Goal: Task Accomplishment & Management: Use online tool/utility

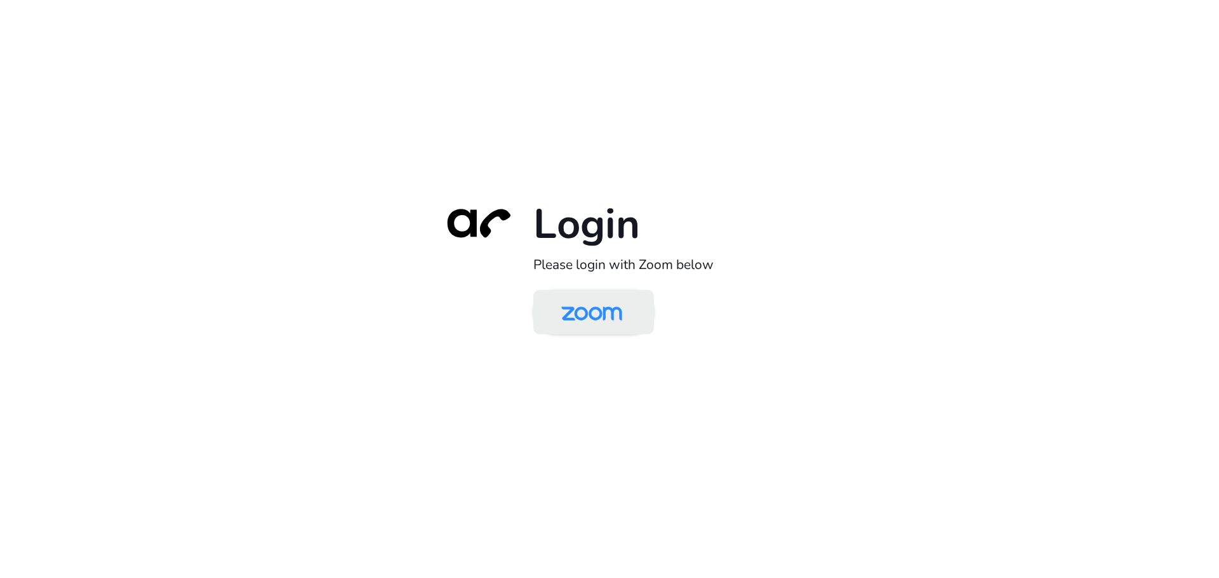
click at [600, 319] on img at bounding box center [592, 313] width 88 height 41
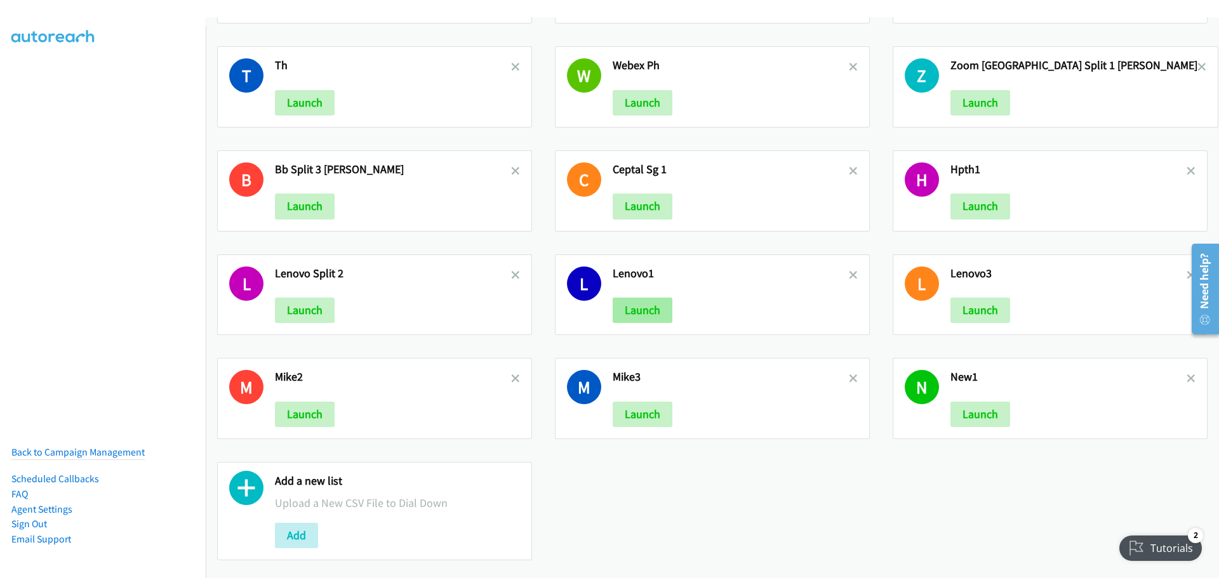
scroll to position [840, 0]
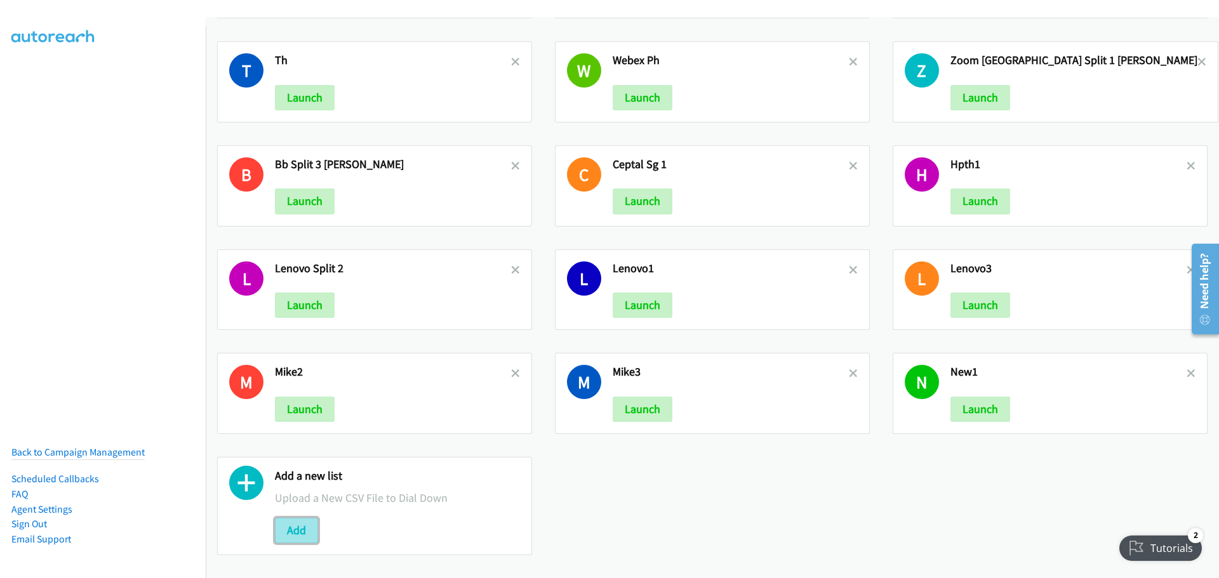
click at [277, 518] on button "Add" at bounding box center [296, 530] width 43 height 25
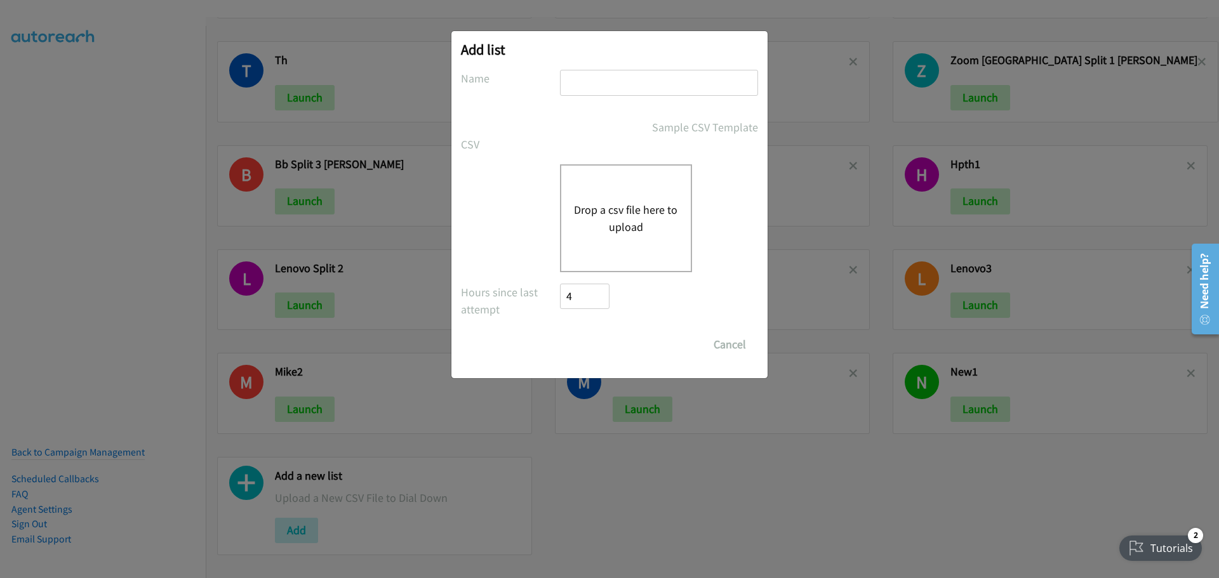
click at [646, 225] on button "Drop a csv file here to upload" at bounding box center [626, 218] width 104 height 34
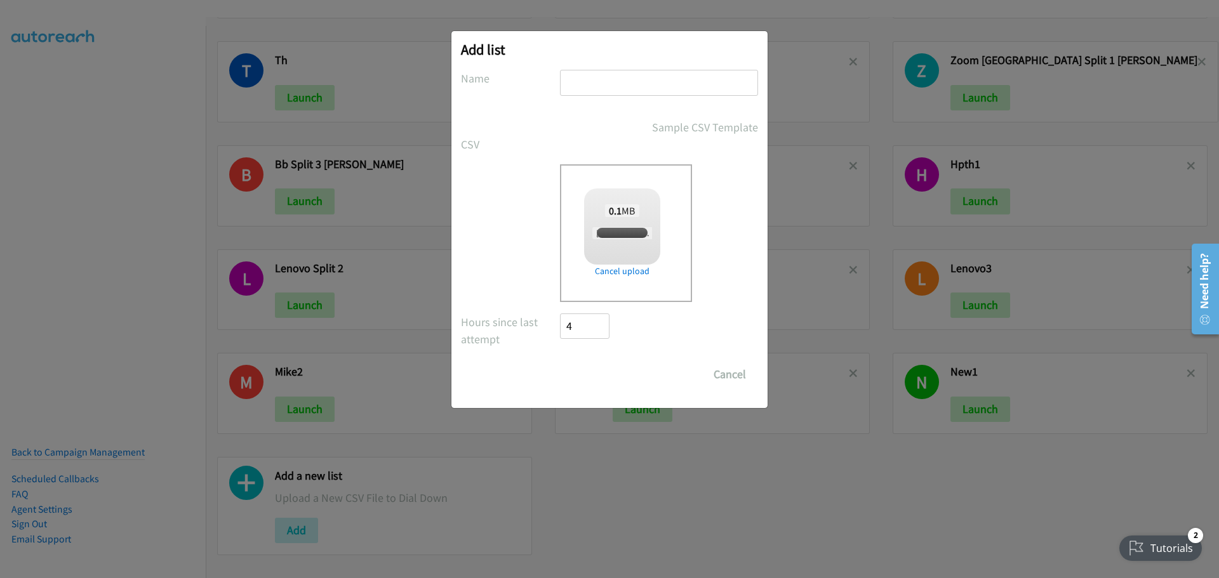
checkbox input "true"
click at [602, 88] on input "text" at bounding box center [659, 83] width 198 height 26
type input "Lenovo2"
click at [608, 369] on input "Save List" at bounding box center [593, 374] width 67 height 25
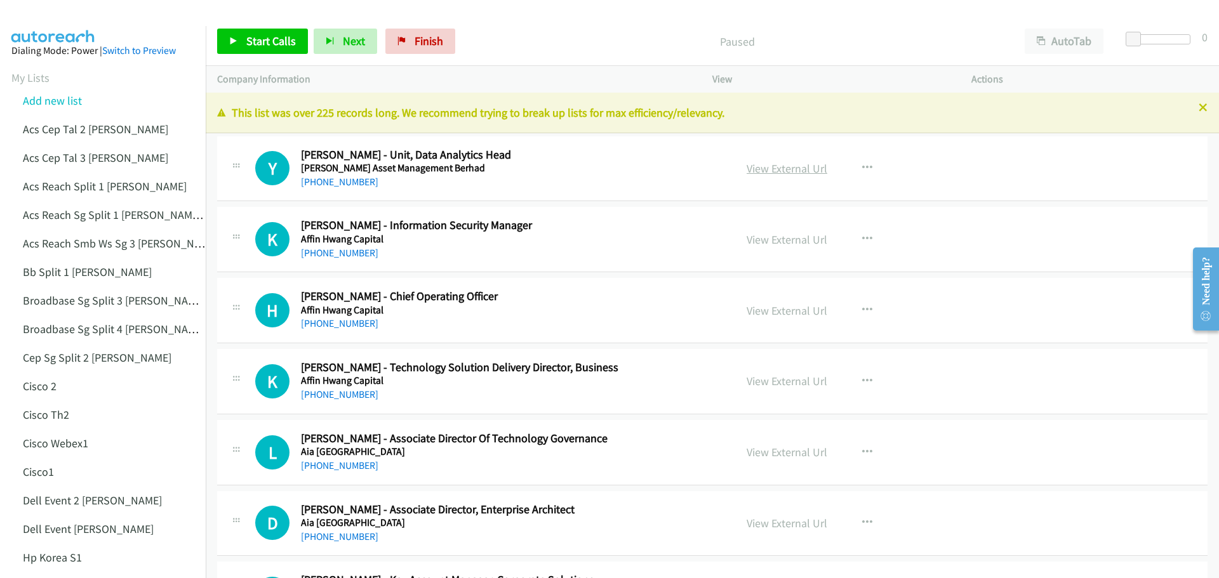
click at [774, 168] on link "View External Url" at bounding box center [787, 168] width 81 height 15
click at [269, 43] on span "Start Calls" at bounding box center [271, 41] width 50 height 15
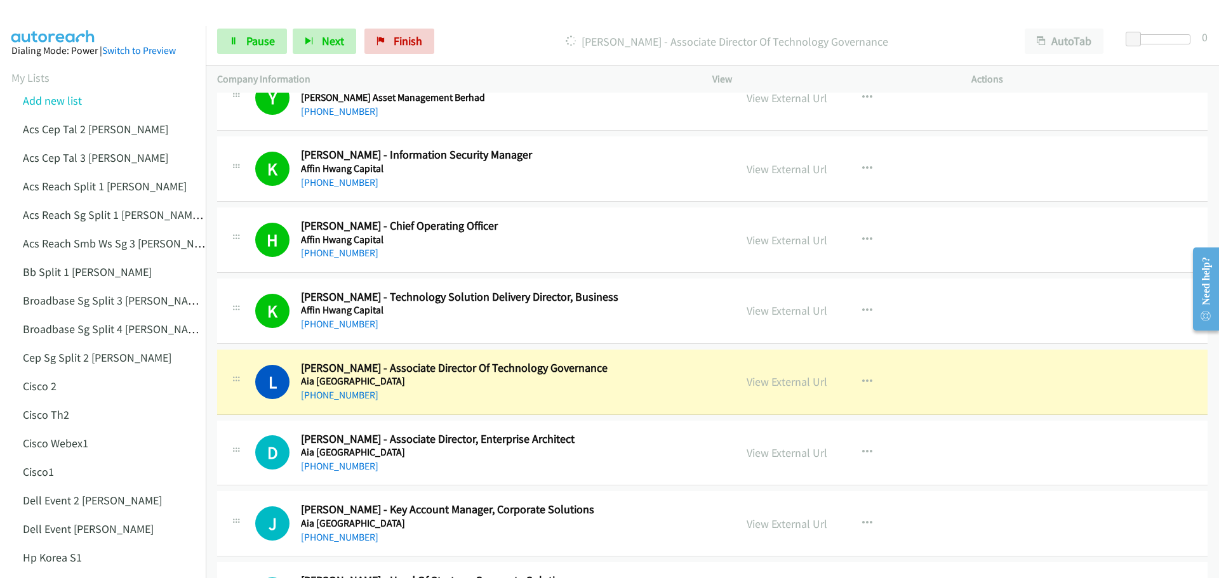
scroll to position [127, 0]
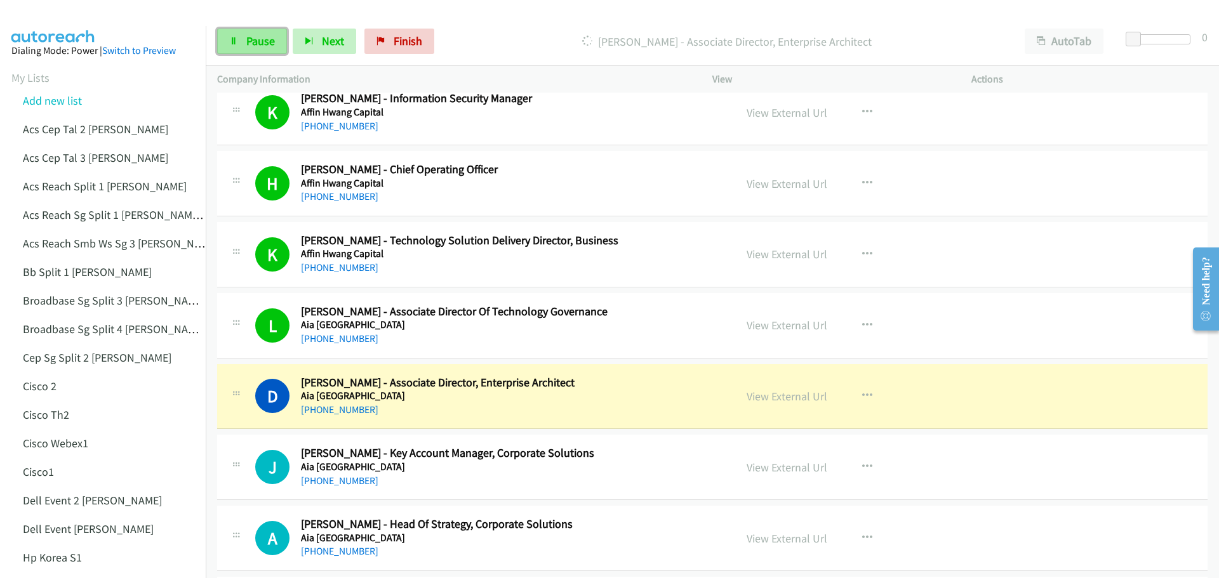
click at [264, 43] on span "Pause" at bounding box center [260, 41] width 29 height 15
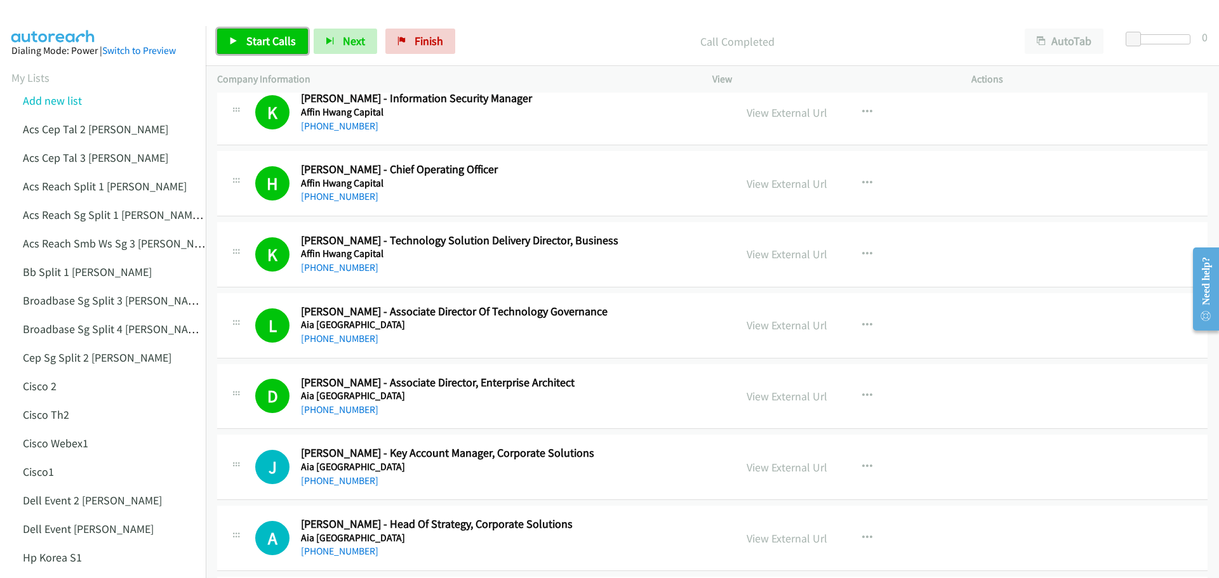
click at [271, 40] on span "Start Calls" at bounding box center [271, 41] width 50 height 15
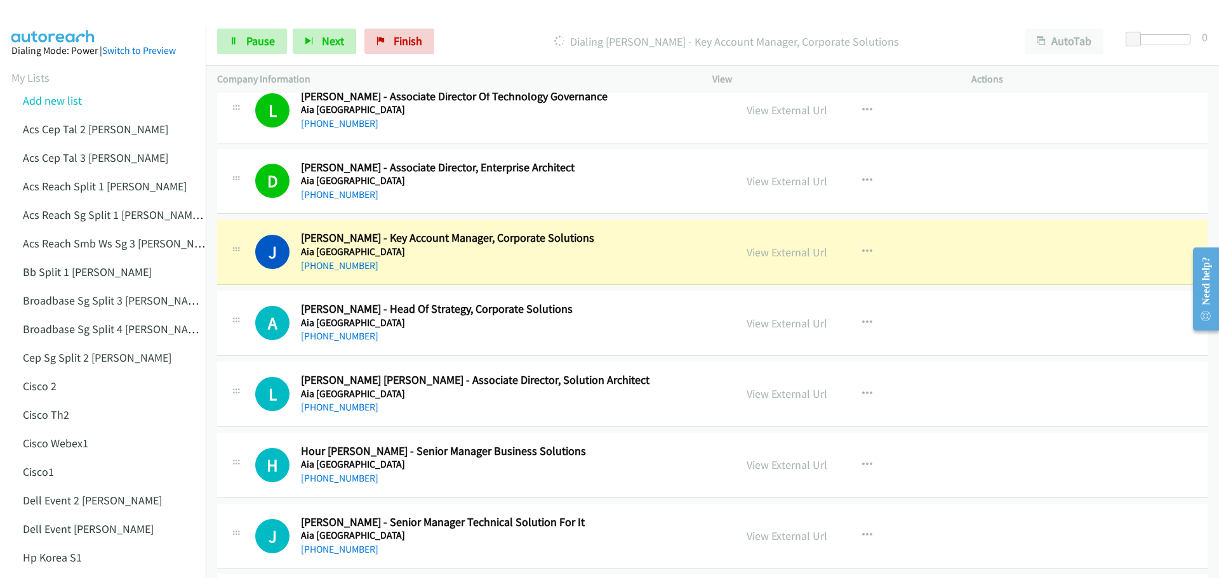
scroll to position [381, 0]
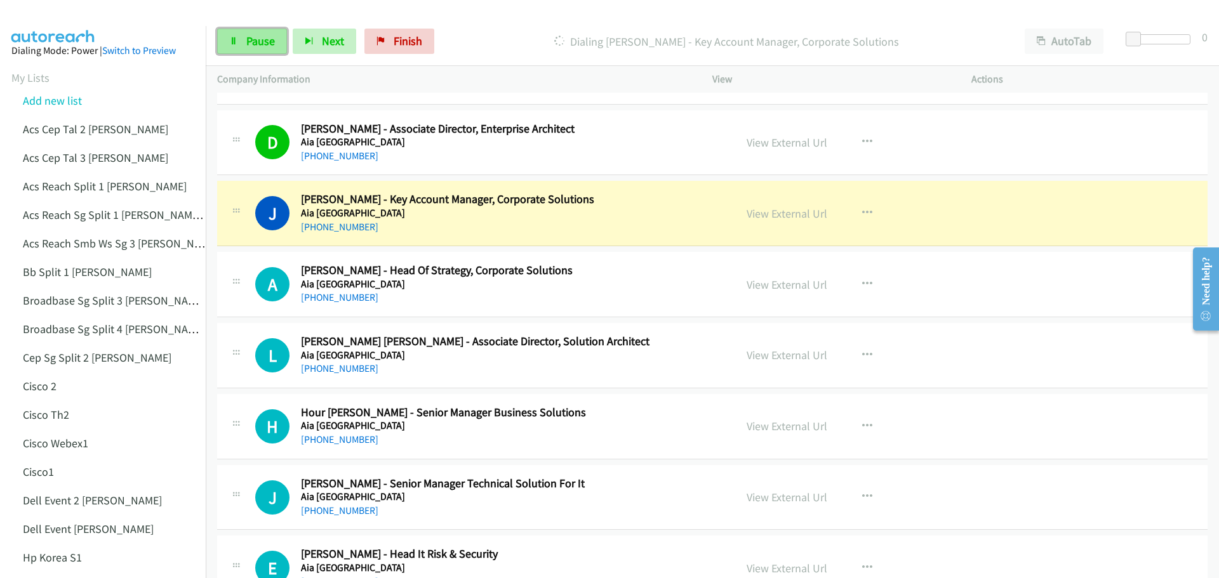
click at [242, 41] on link "Pause" at bounding box center [252, 41] width 70 height 25
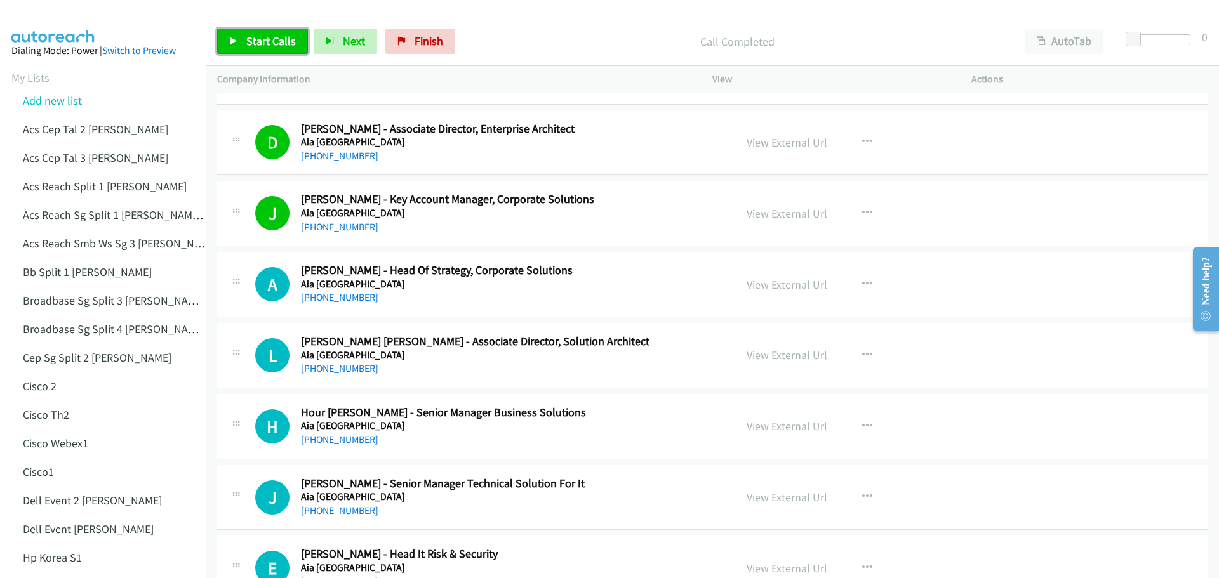
click at [276, 39] on span "Start Calls" at bounding box center [271, 41] width 50 height 15
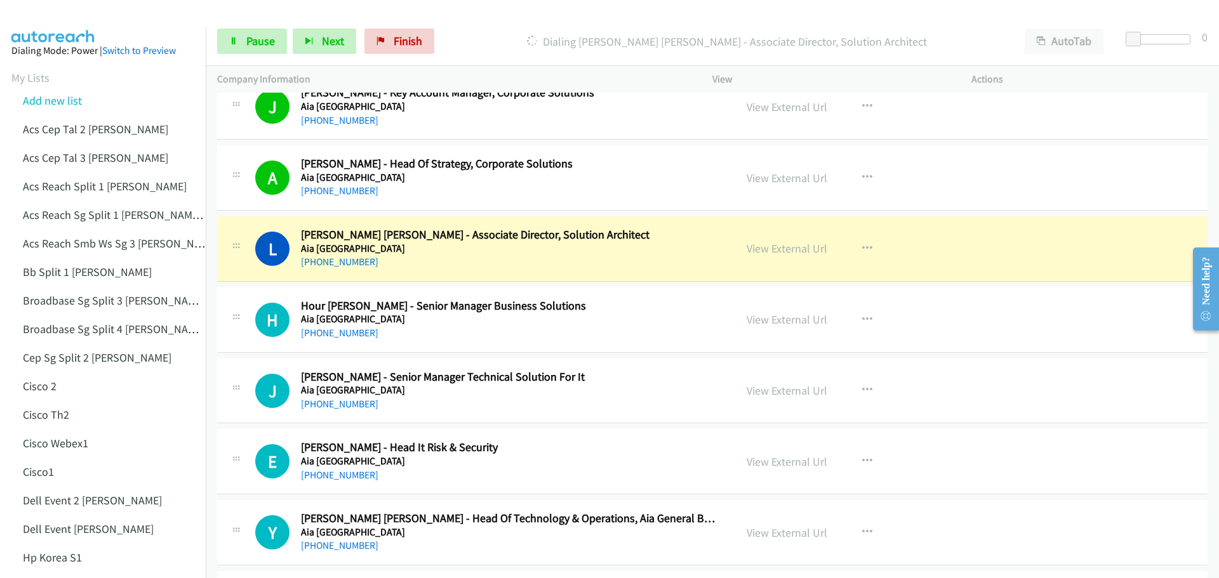
scroll to position [508, 0]
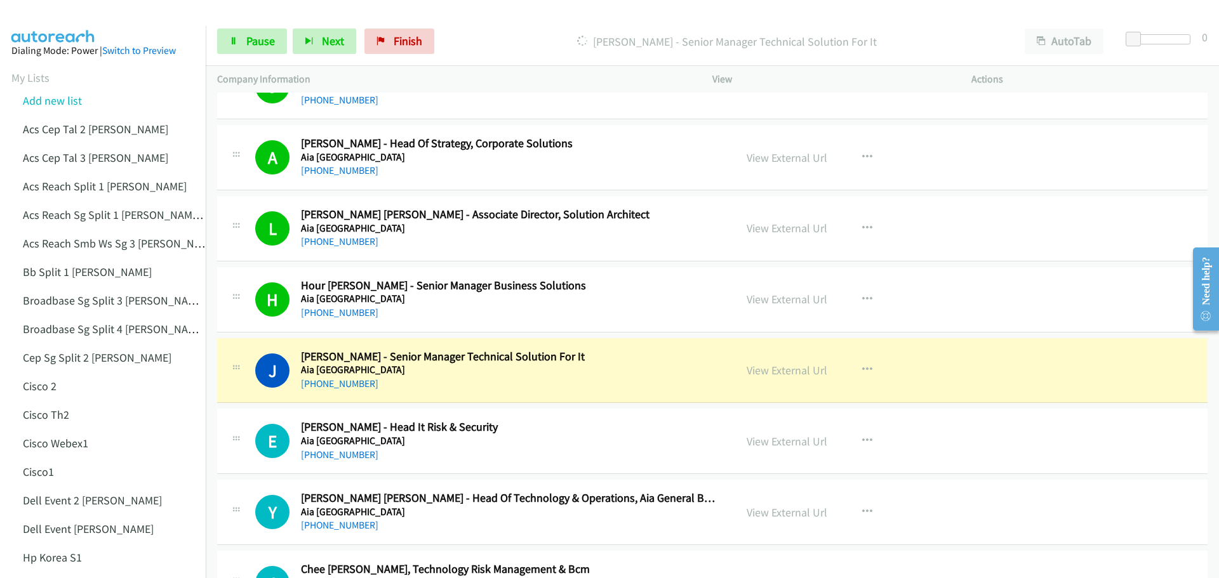
click at [140, 15] on div at bounding box center [604, 24] width 1208 height 49
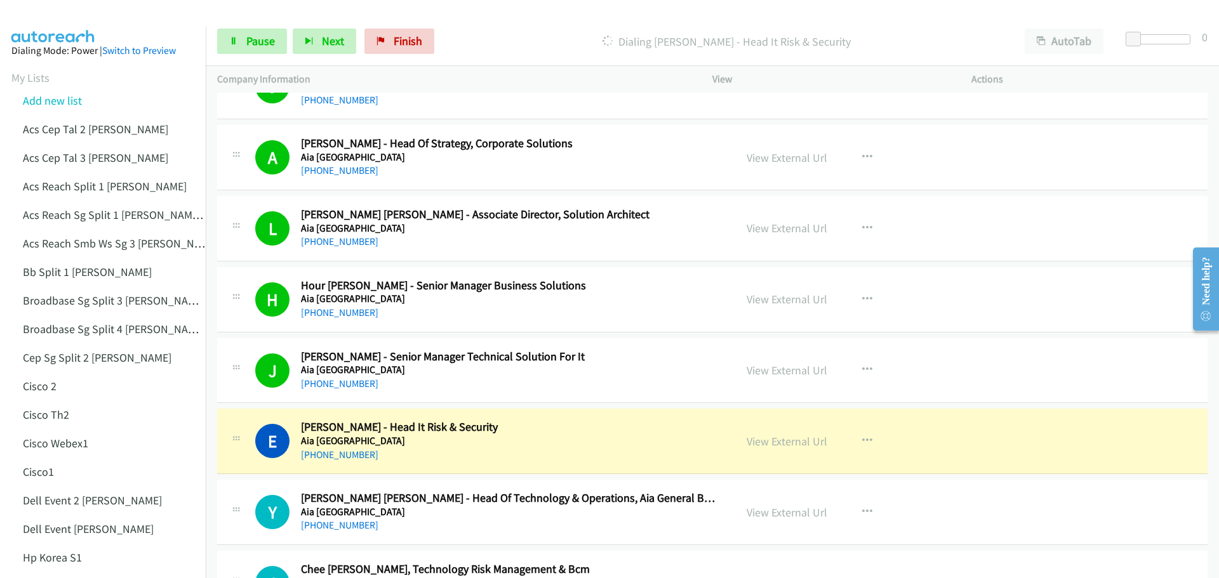
scroll to position [571, 0]
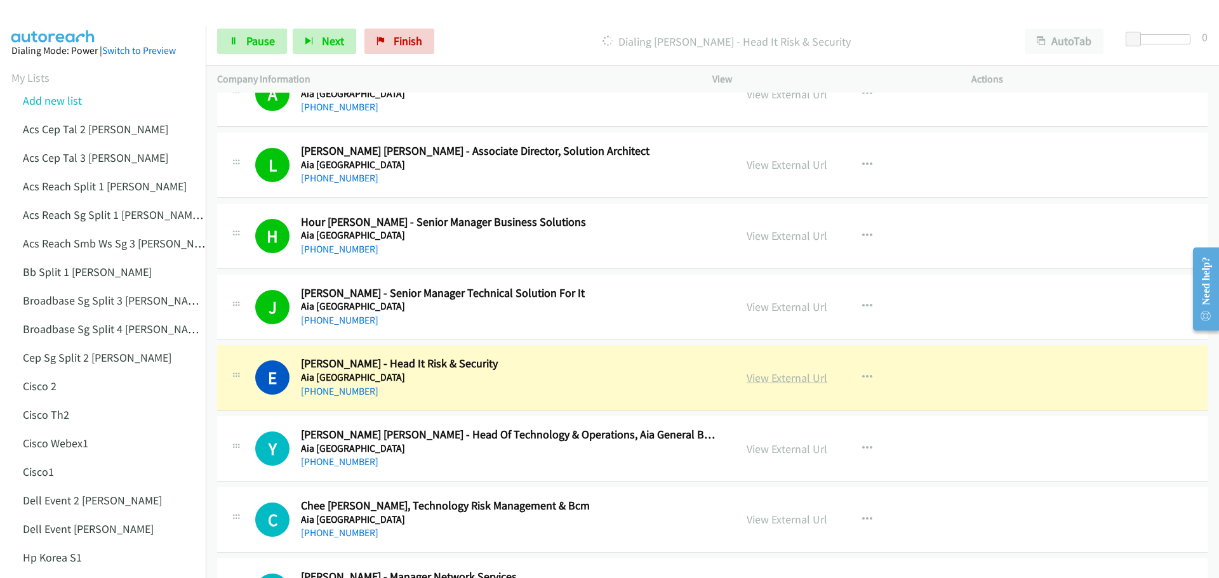
click at [794, 379] on link "View External Url" at bounding box center [787, 378] width 81 height 15
click at [248, 42] on span "Pause" at bounding box center [260, 41] width 29 height 15
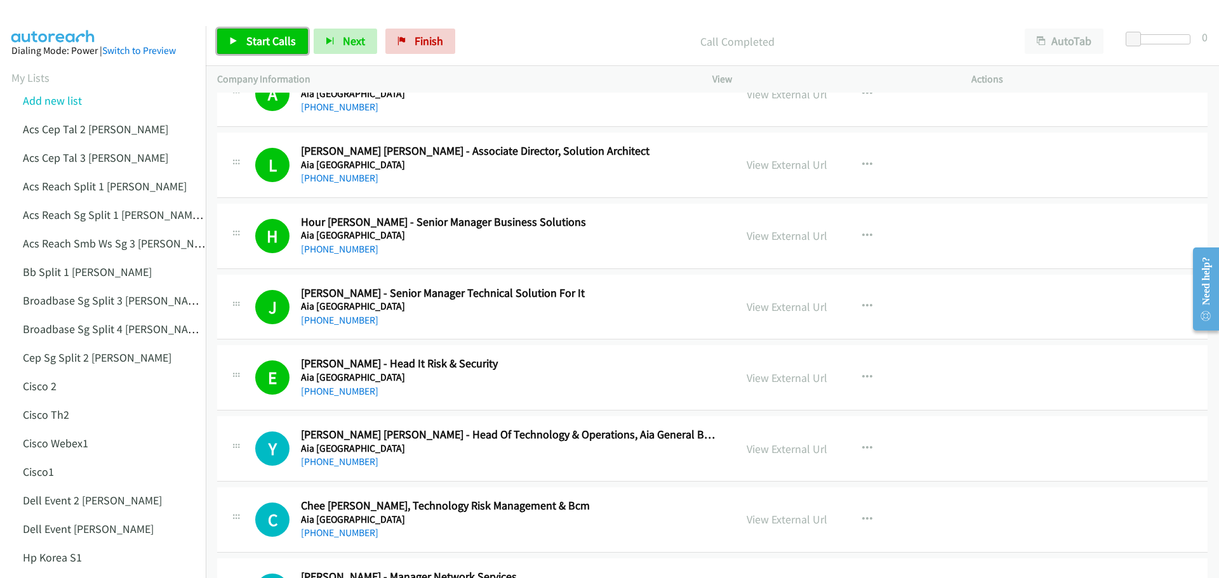
click at [253, 52] on link "Start Calls" at bounding box center [262, 41] width 91 height 25
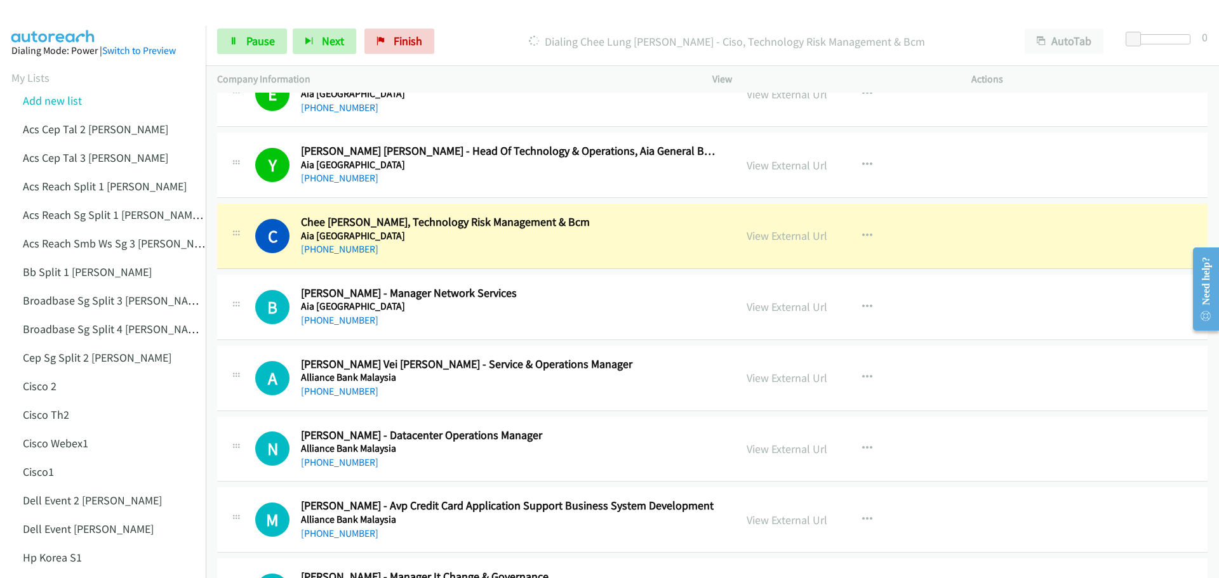
scroll to position [889, 0]
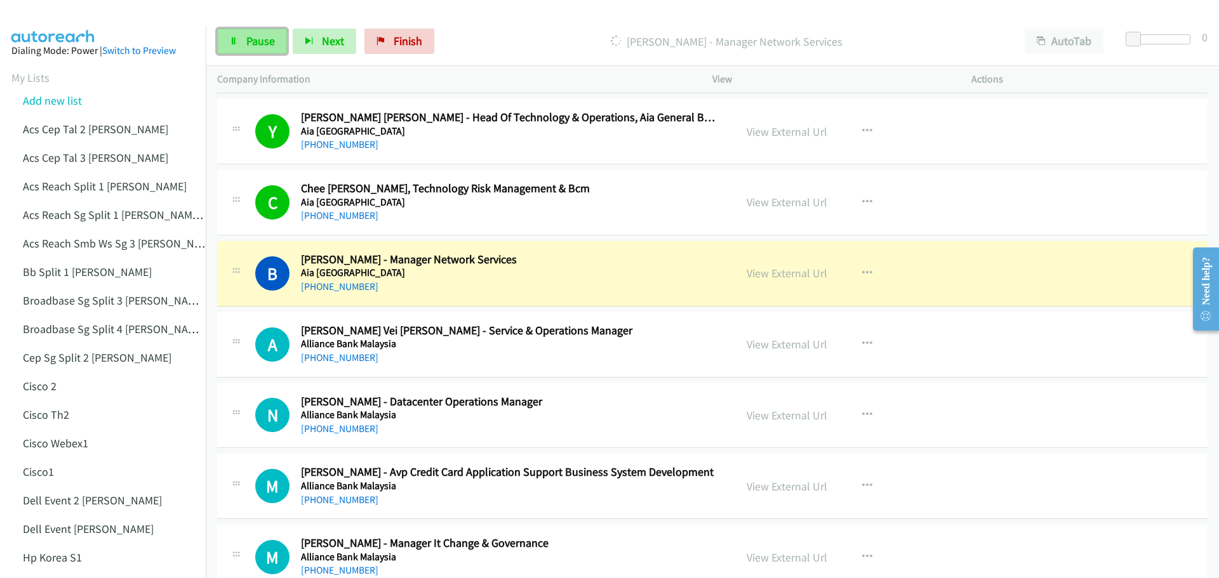
click at [236, 42] on icon at bounding box center [233, 41] width 9 height 9
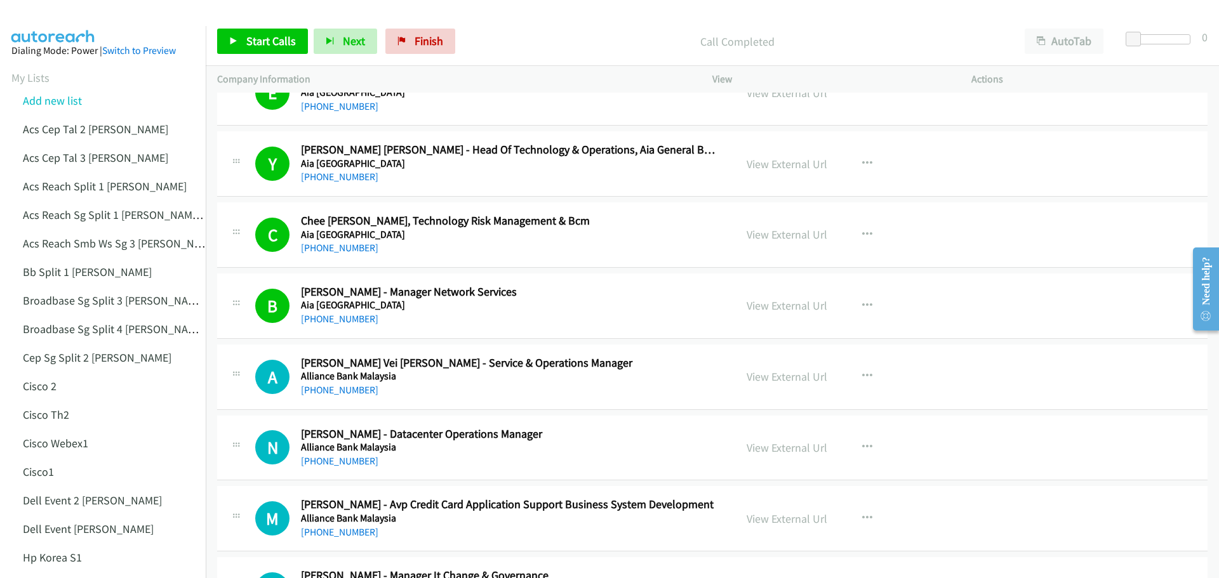
scroll to position [825, 0]
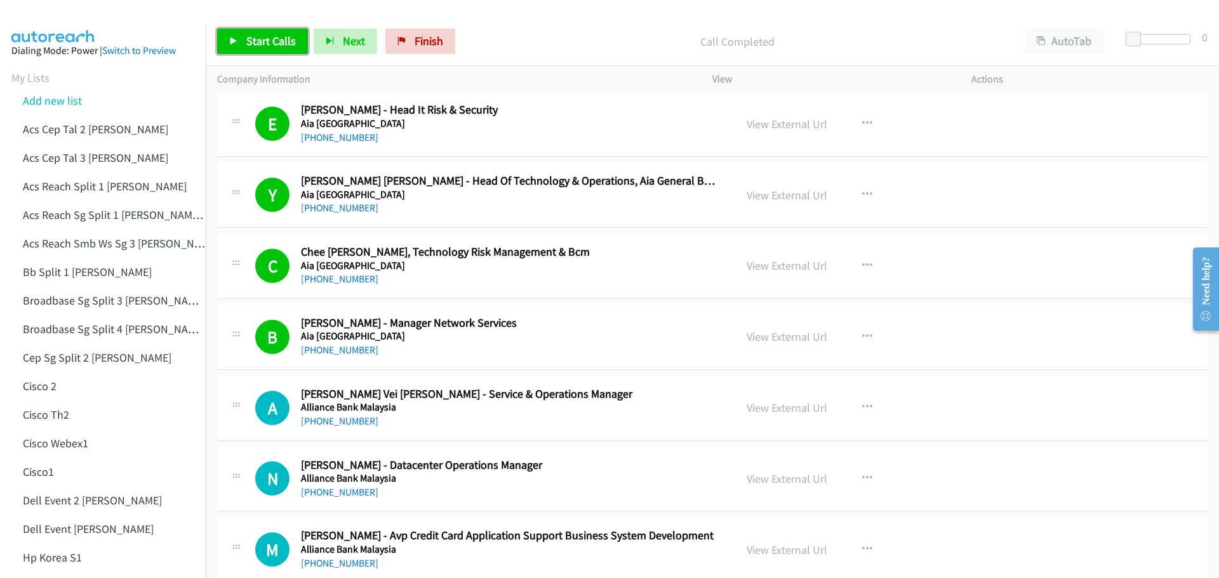
click at [252, 42] on span "Start Calls" at bounding box center [271, 41] width 50 height 15
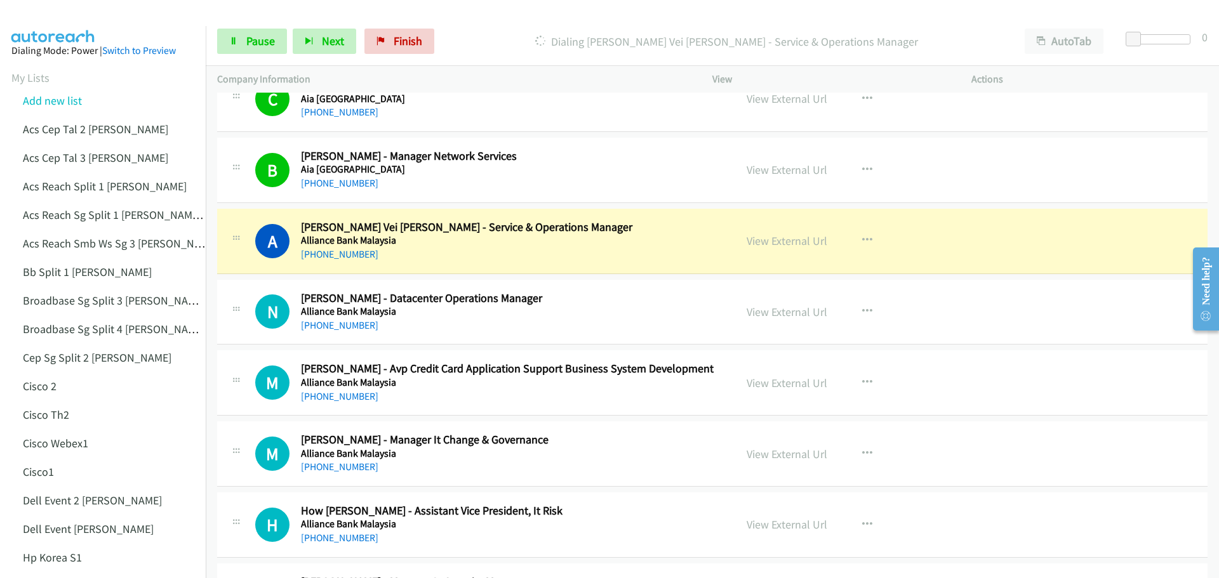
scroll to position [1016, 0]
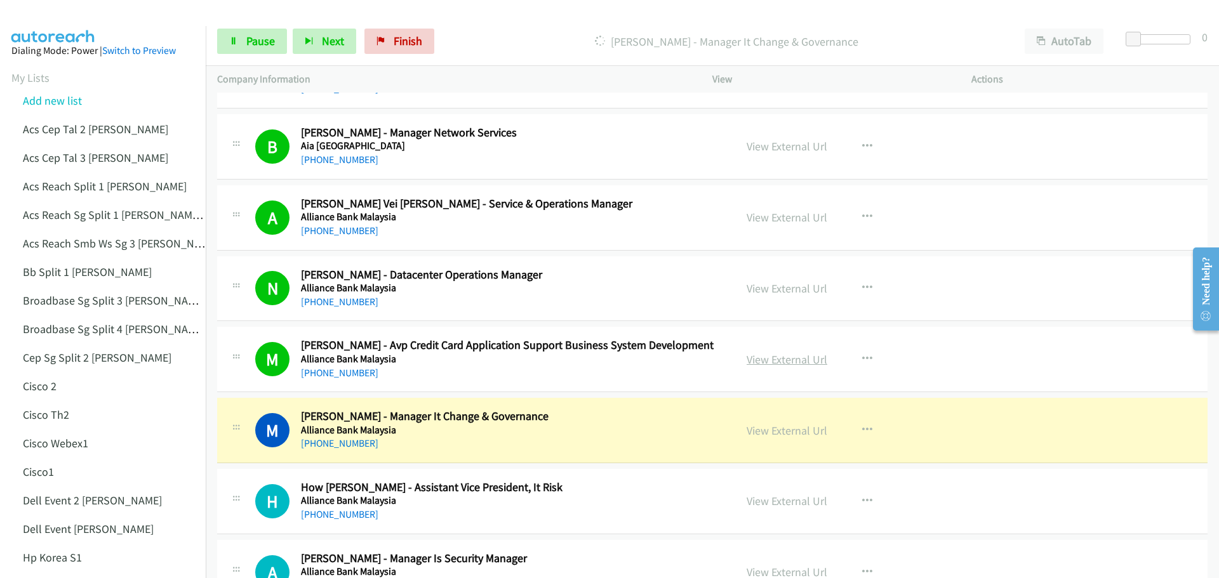
click at [803, 361] on link "View External Url" at bounding box center [787, 359] width 81 height 15
click at [274, 40] on span "Pause" at bounding box center [260, 41] width 29 height 15
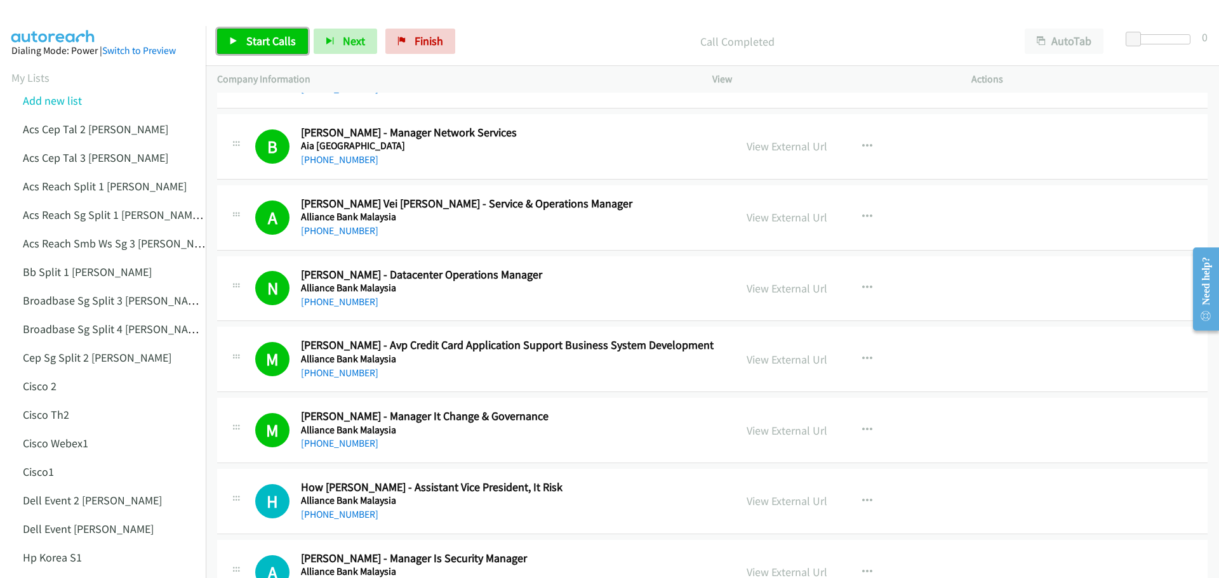
click at [260, 38] on span "Start Calls" at bounding box center [271, 41] width 50 height 15
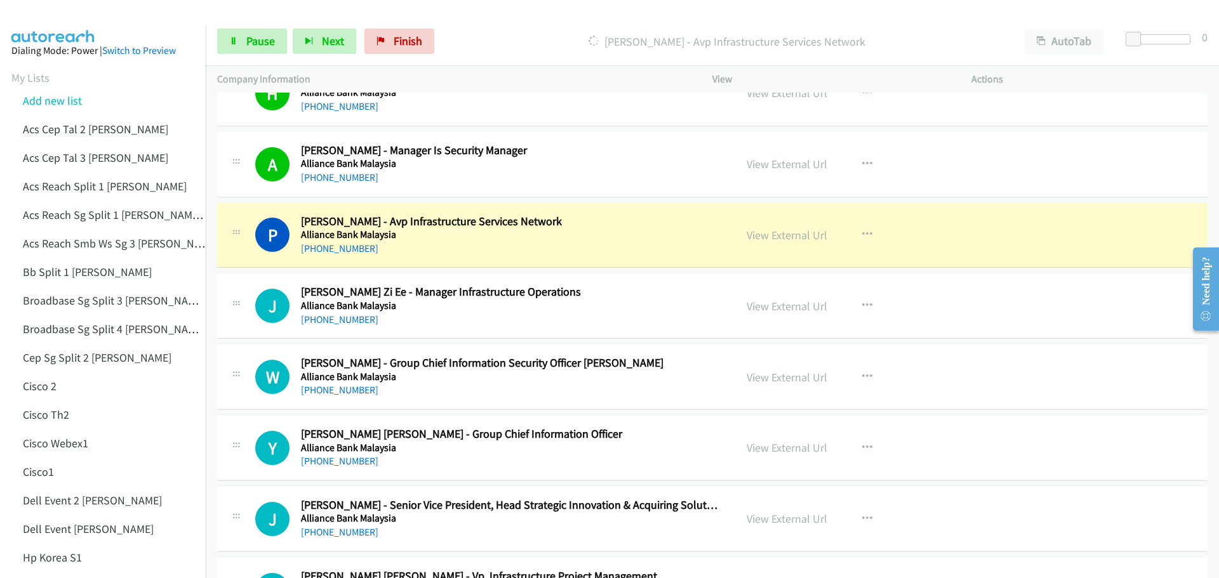
scroll to position [1460, 0]
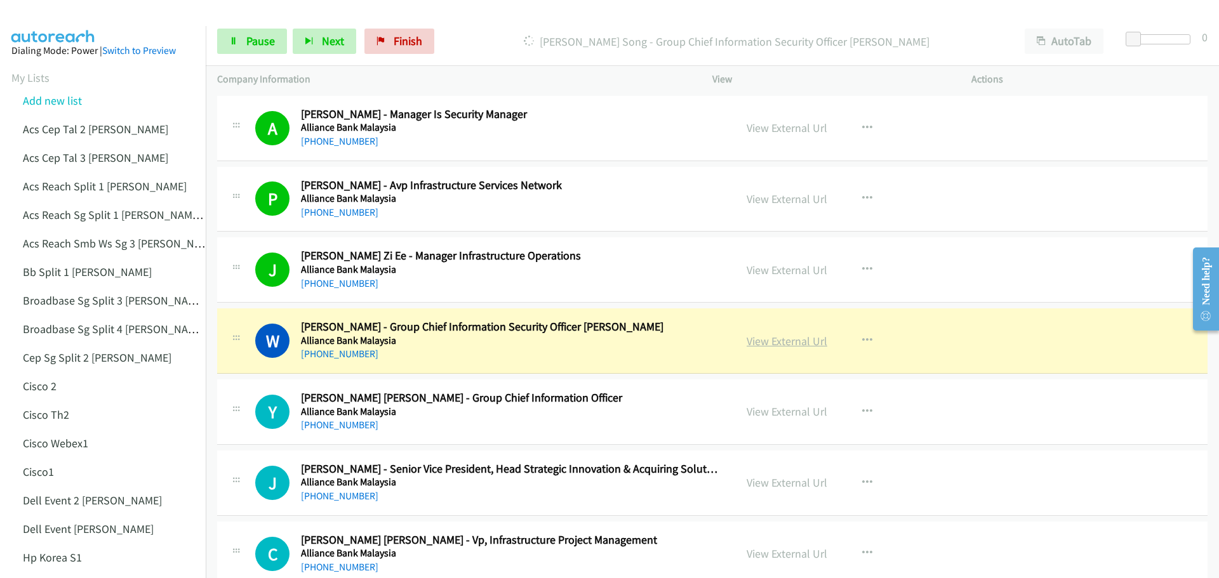
click at [789, 337] on link "View External Url" at bounding box center [787, 341] width 81 height 15
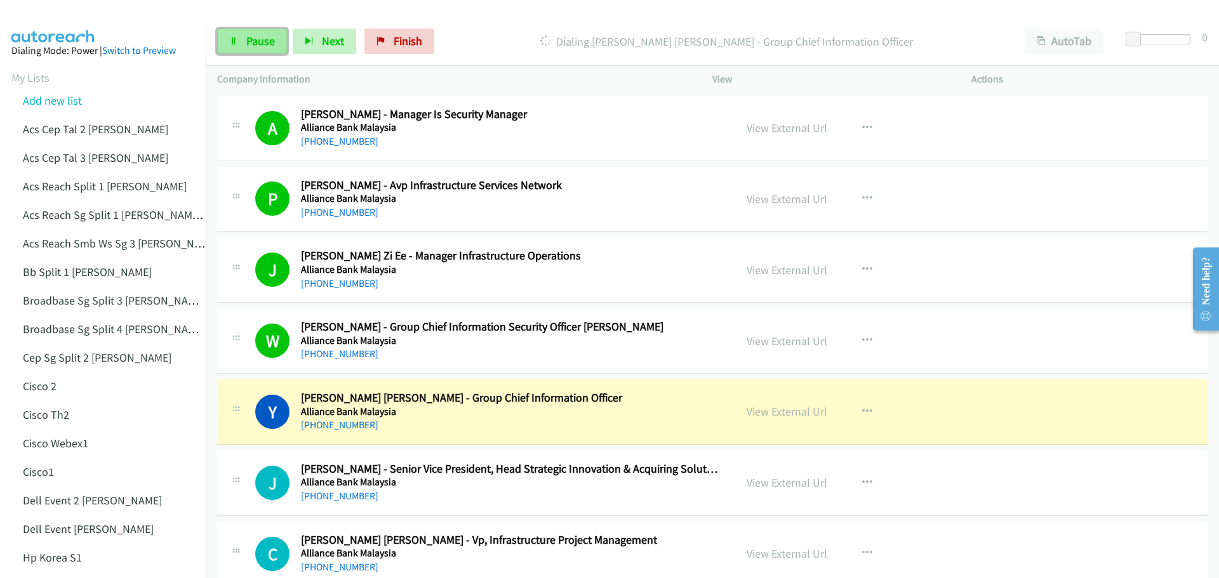
click at [247, 43] on span "Pause" at bounding box center [260, 41] width 29 height 15
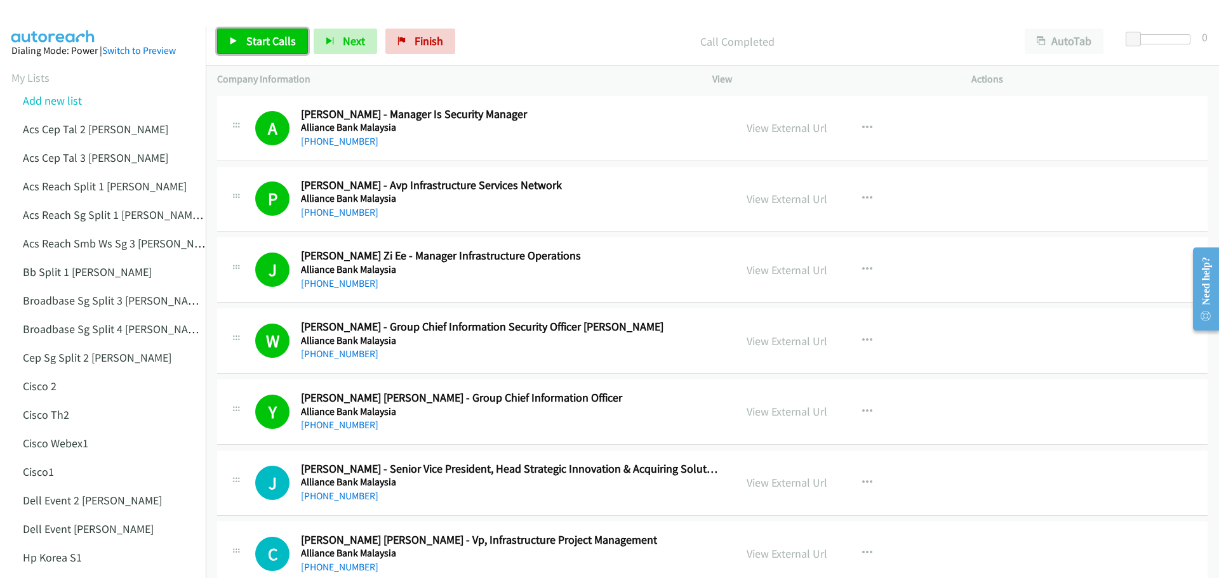
click at [253, 39] on span "Start Calls" at bounding box center [271, 41] width 50 height 15
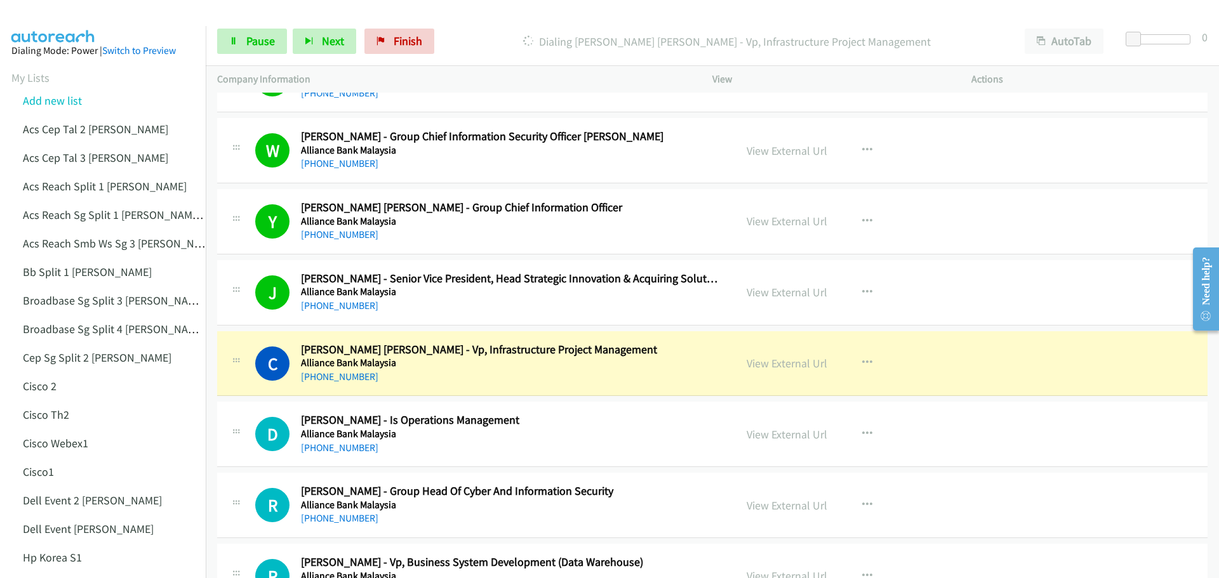
scroll to position [1714, 0]
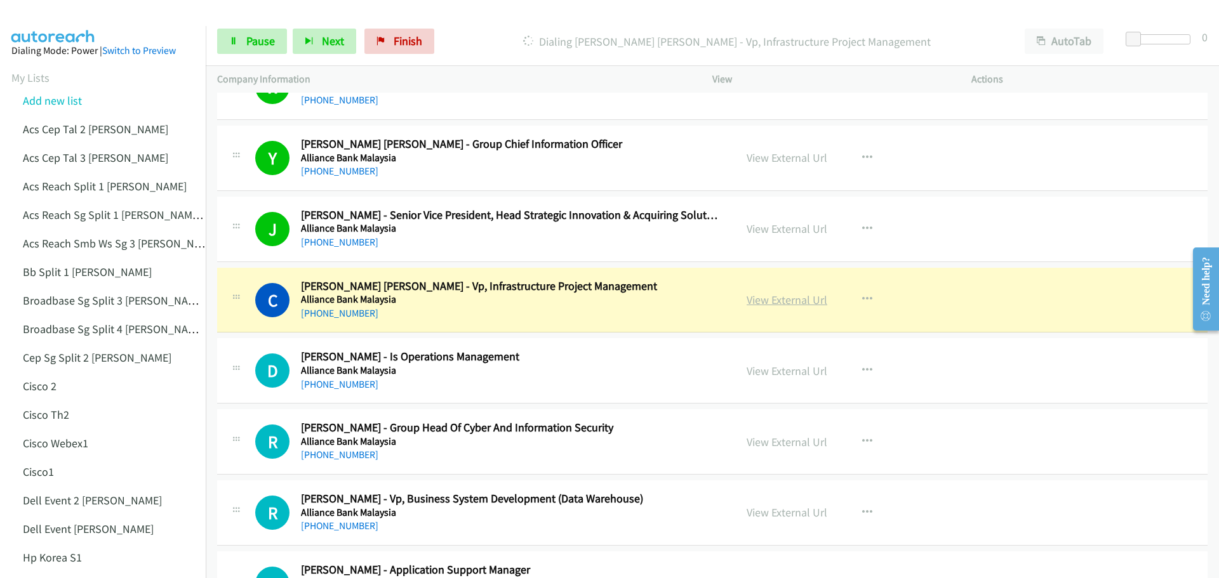
click at [806, 297] on link "View External Url" at bounding box center [787, 300] width 81 height 15
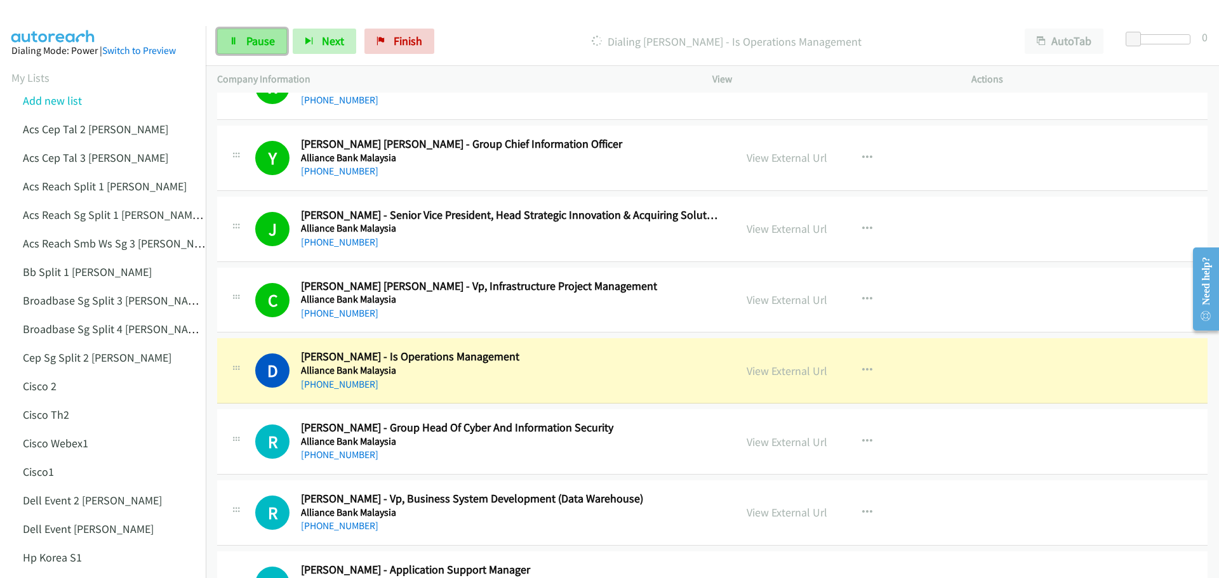
click at [263, 45] on span "Pause" at bounding box center [260, 41] width 29 height 15
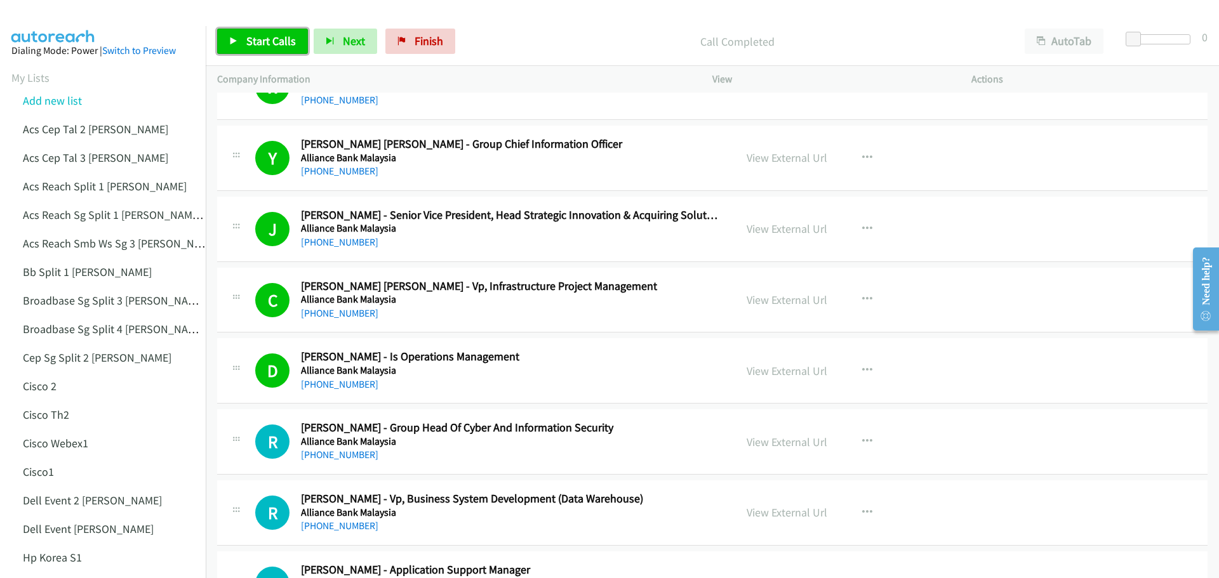
click at [274, 41] on span "Start Calls" at bounding box center [271, 41] width 50 height 15
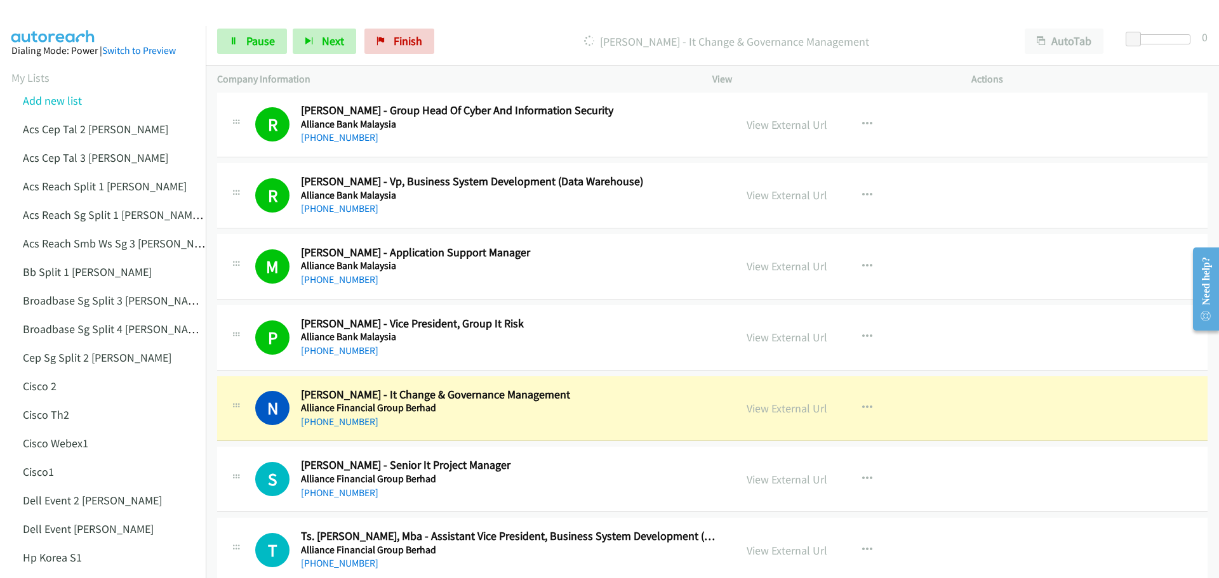
scroll to position [2095, 0]
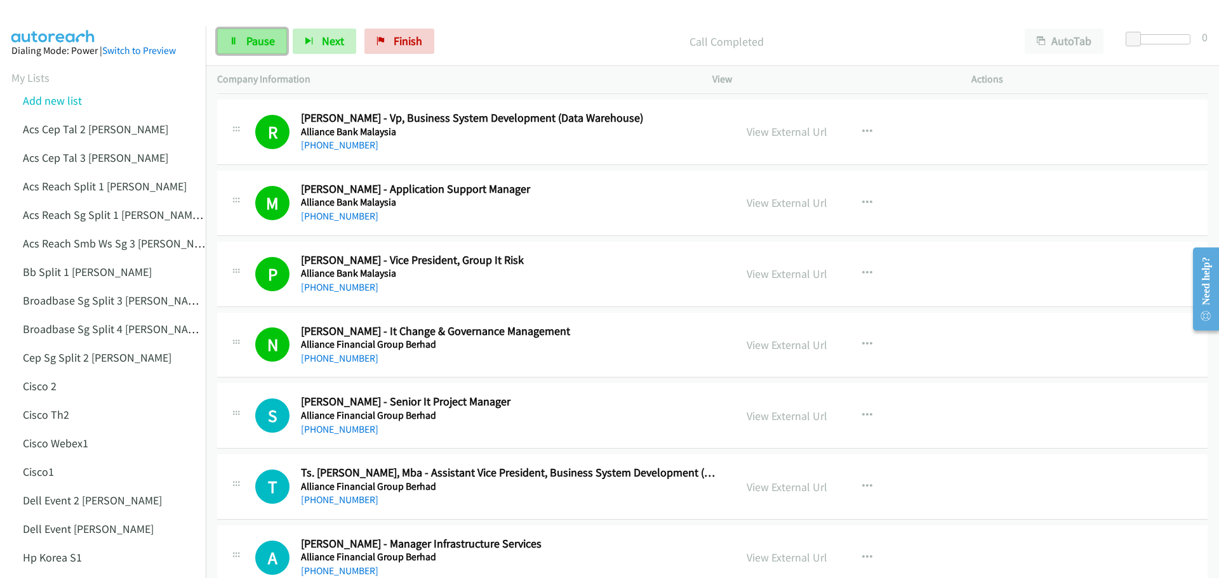
click at [262, 39] on span "Pause" at bounding box center [260, 41] width 29 height 15
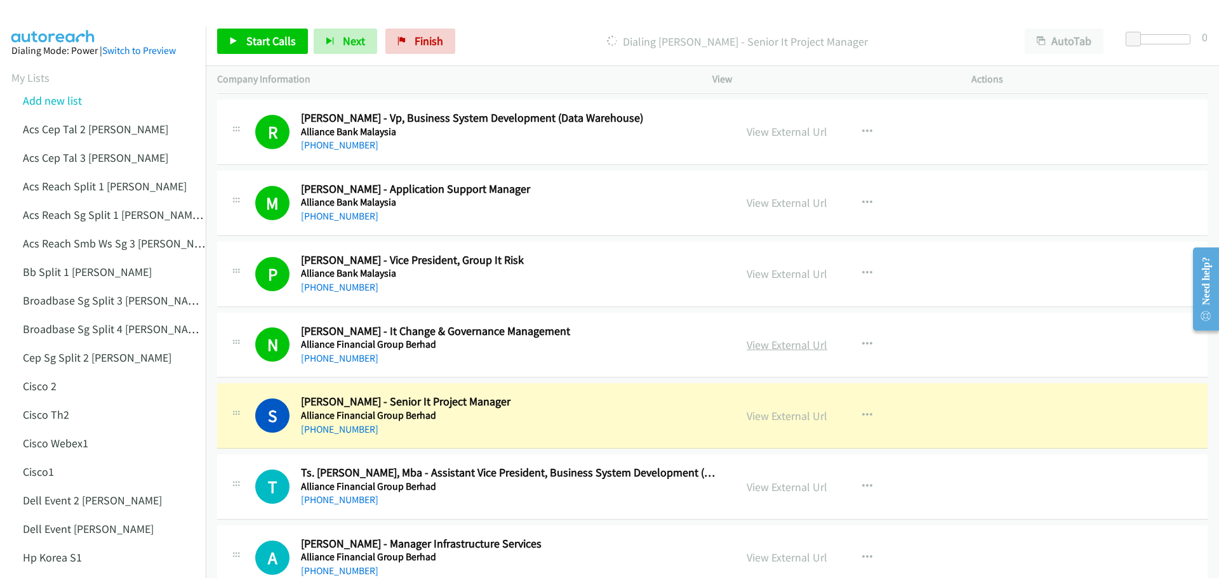
click at [773, 347] on link "View External Url" at bounding box center [787, 345] width 81 height 15
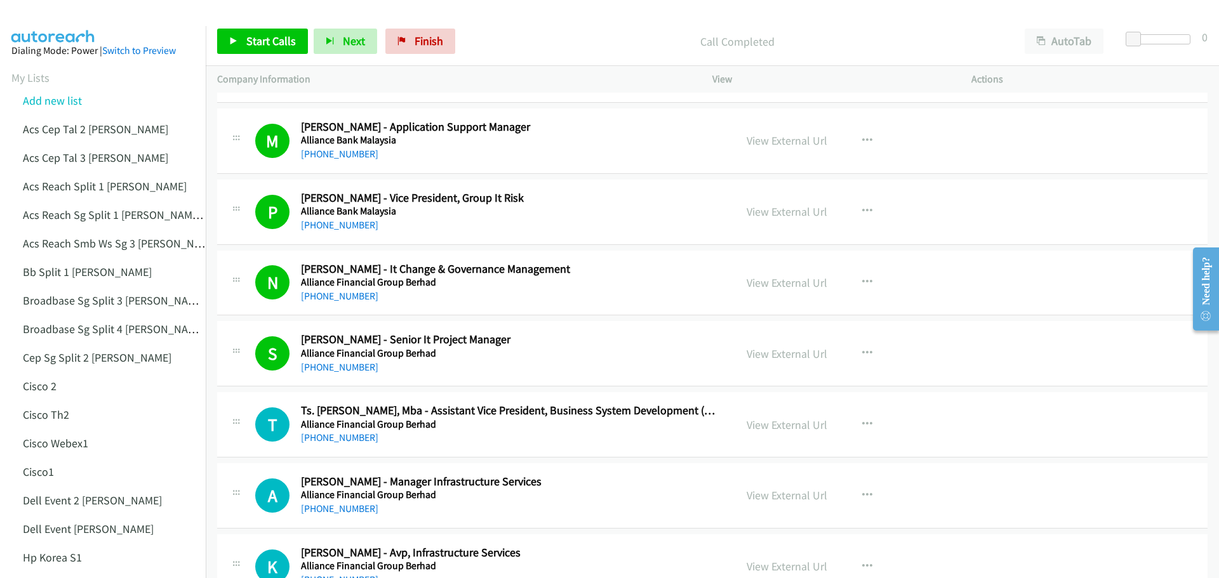
scroll to position [2159, 0]
click at [264, 36] on span "Start Calls" at bounding box center [271, 41] width 50 height 15
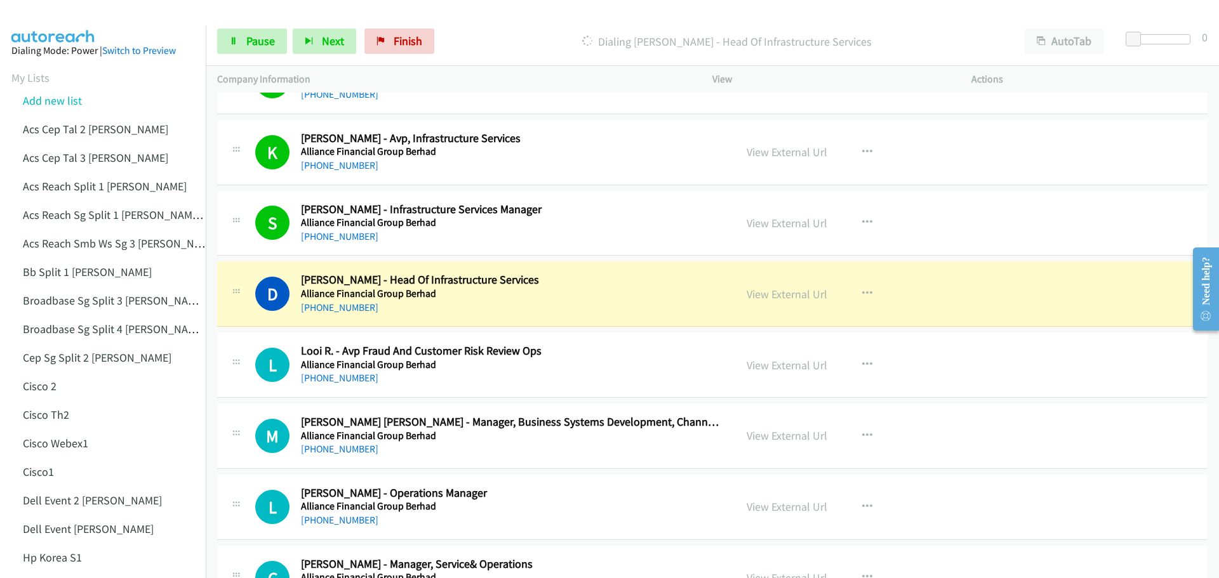
scroll to position [2603, 0]
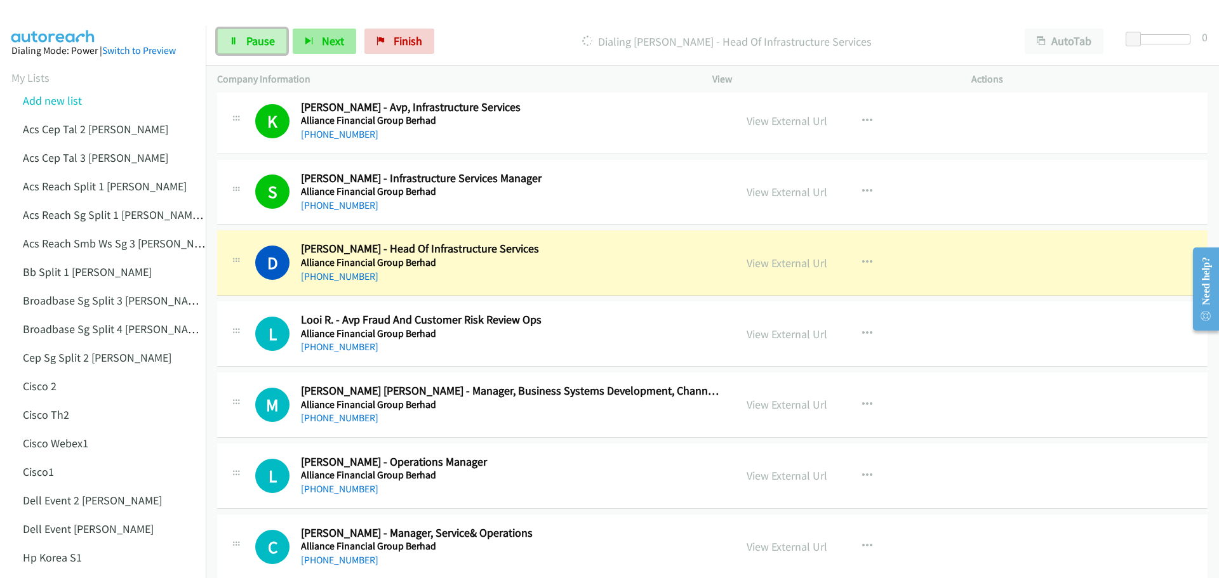
drag, startPoint x: 262, startPoint y: 43, endPoint x: 321, endPoint y: 53, distance: 59.2
click at [262, 43] on span "Pause" at bounding box center [260, 41] width 29 height 15
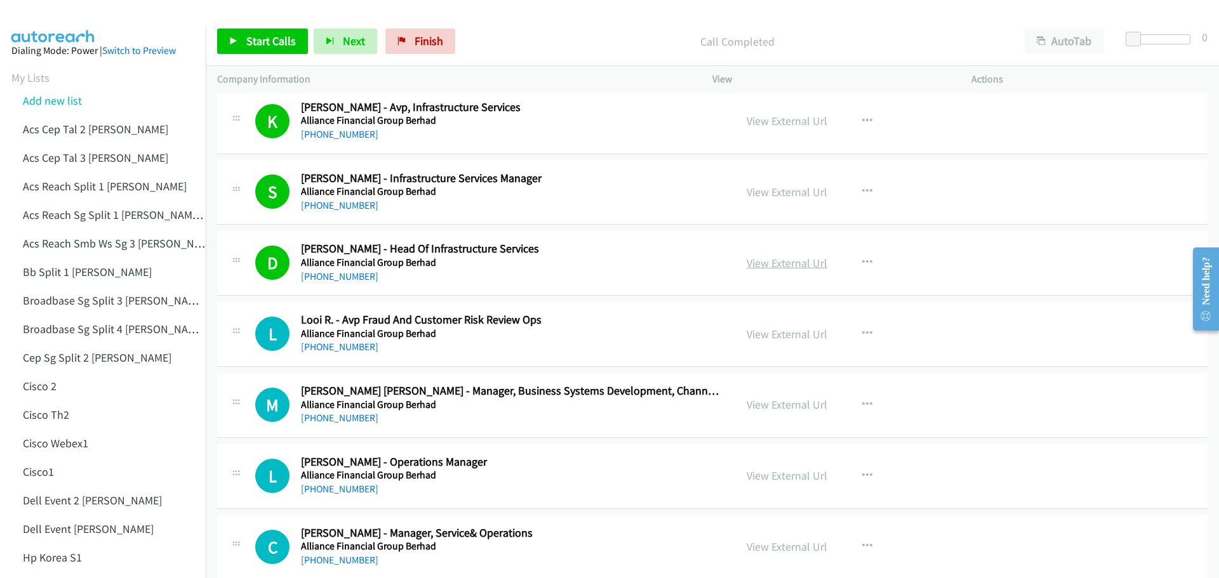
click at [771, 268] on link "View External Url" at bounding box center [787, 263] width 81 height 15
click at [261, 36] on span "Start Calls" at bounding box center [271, 41] width 50 height 15
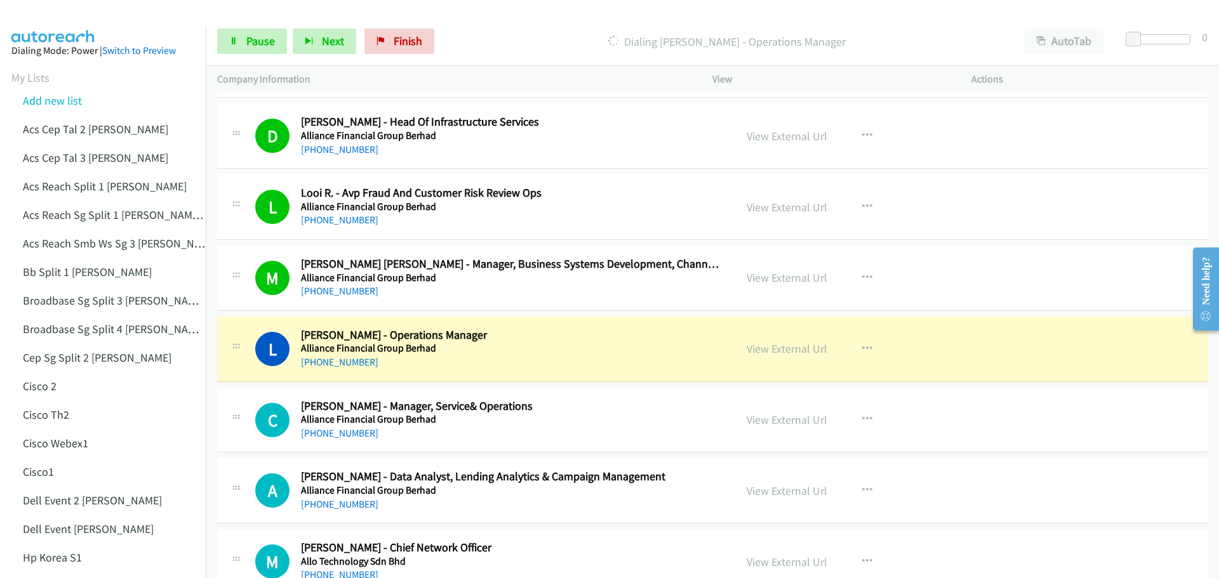
scroll to position [2794, 0]
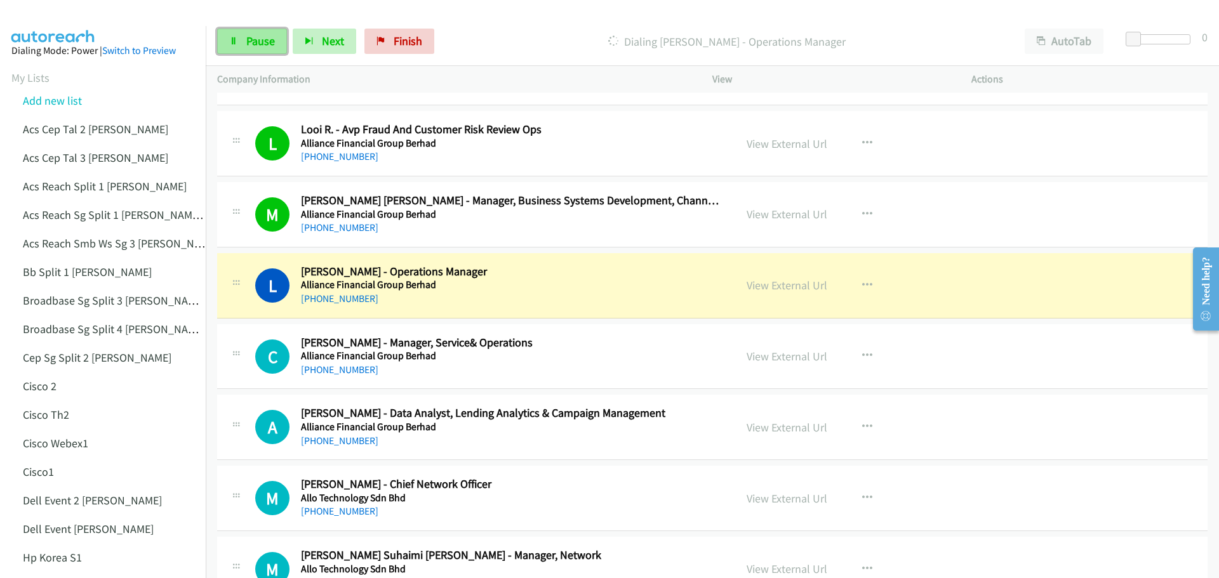
click at [276, 35] on link "Pause" at bounding box center [252, 41] width 70 height 25
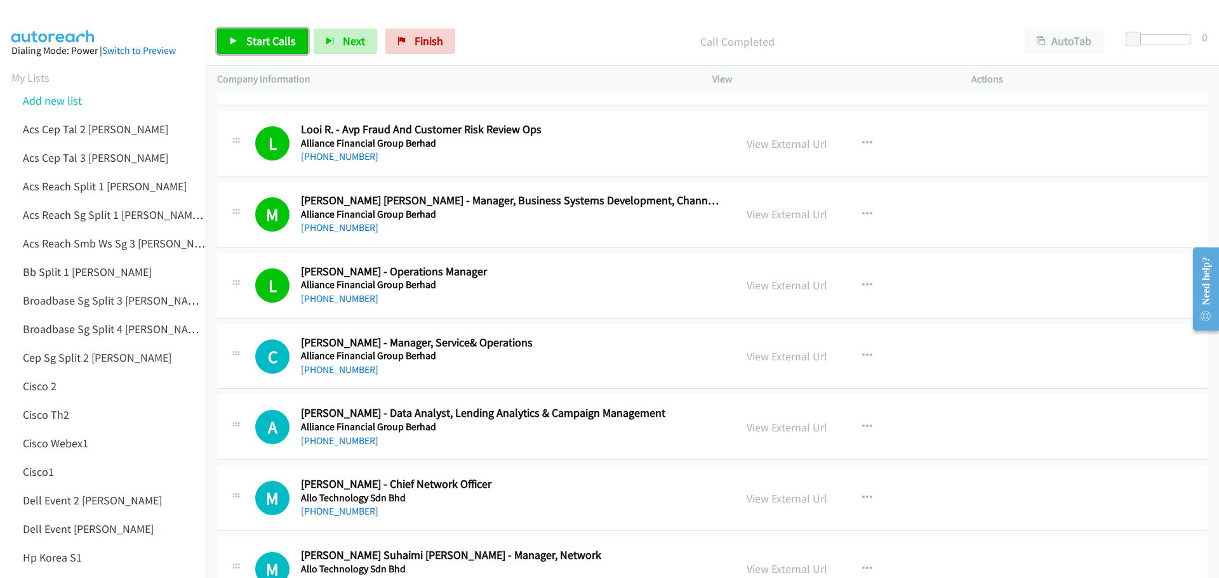
click at [239, 37] on link "Start Calls" at bounding box center [262, 41] width 91 height 25
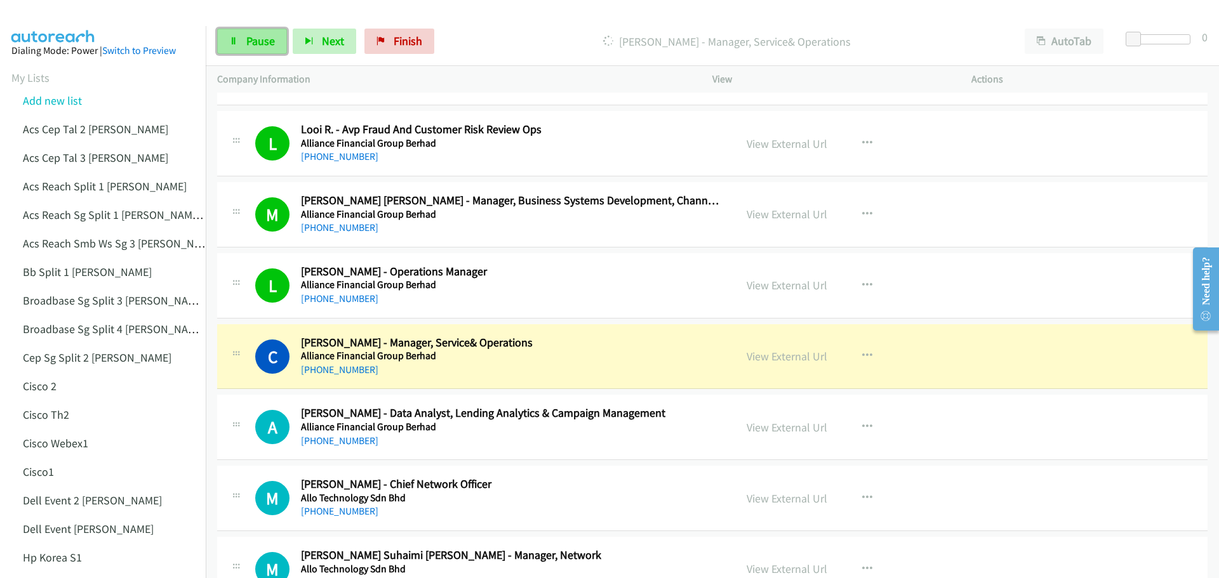
click at [265, 50] on link "Pause" at bounding box center [252, 41] width 70 height 25
click at [771, 357] on link "View External Url" at bounding box center [787, 356] width 81 height 15
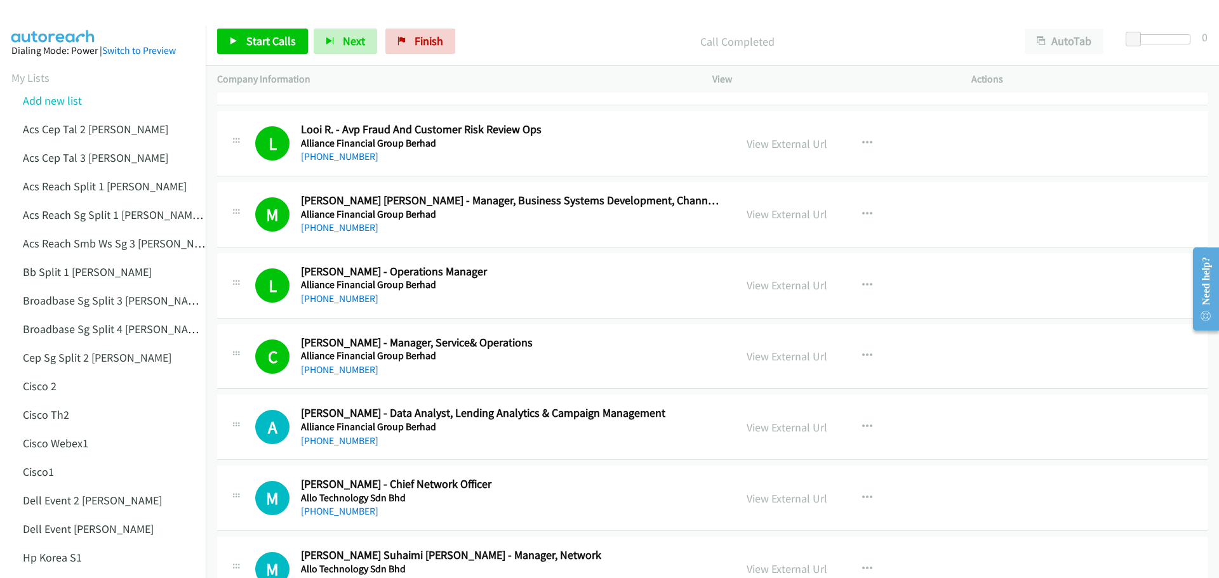
click at [259, 18] on div "Start Calls Pause Next Finish Call Completed AutoTab AutoTab 0" at bounding box center [712, 41] width 1013 height 49
click at [258, 25] on div "Start Calls Pause Next Finish Call Completed AutoTab AutoTab 0" at bounding box center [712, 41] width 1013 height 49
click at [258, 32] on link "Start Calls" at bounding box center [262, 41] width 91 height 25
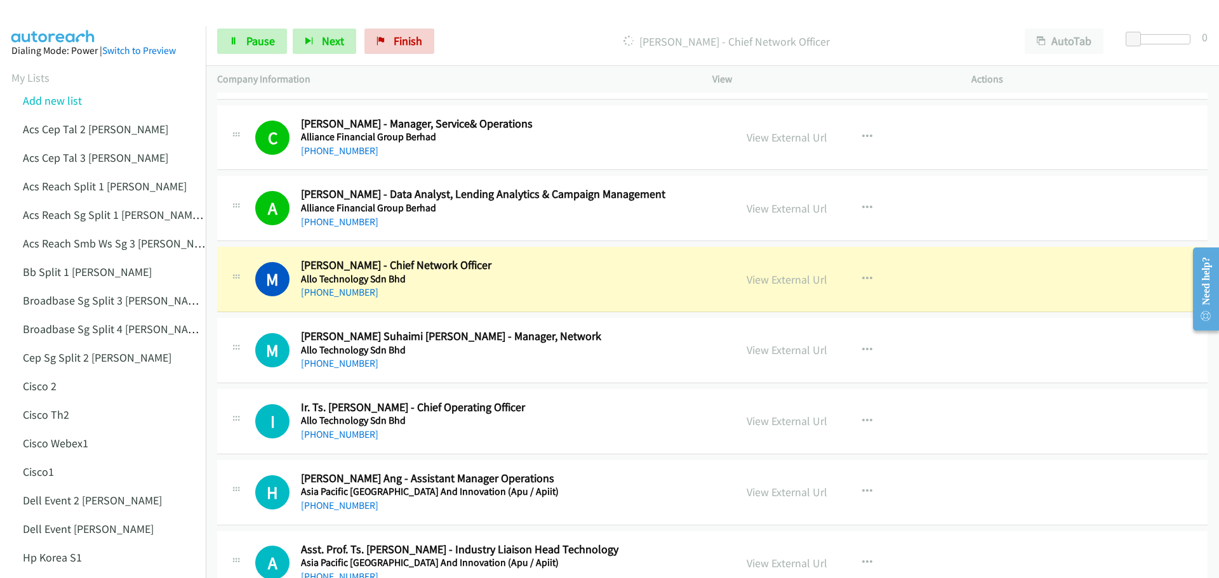
scroll to position [3048, 0]
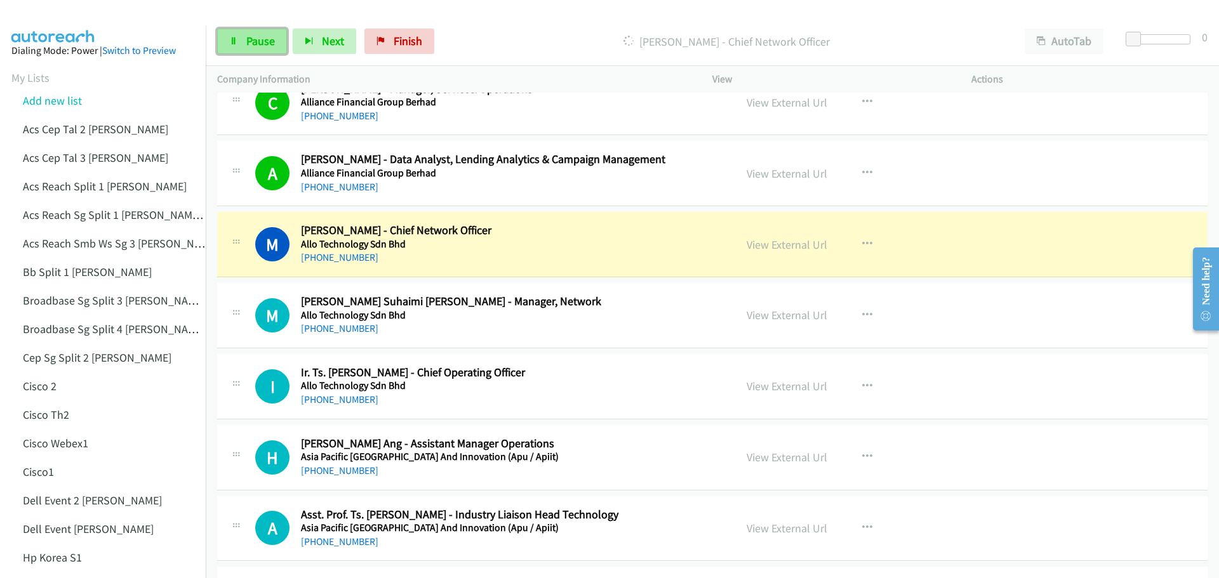
click at [260, 52] on link "Pause" at bounding box center [252, 41] width 70 height 25
click at [785, 243] on link "View External Url" at bounding box center [787, 244] width 81 height 15
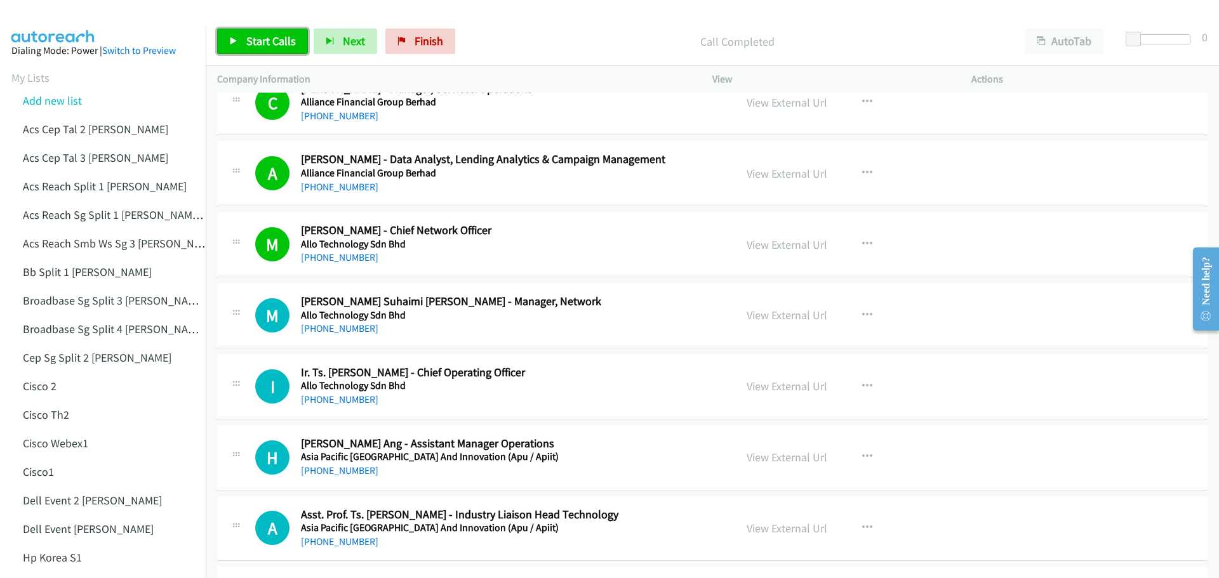
click at [243, 41] on link "Start Calls" at bounding box center [262, 41] width 91 height 25
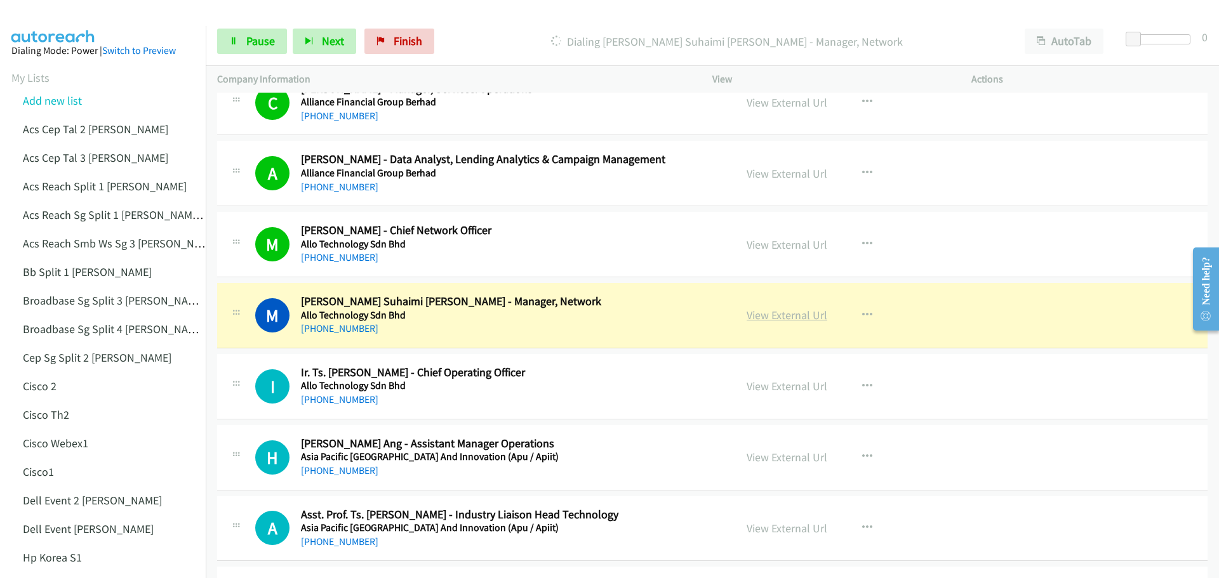
click at [780, 314] on link "View External Url" at bounding box center [787, 315] width 81 height 15
click at [253, 48] on link "Pause" at bounding box center [252, 41] width 70 height 25
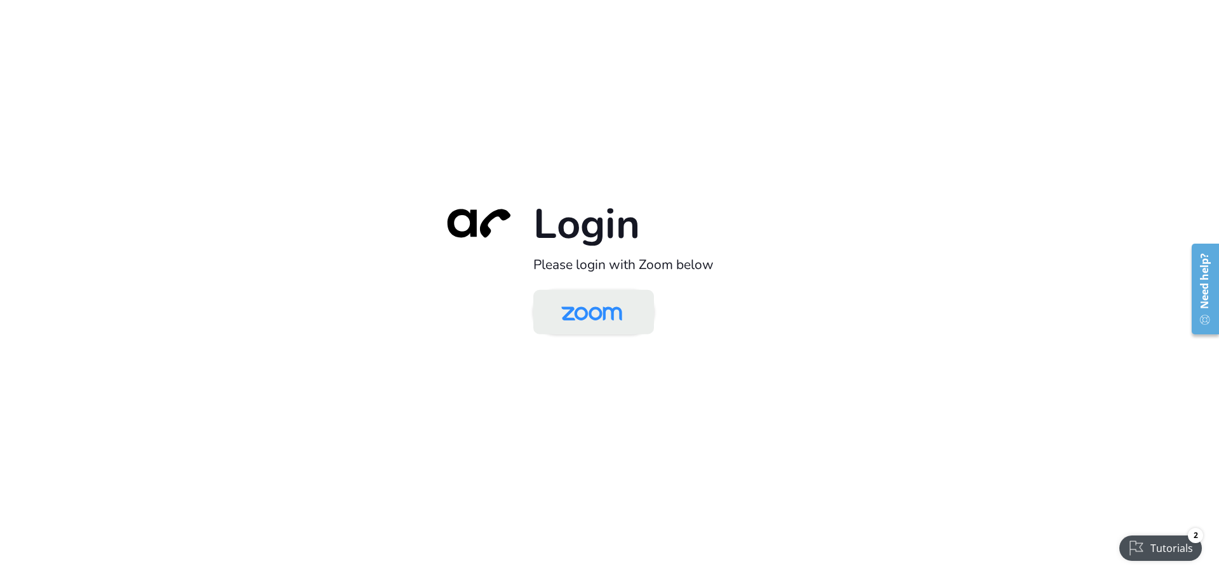
click at [627, 312] on img at bounding box center [592, 313] width 88 height 41
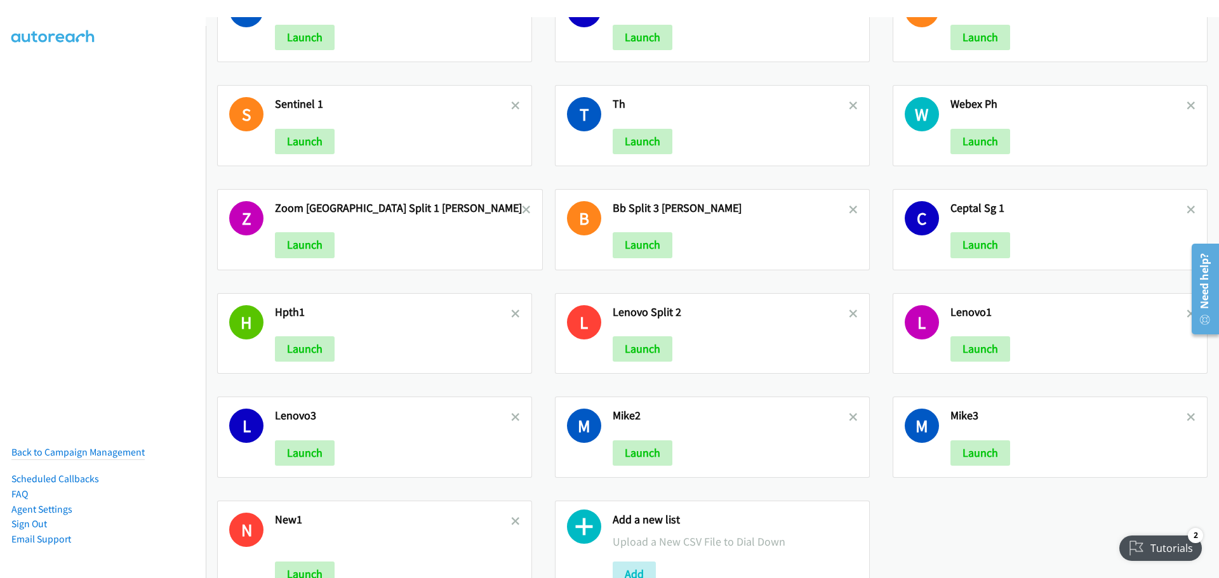
scroll to position [840, 0]
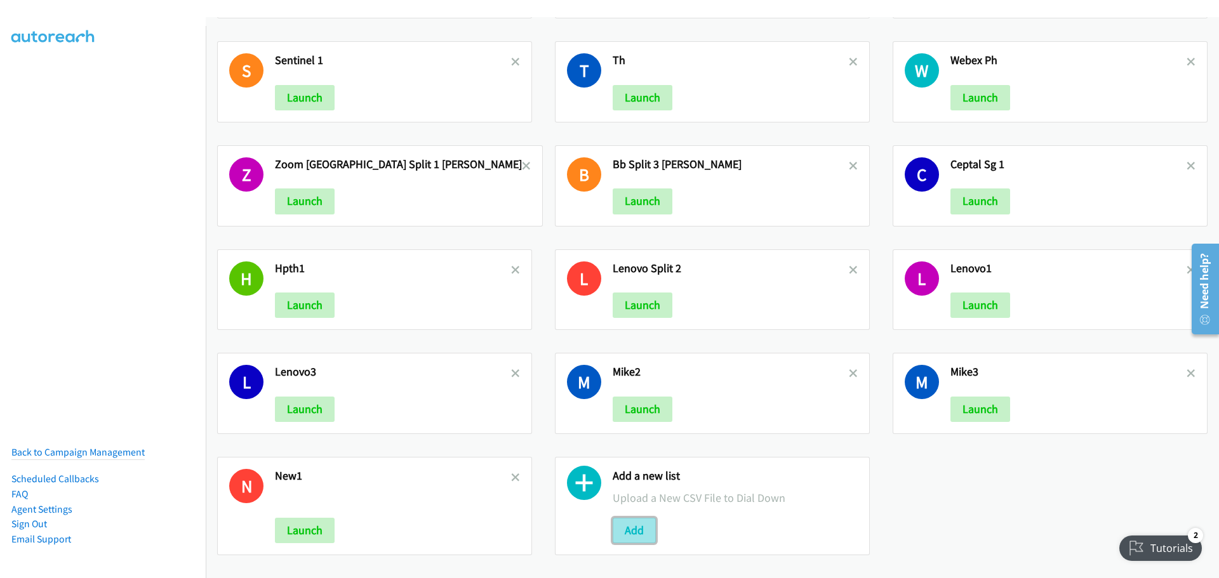
click at [636, 523] on button "Add" at bounding box center [634, 530] width 43 height 25
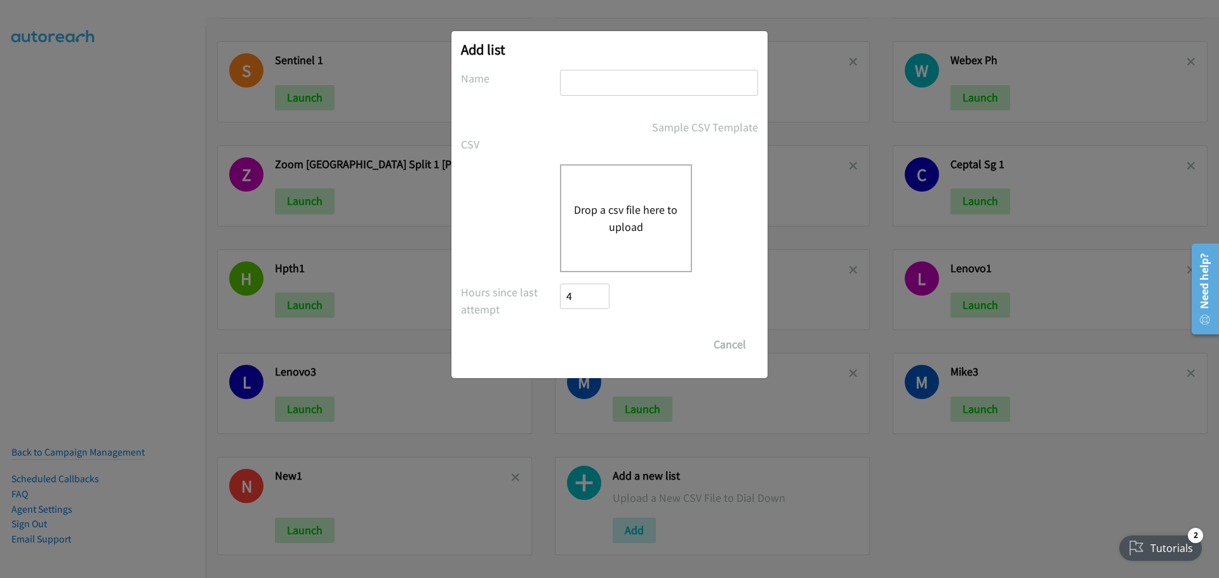
click at [598, 236] on div "Drop a csv file here to upload" at bounding box center [626, 218] width 132 height 108
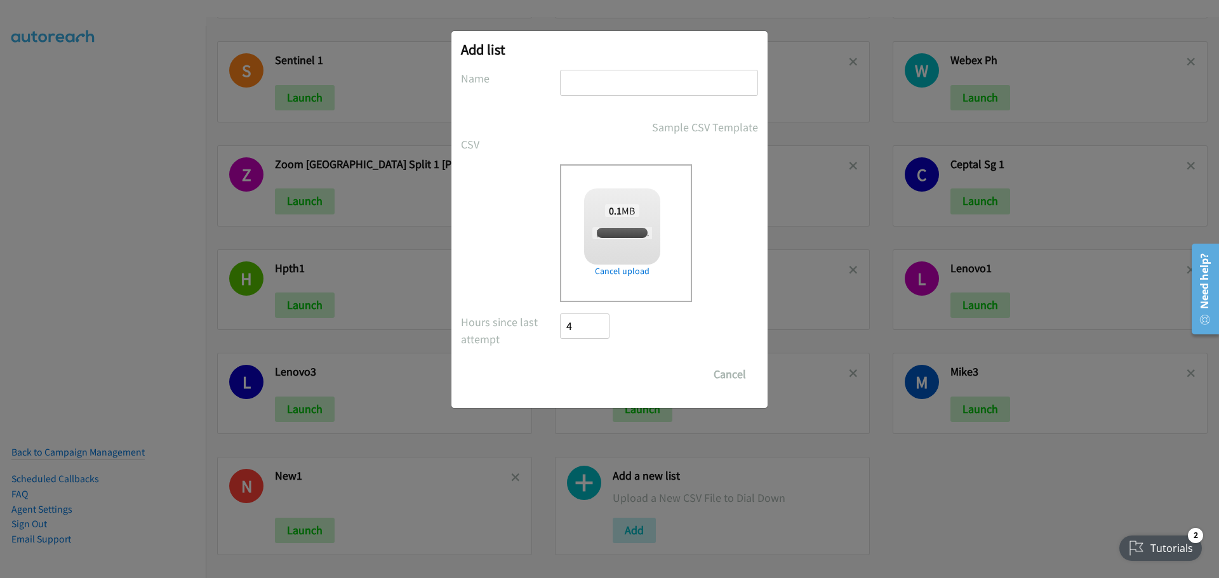
checkbox input "true"
click at [644, 79] on input "text" at bounding box center [659, 83] width 198 height 26
type input "lenovoM1"
click at [596, 373] on input "Save List" at bounding box center [593, 374] width 67 height 25
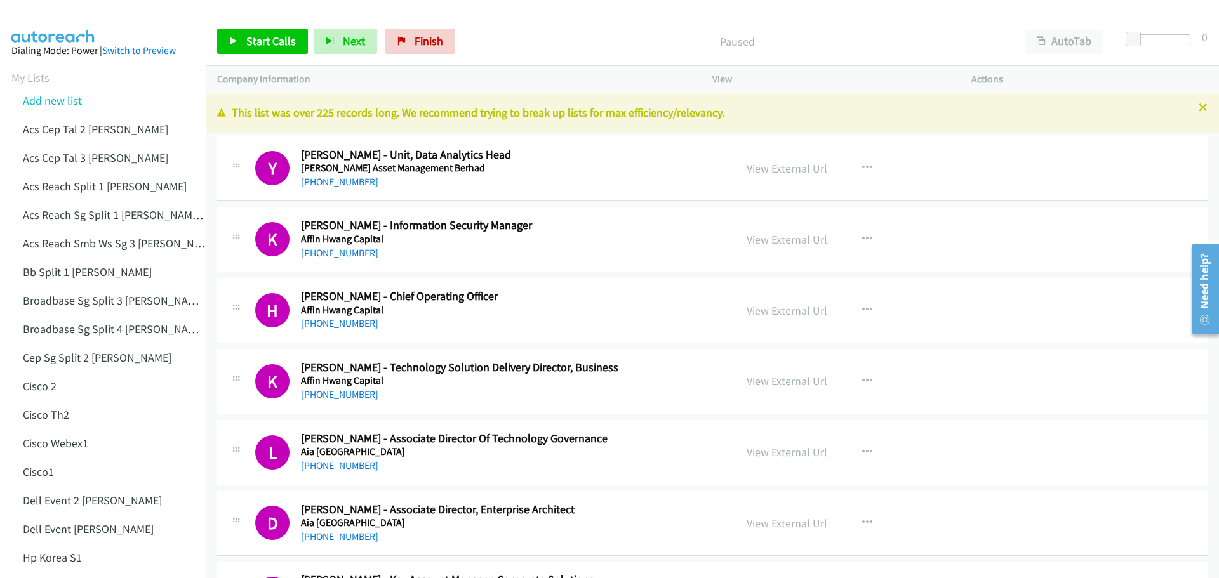
click at [656, 165] on h5 "[PERSON_NAME] Asset Management Berhad" at bounding box center [510, 168] width 418 height 13
click at [773, 167] on link "View External Url" at bounding box center [787, 168] width 81 height 15
click at [260, 50] on link "Start Calls" at bounding box center [262, 41] width 91 height 25
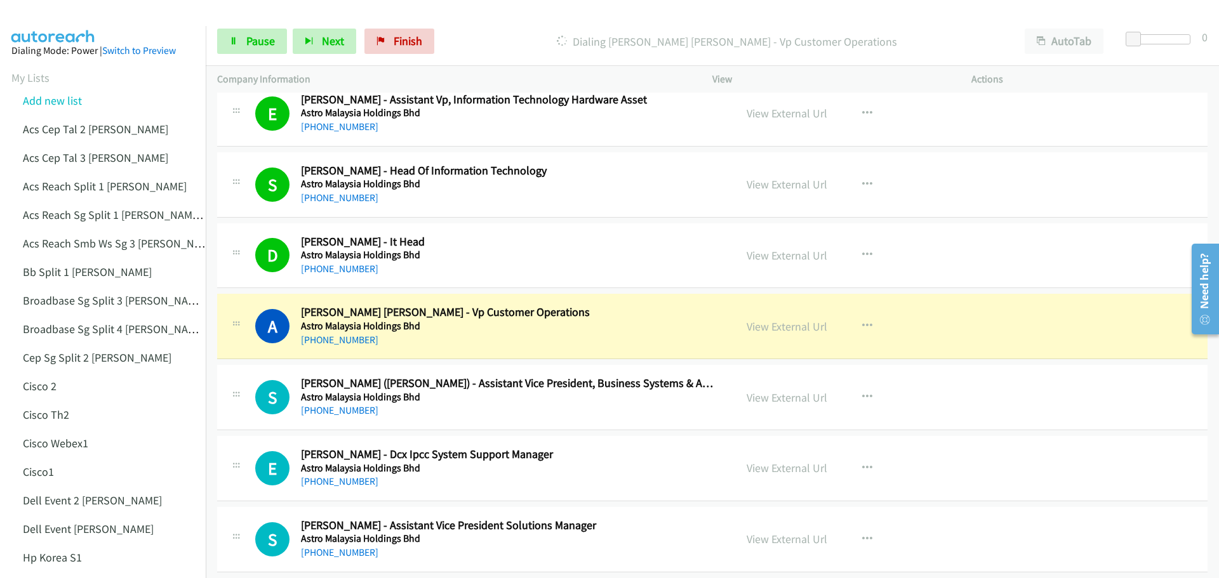
scroll to position [3676, 0]
click at [783, 323] on link "View External Url" at bounding box center [787, 326] width 81 height 15
click at [250, 39] on span "Pause" at bounding box center [260, 41] width 29 height 15
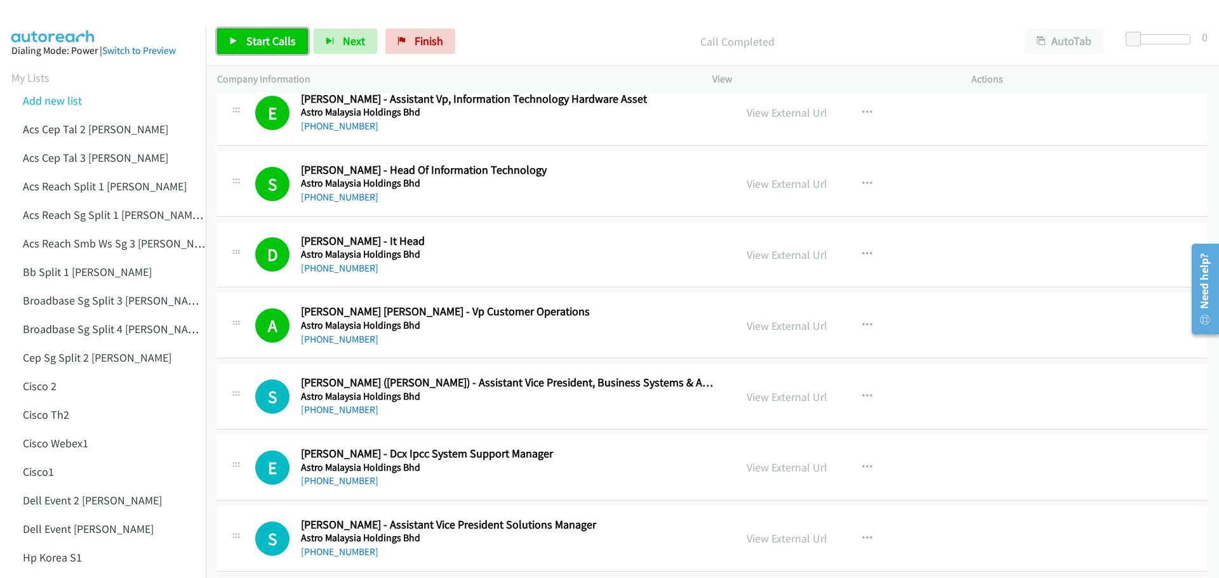
click at [253, 41] on span "Start Calls" at bounding box center [271, 41] width 50 height 15
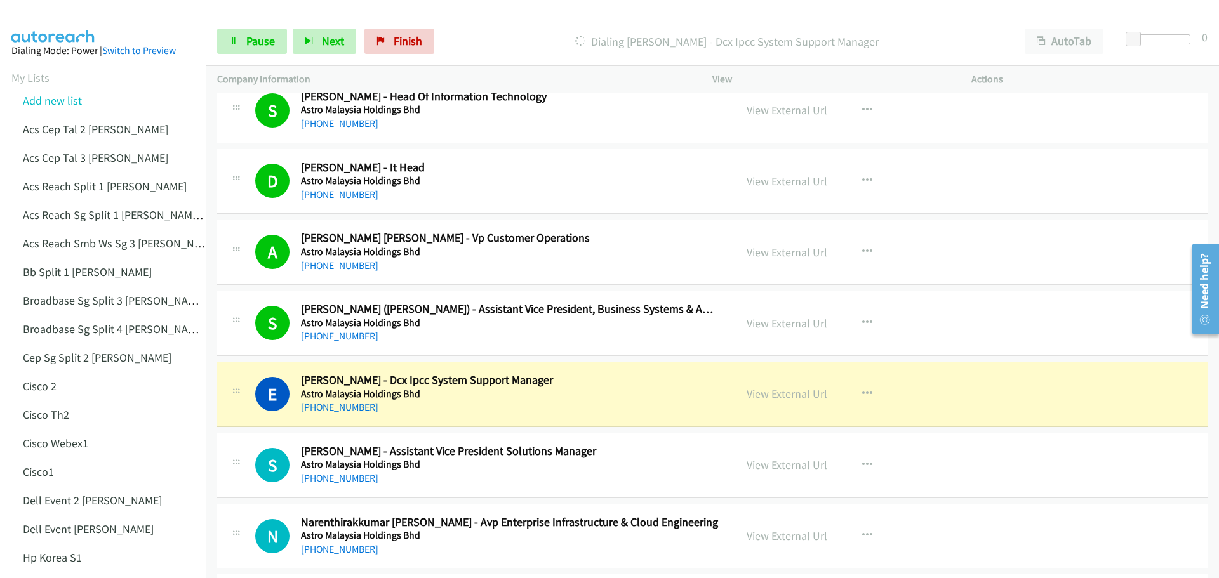
scroll to position [3803, 0]
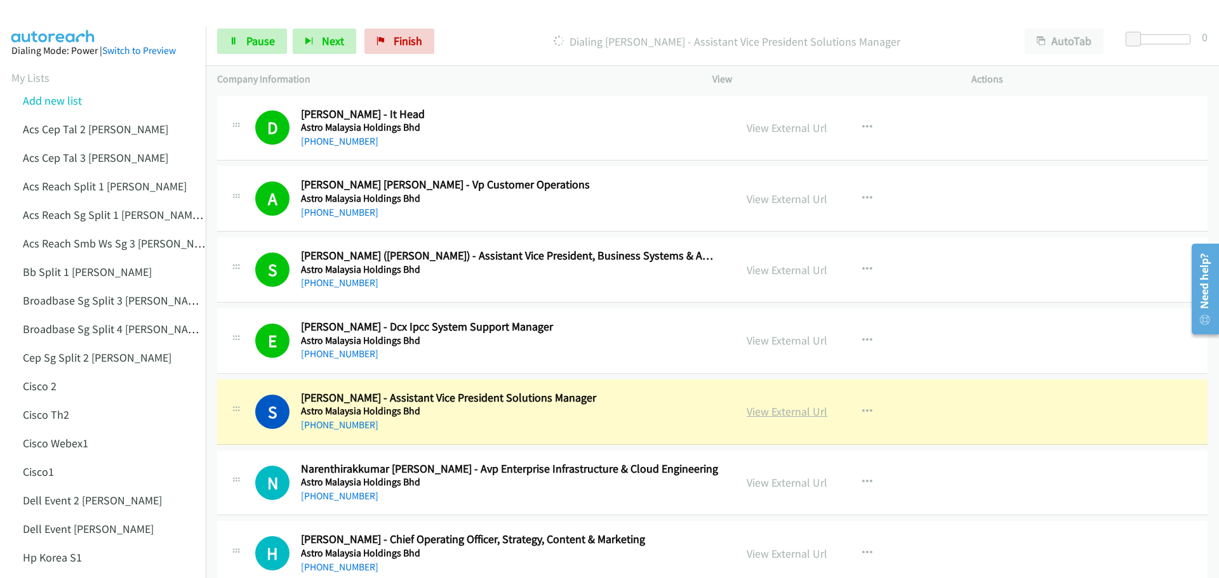
click at [760, 417] on link "View External Url" at bounding box center [787, 411] width 81 height 15
click at [257, 41] on span "Pause" at bounding box center [260, 41] width 29 height 15
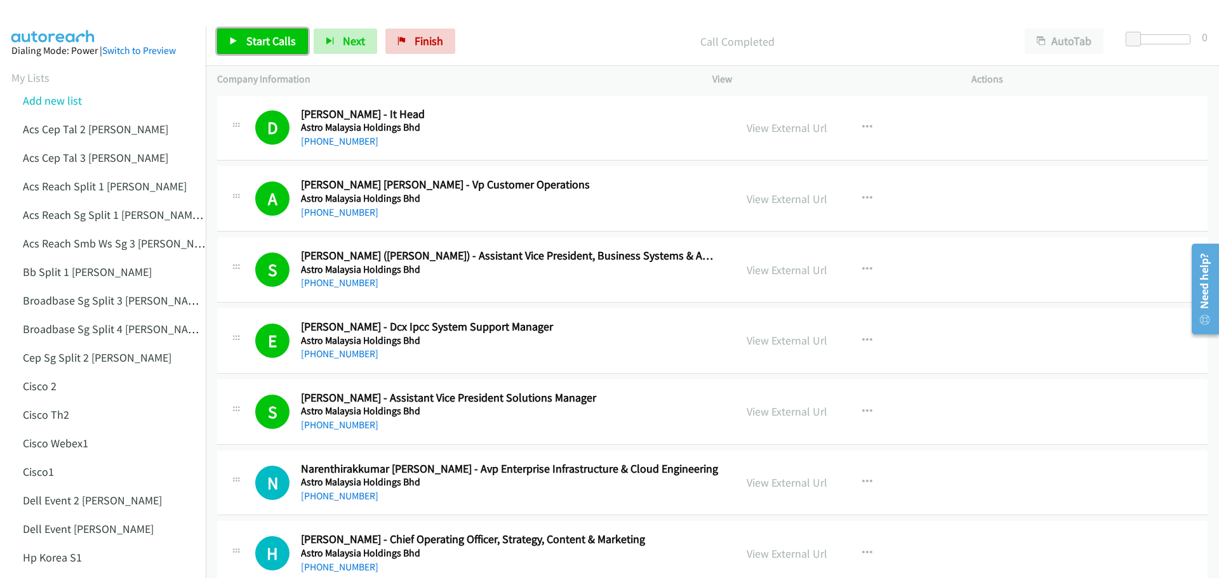
click at [271, 33] on link "Start Calls" at bounding box center [262, 41] width 91 height 25
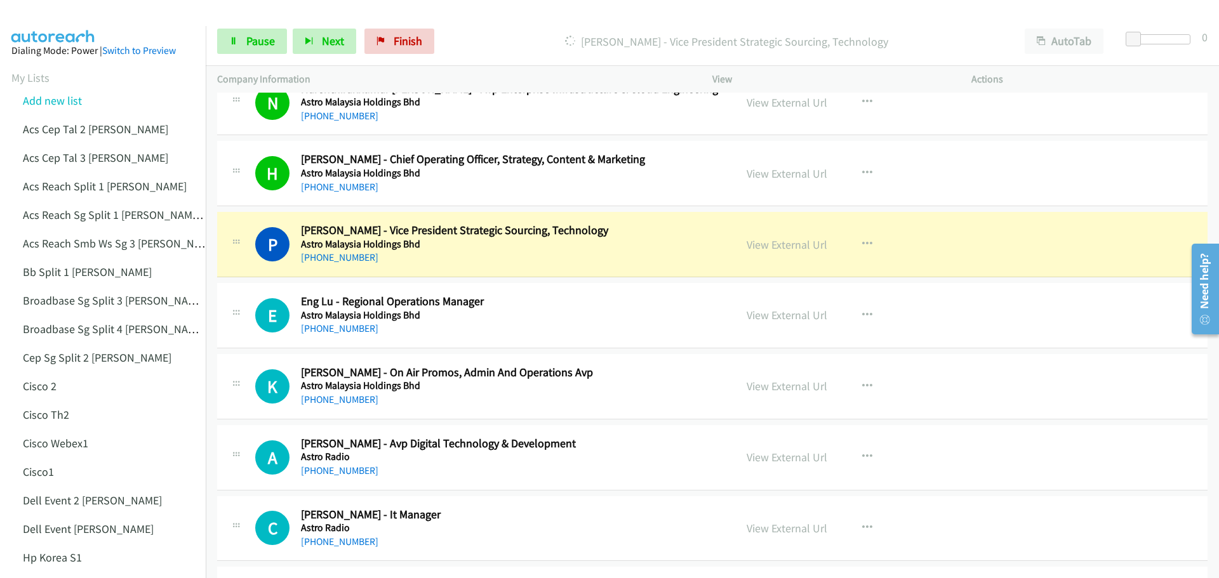
scroll to position [4184, 0]
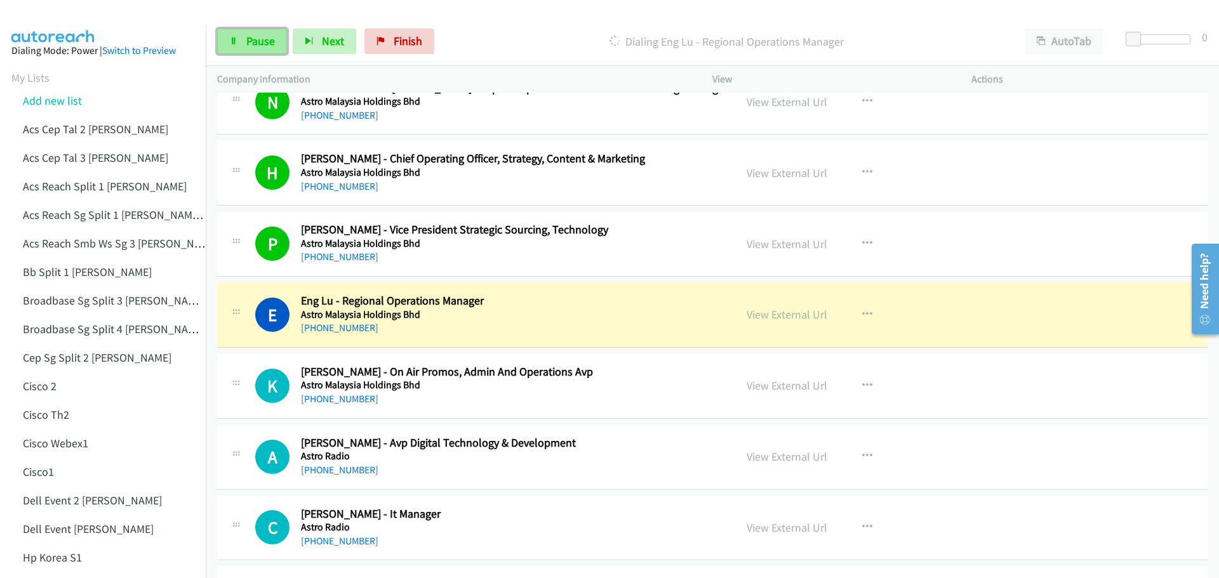
click at [260, 39] on span "Pause" at bounding box center [260, 41] width 29 height 15
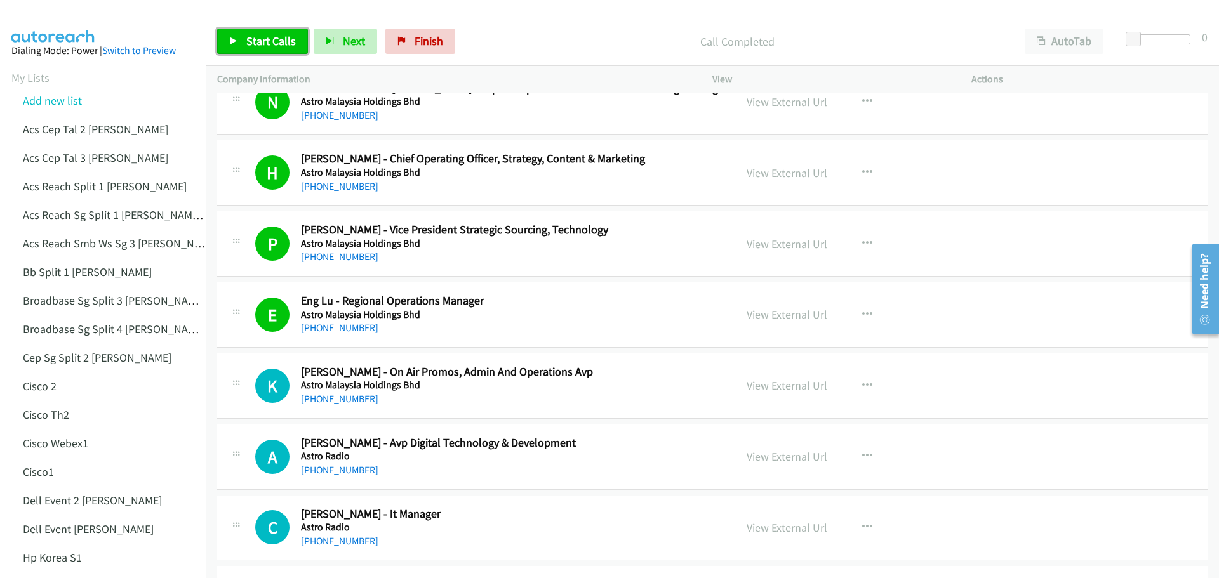
click at [268, 39] on span "Start Calls" at bounding box center [271, 41] width 50 height 15
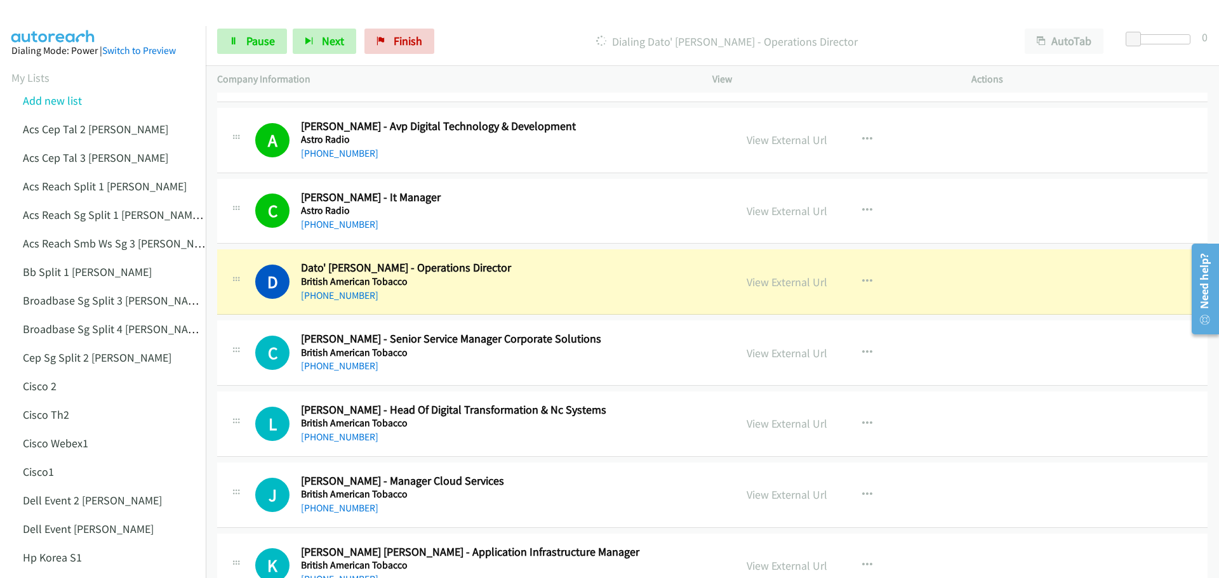
scroll to position [4502, 0]
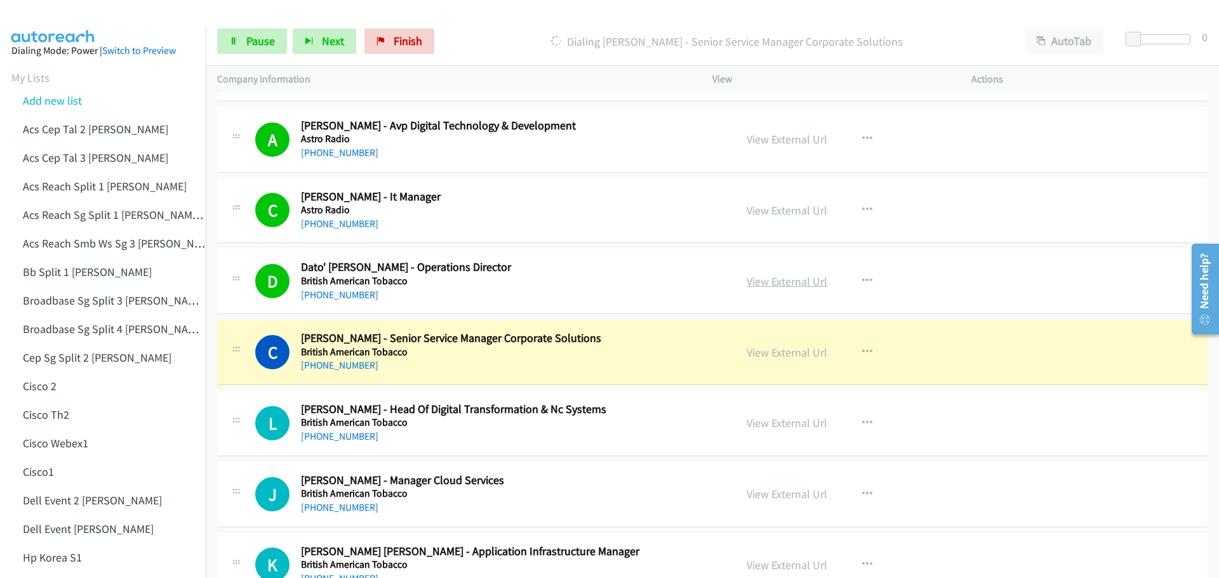
click at [765, 276] on link "View External Url" at bounding box center [787, 281] width 81 height 15
click at [242, 32] on link "Pause" at bounding box center [252, 41] width 70 height 25
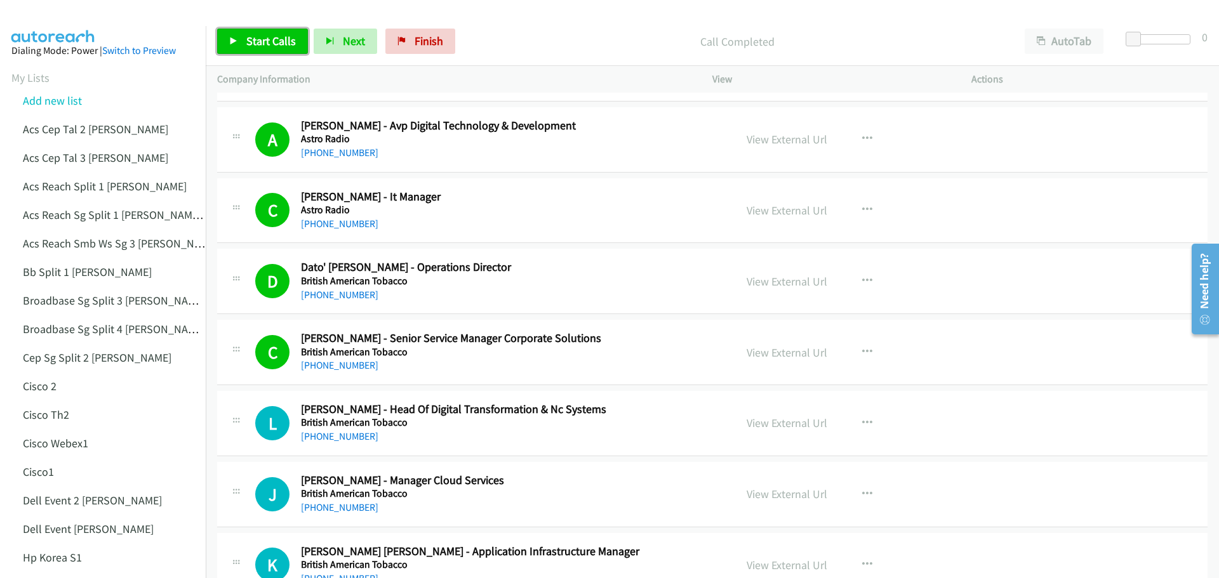
click at [255, 40] on span "Start Calls" at bounding box center [271, 41] width 50 height 15
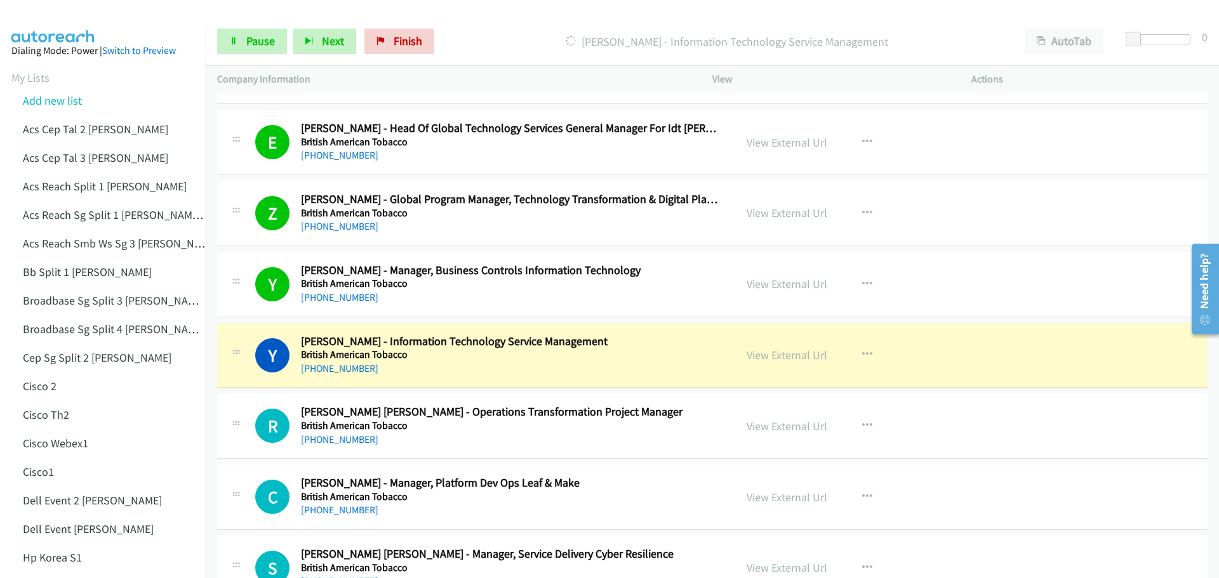
scroll to position [5073, 0]
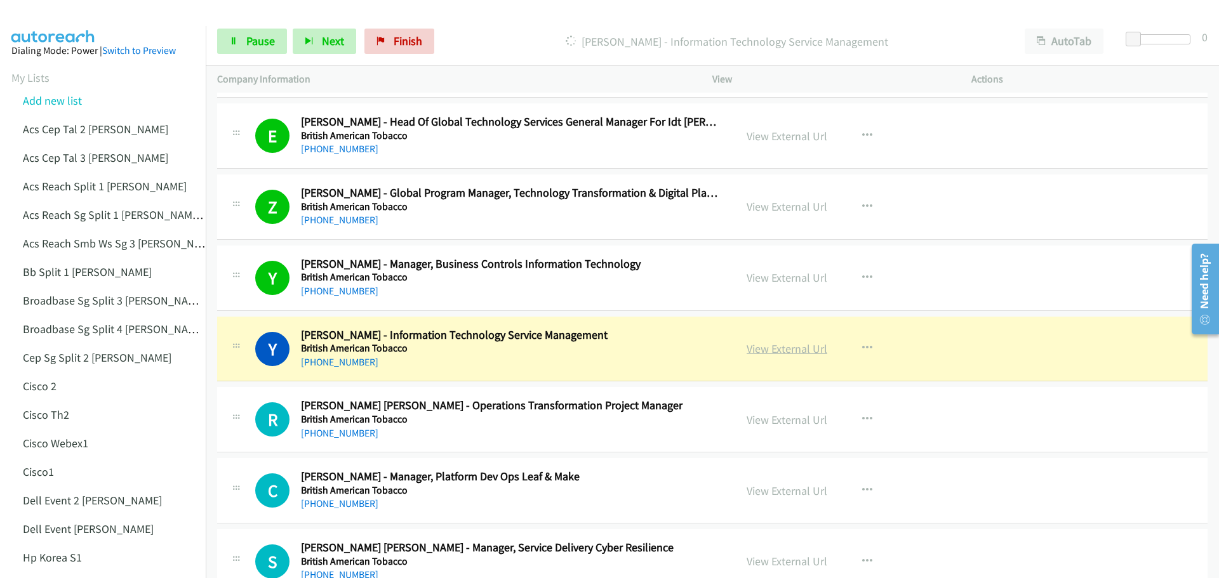
click at [780, 346] on link "View External Url" at bounding box center [787, 349] width 81 height 15
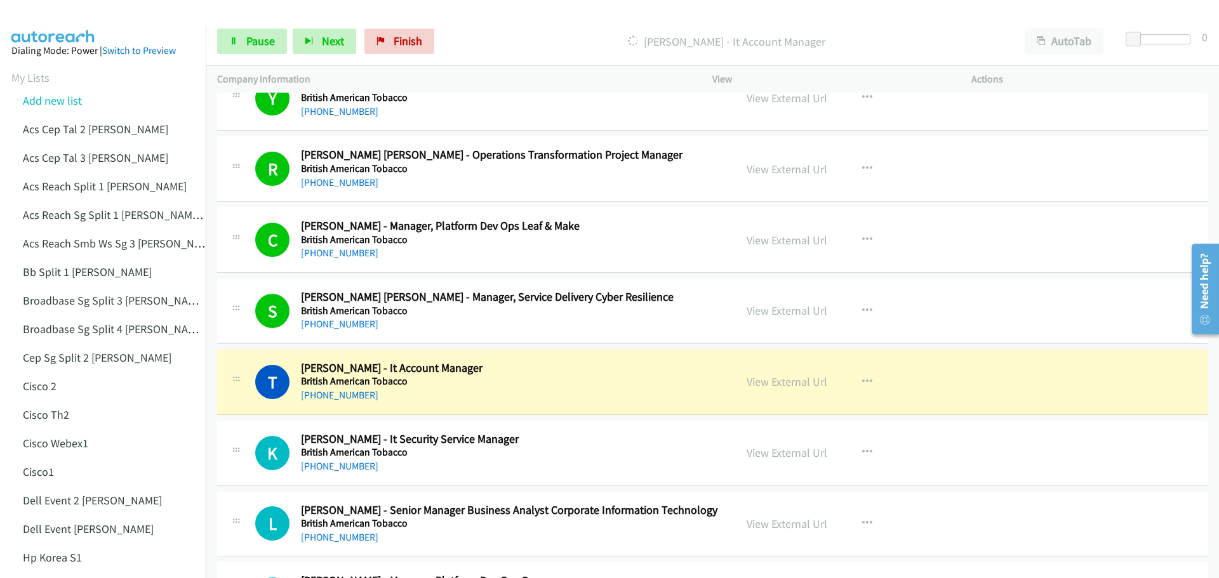
scroll to position [5327, 0]
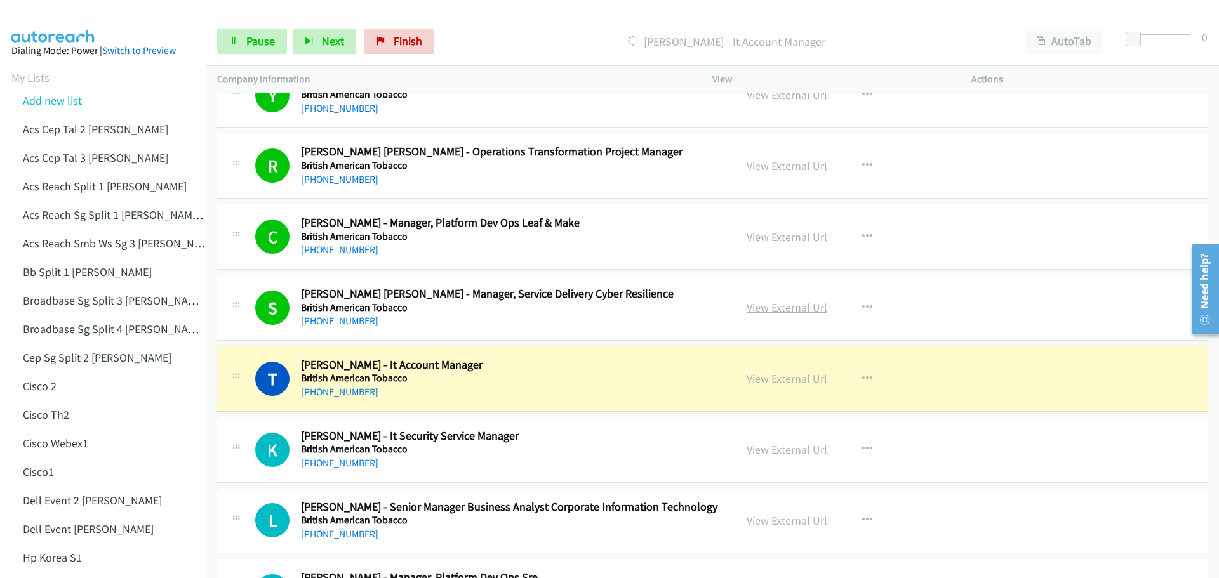
click at [799, 309] on link "View External Url" at bounding box center [787, 307] width 81 height 15
click at [260, 40] on span "Pause" at bounding box center [260, 41] width 29 height 15
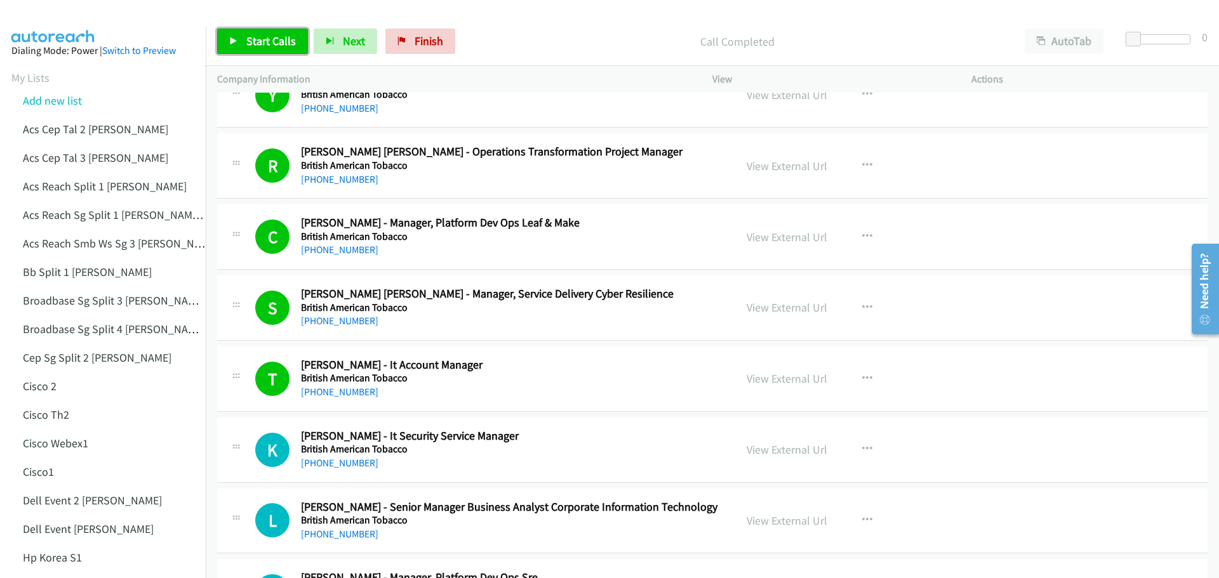
click at [277, 43] on span "Start Calls" at bounding box center [271, 41] width 50 height 15
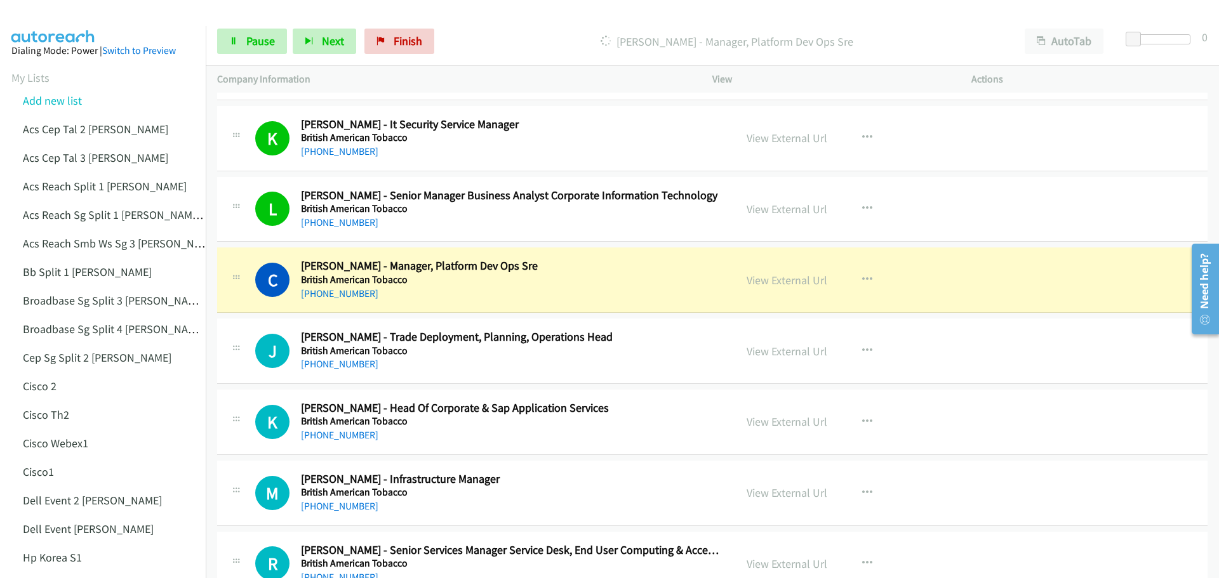
scroll to position [5644, 0]
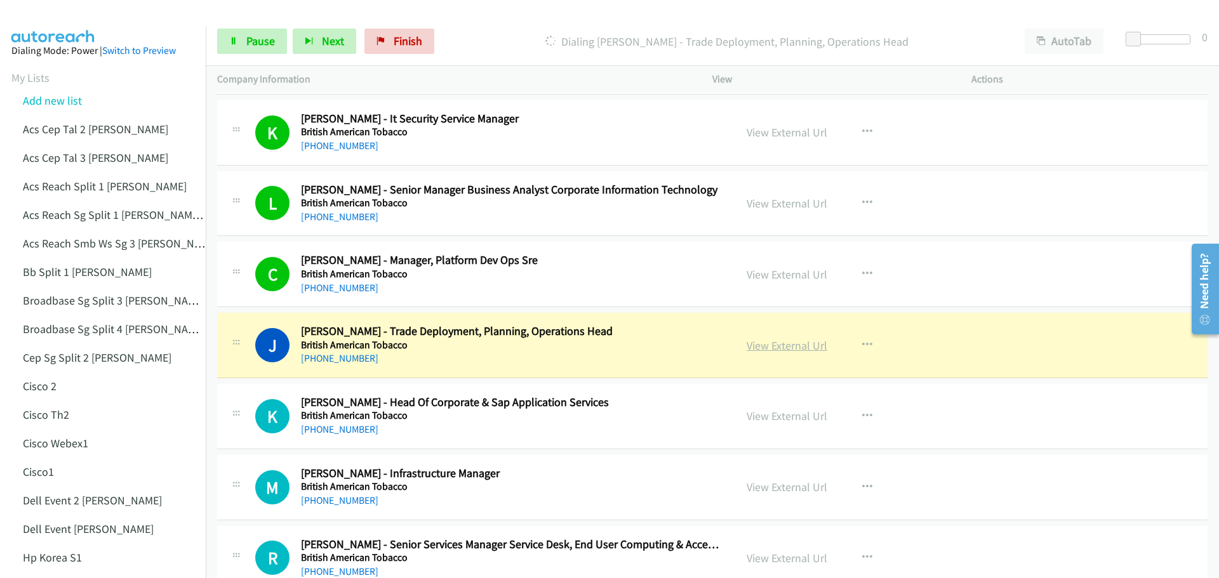
click at [782, 350] on link "View External Url" at bounding box center [787, 345] width 81 height 15
click at [263, 44] on span "Pause" at bounding box center [260, 41] width 29 height 15
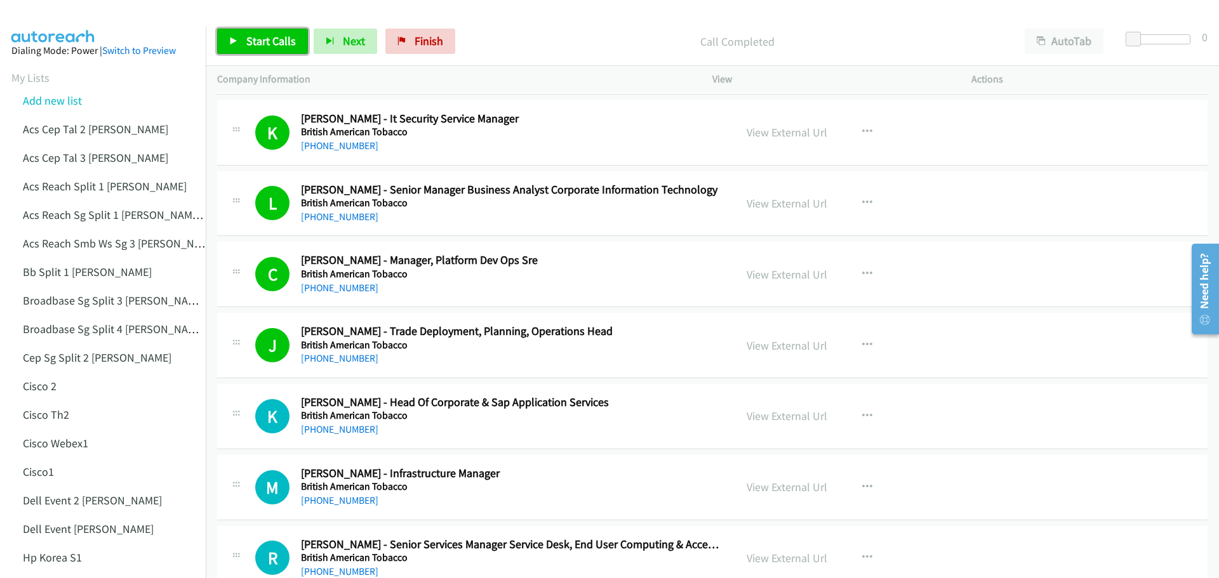
click at [256, 43] on span "Start Calls" at bounding box center [271, 41] width 50 height 15
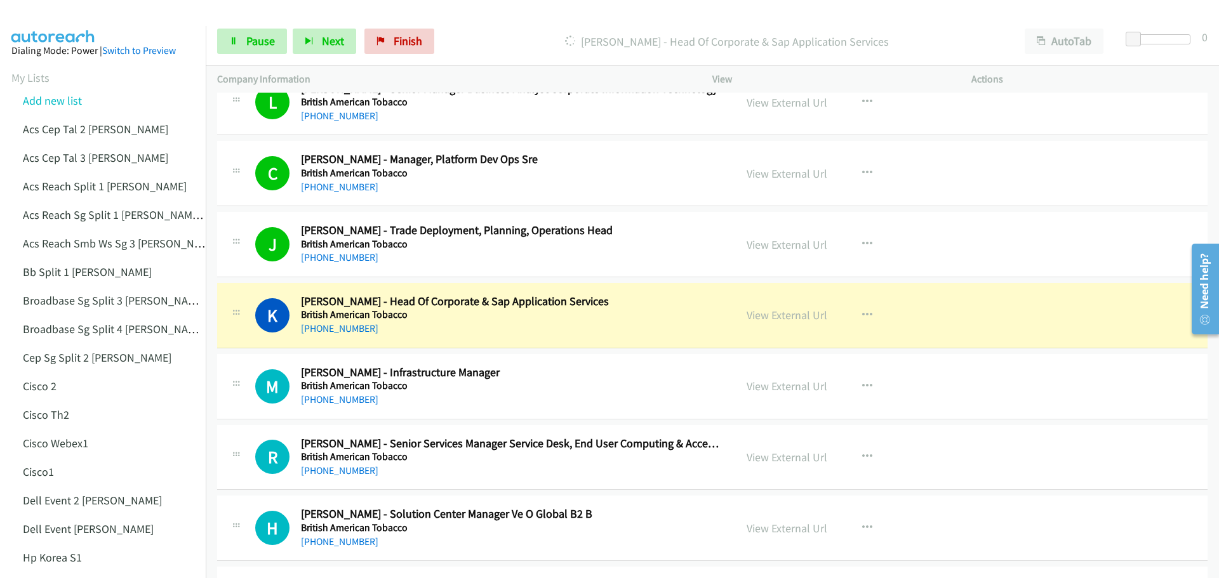
scroll to position [5771, 0]
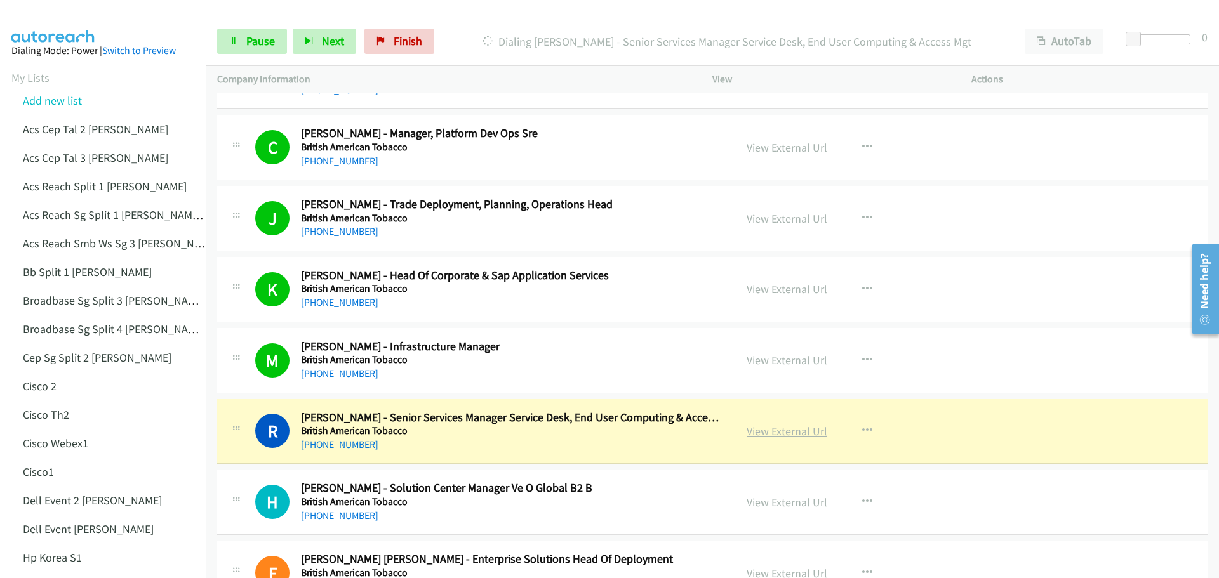
click at [779, 434] on link "View External Url" at bounding box center [787, 431] width 81 height 15
click at [252, 35] on span "Pause" at bounding box center [260, 41] width 29 height 15
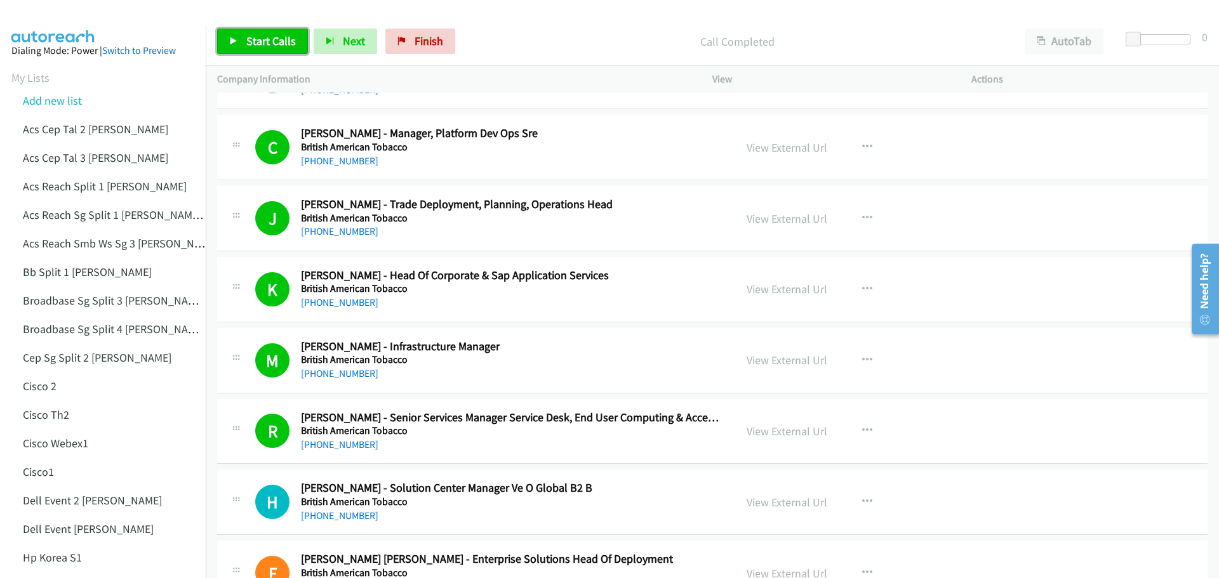
click at [272, 46] on span "Start Calls" at bounding box center [271, 41] width 50 height 15
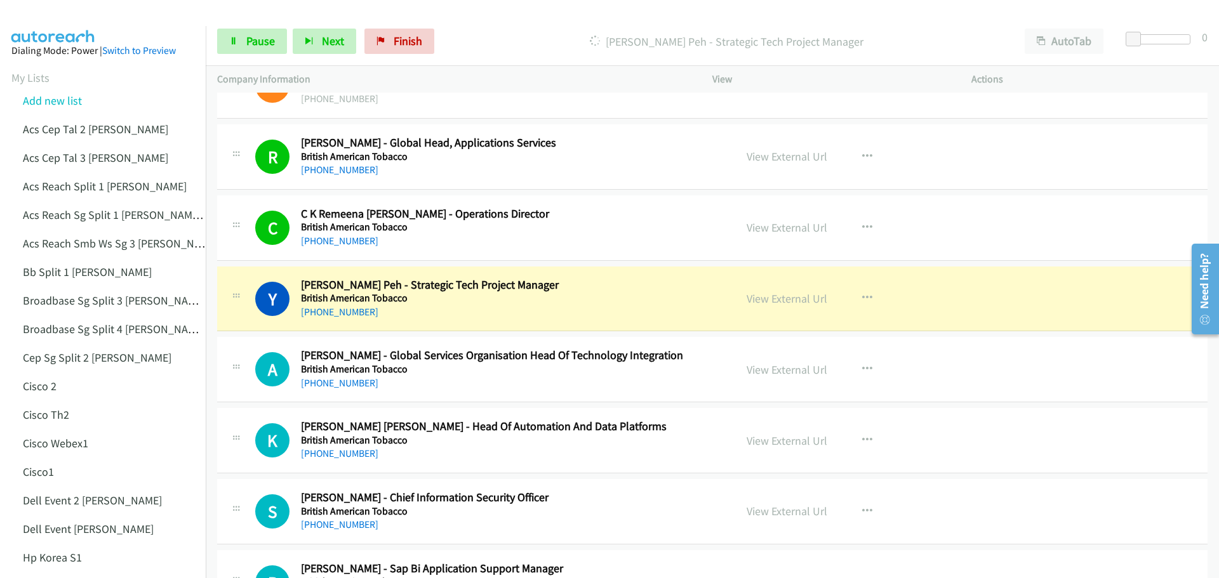
scroll to position [6279, 0]
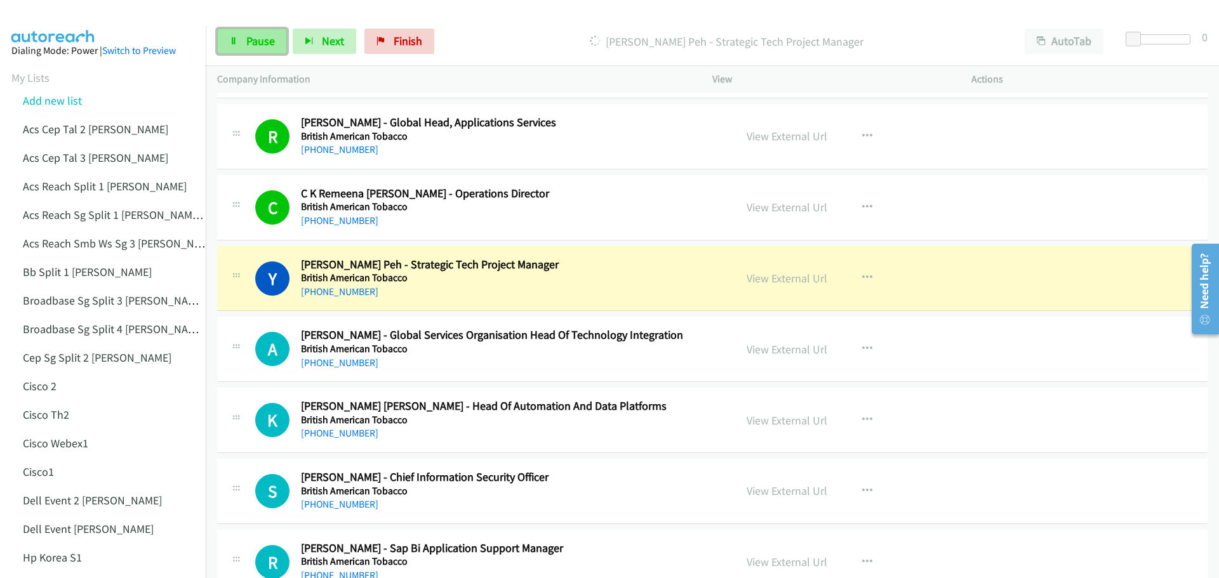
click at [254, 38] on span "Pause" at bounding box center [260, 41] width 29 height 15
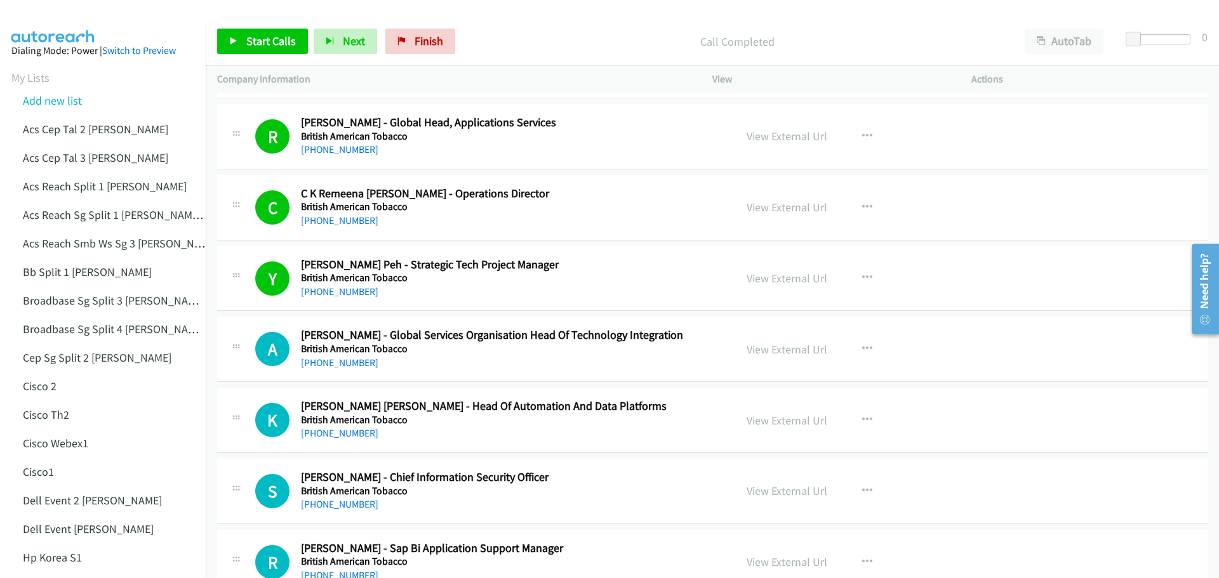
click at [264, 23] on div "Start Calls Pause Next Finish Call Completed AutoTab AutoTab 0" at bounding box center [712, 41] width 1013 height 49
click at [267, 50] on link "Start Calls" at bounding box center [262, 41] width 91 height 25
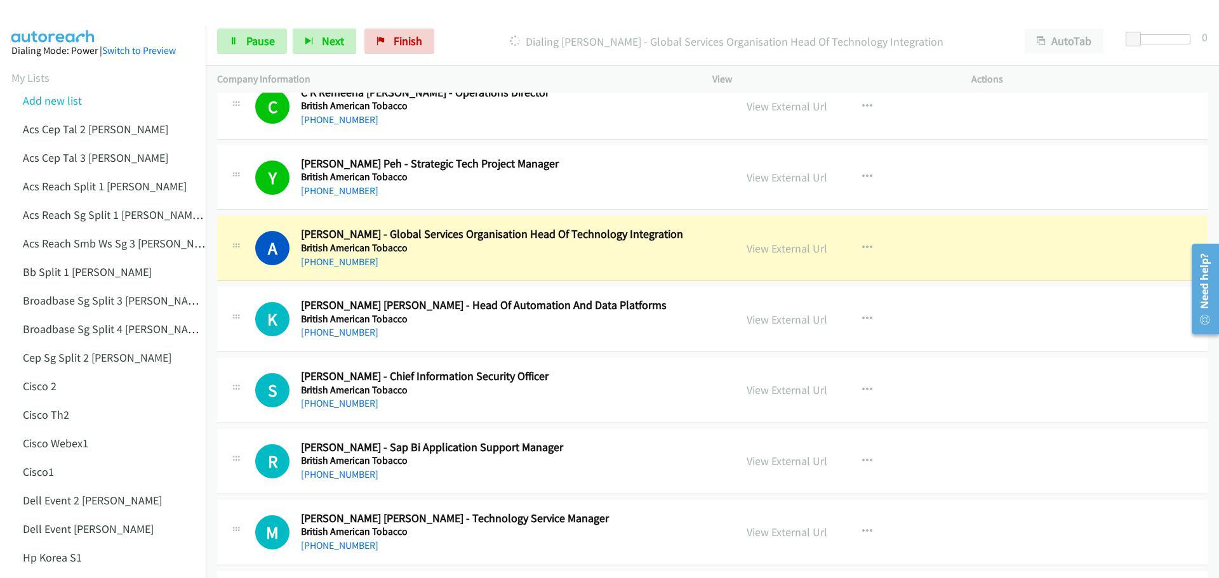
scroll to position [6406, 0]
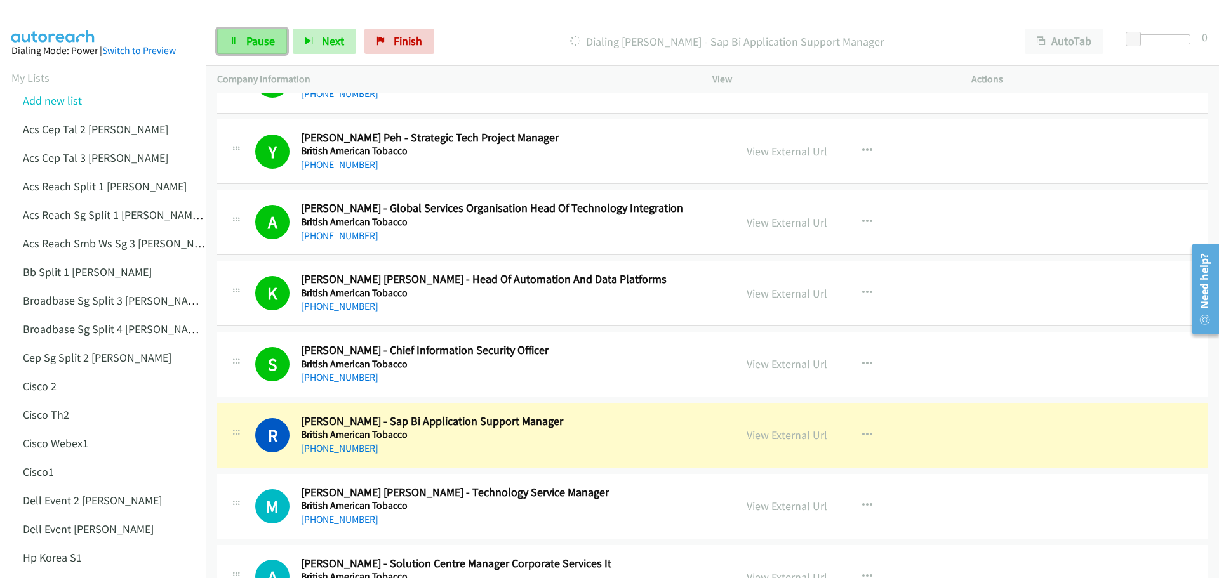
click at [274, 38] on link "Pause" at bounding box center [252, 41] width 70 height 25
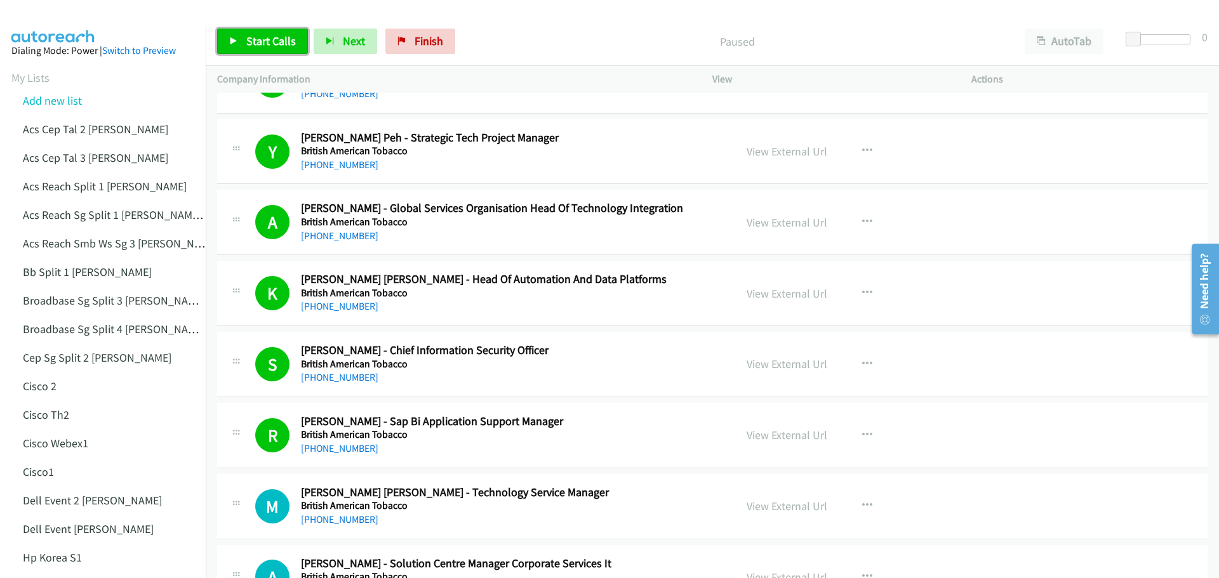
click at [239, 41] on link "Start Calls" at bounding box center [262, 41] width 91 height 25
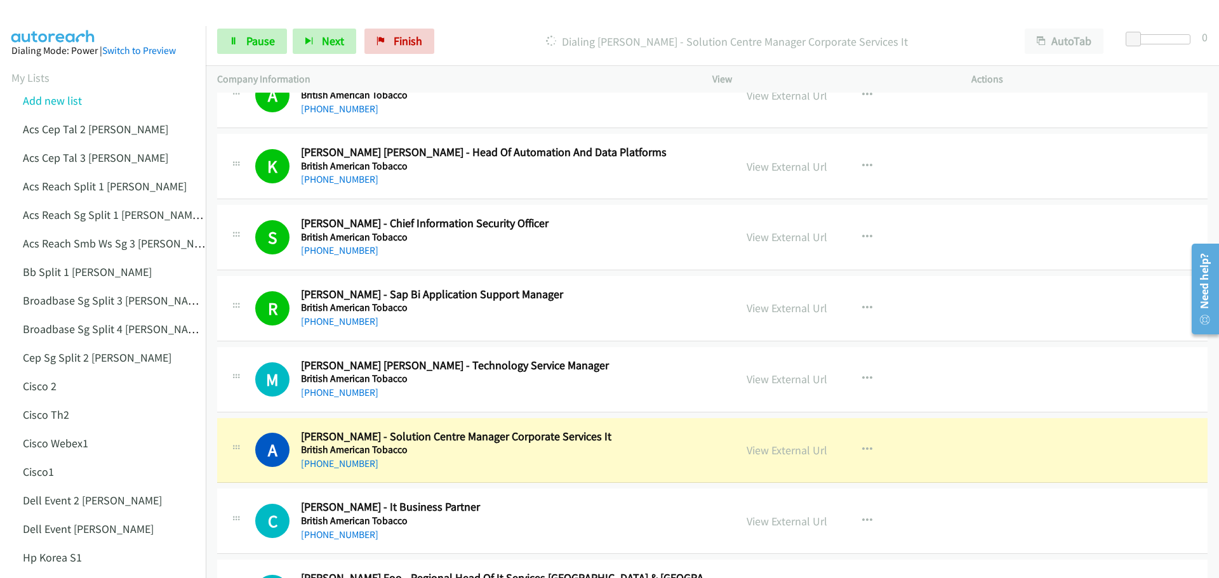
scroll to position [6597, 0]
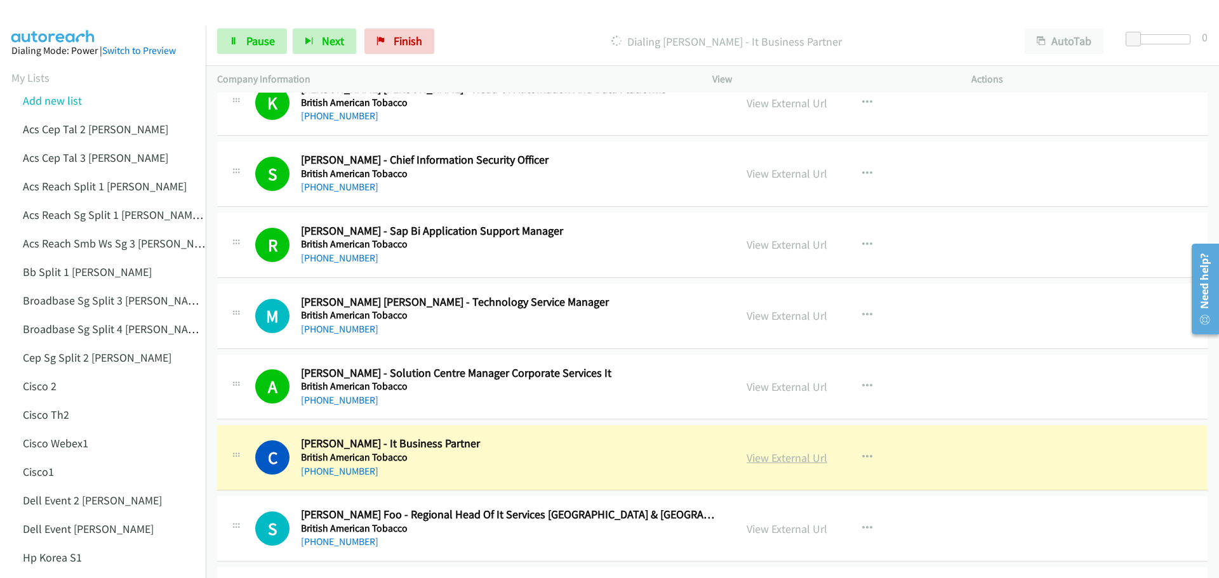
click at [788, 453] on link "View External Url" at bounding box center [787, 458] width 81 height 15
click at [258, 46] on span "Pause" at bounding box center [260, 41] width 29 height 15
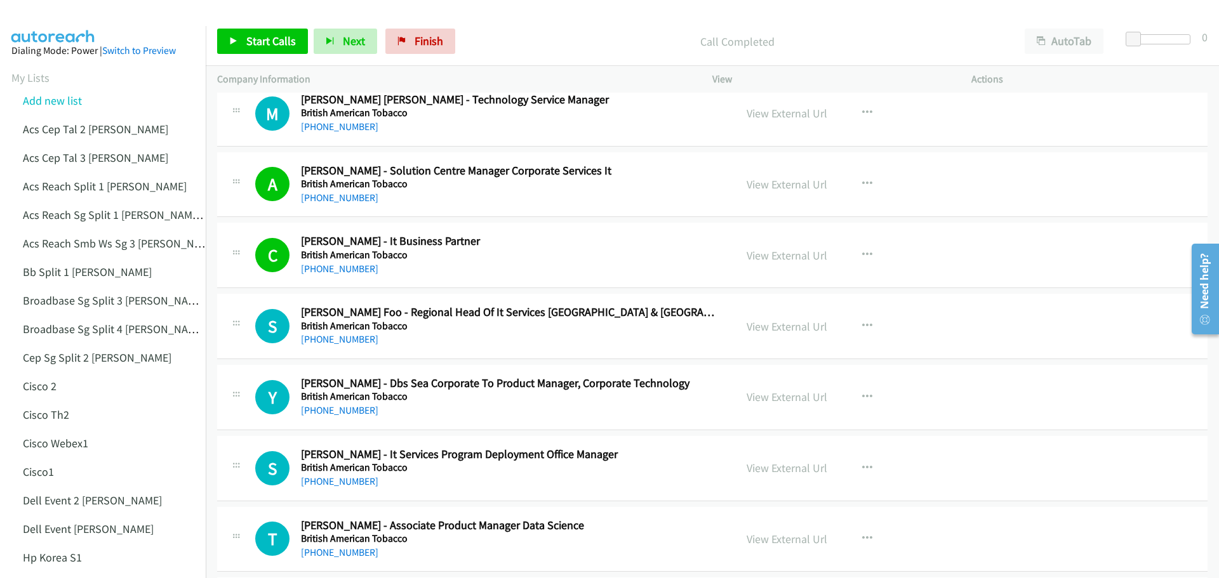
scroll to position [6851, 0]
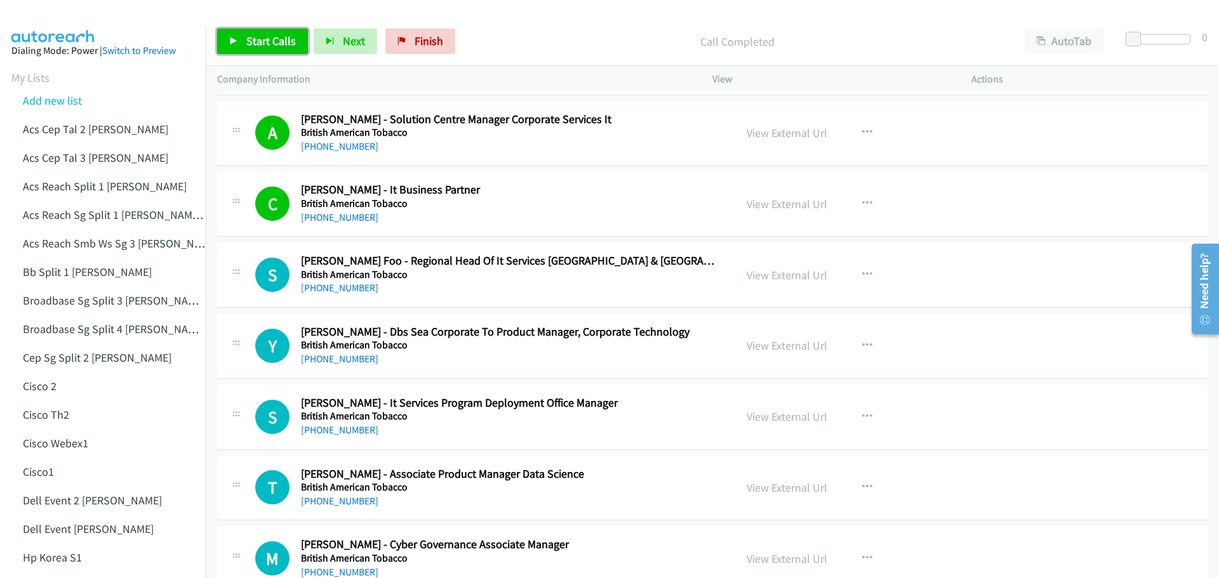
click at [271, 41] on span "Start Calls" at bounding box center [271, 41] width 50 height 15
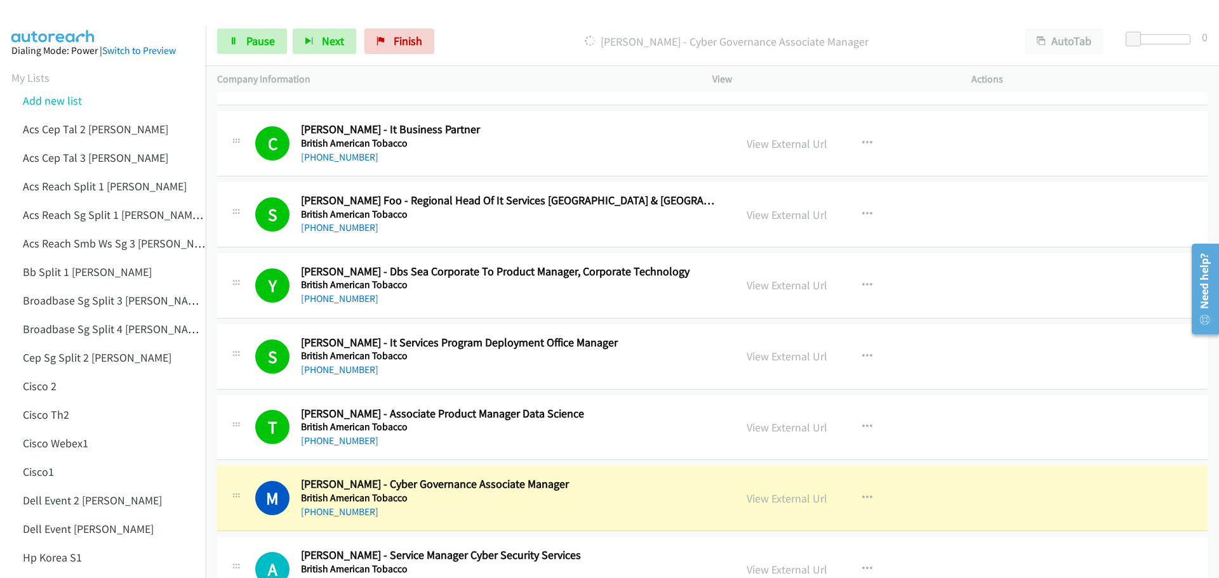
scroll to position [6914, 0]
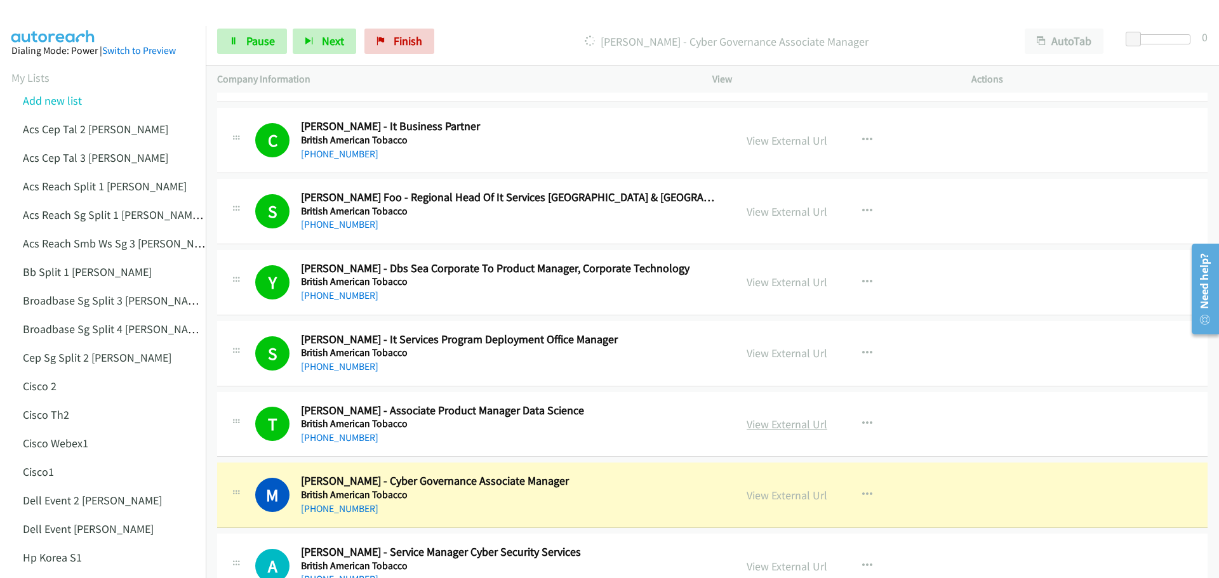
click at [791, 423] on link "View External Url" at bounding box center [787, 424] width 81 height 15
click at [769, 500] on link "View External Url" at bounding box center [787, 495] width 81 height 15
click at [247, 34] on span "Pause" at bounding box center [260, 41] width 29 height 15
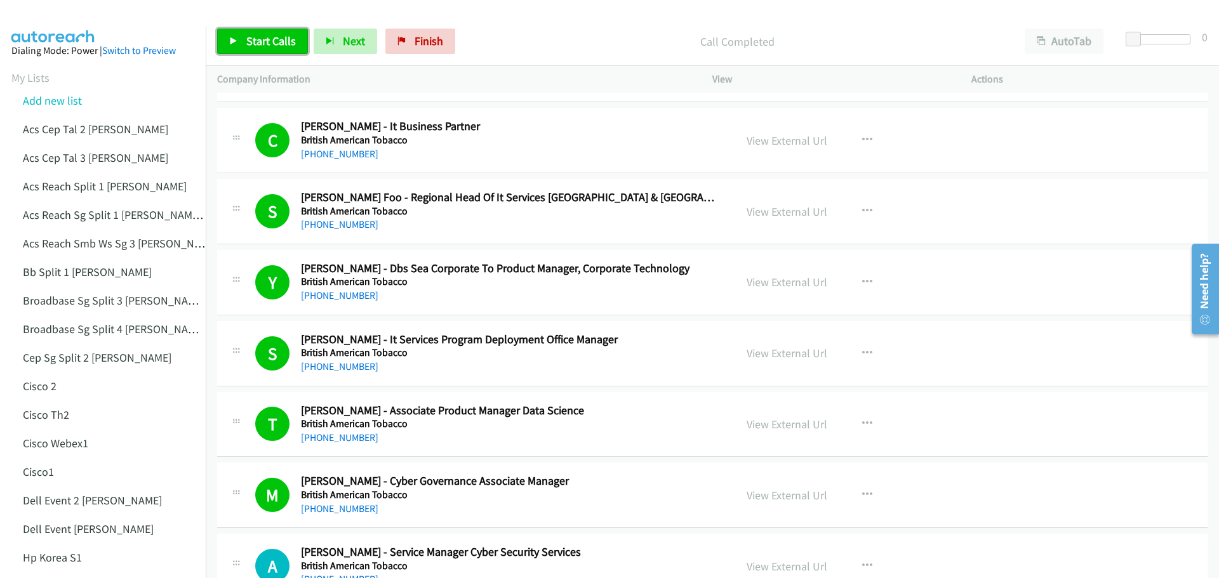
click at [265, 38] on span "Start Calls" at bounding box center [271, 41] width 50 height 15
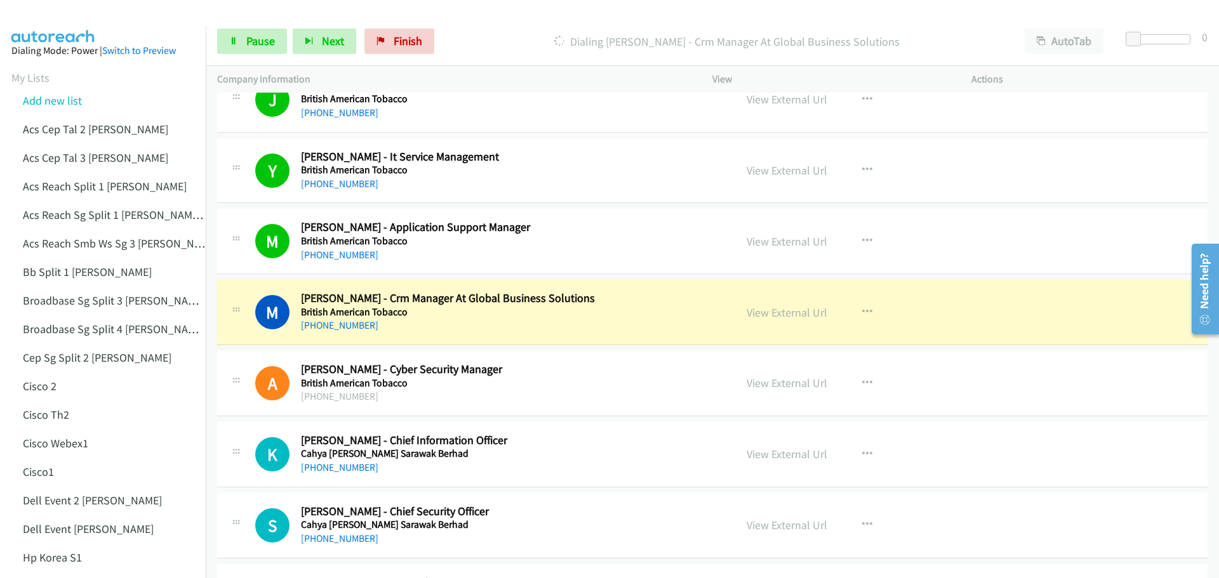
scroll to position [7549, 0]
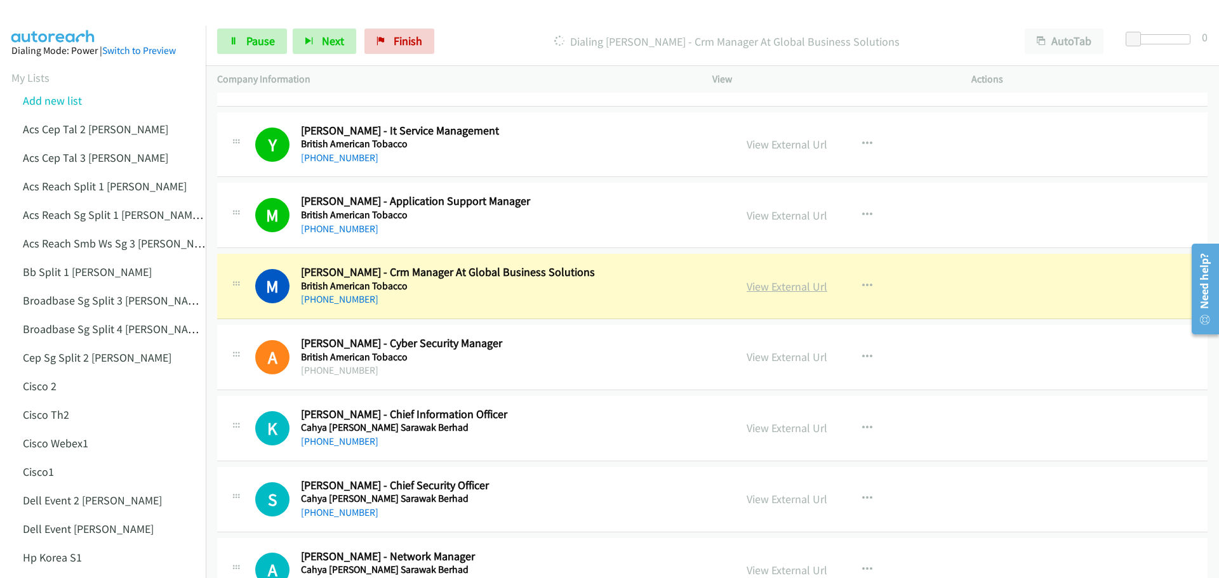
click at [800, 287] on link "View External Url" at bounding box center [787, 286] width 81 height 15
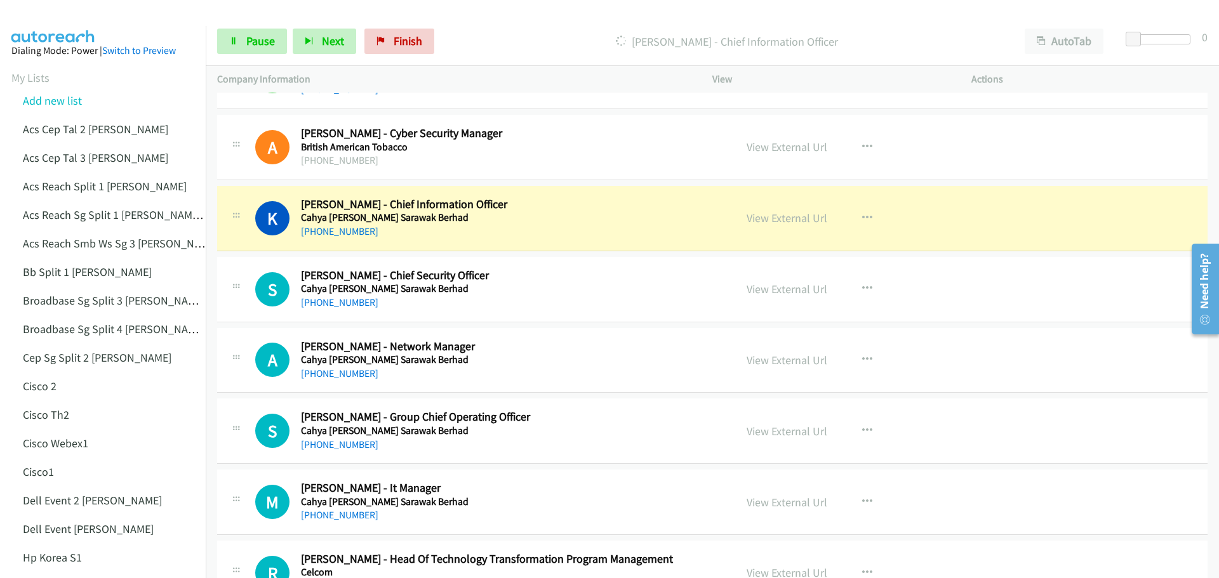
scroll to position [7740, 0]
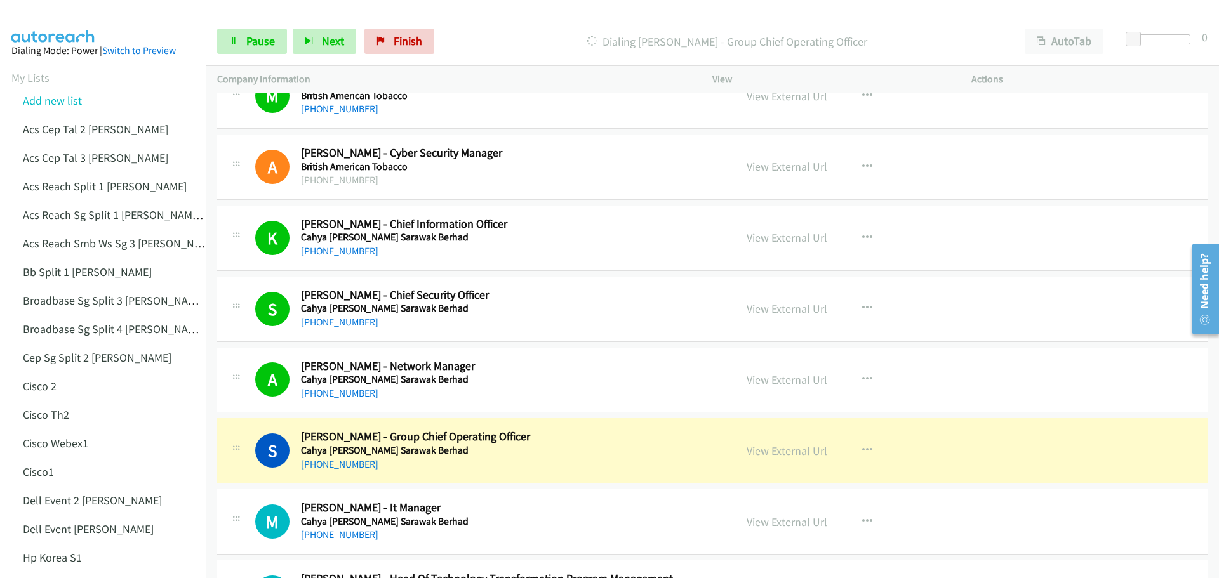
click at [764, 446] on link "View External Url" at bounding box center [787, 451] width 81 height 15
drag, startPoint x: 275, startPoint y: 34, endPoint x: 302, endPoint y: 27, distance: 28.2
click at [275, 34] on link "Pause" at bounding box center [252, 41] width 70 height 25
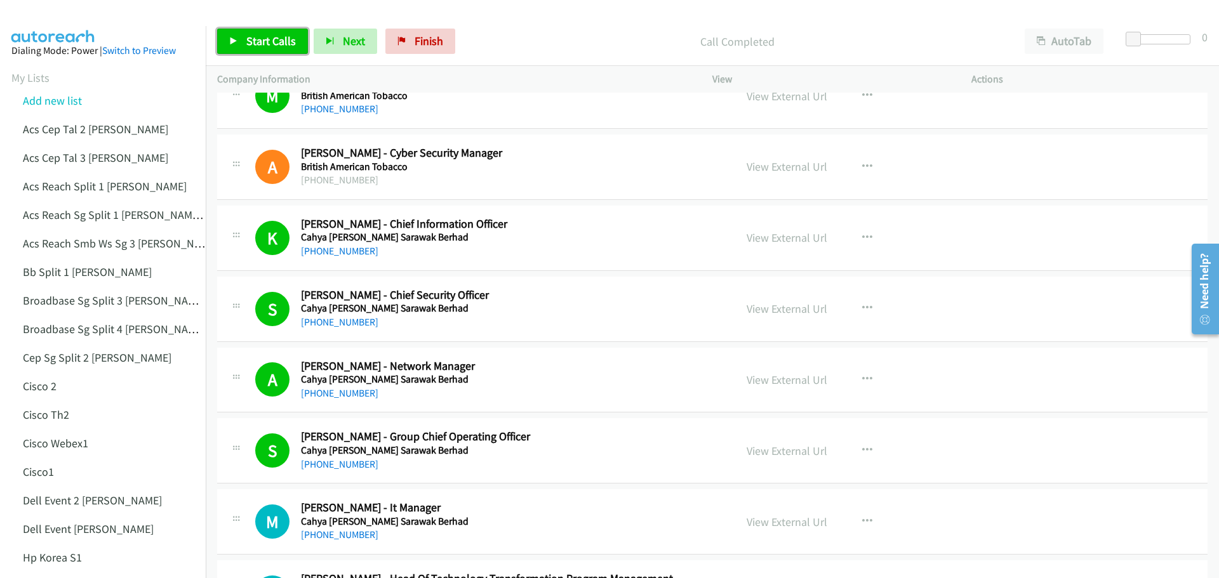
click at [262, 33] on link "Start Calls" at bounding box center [262, 41] width 91 height 25
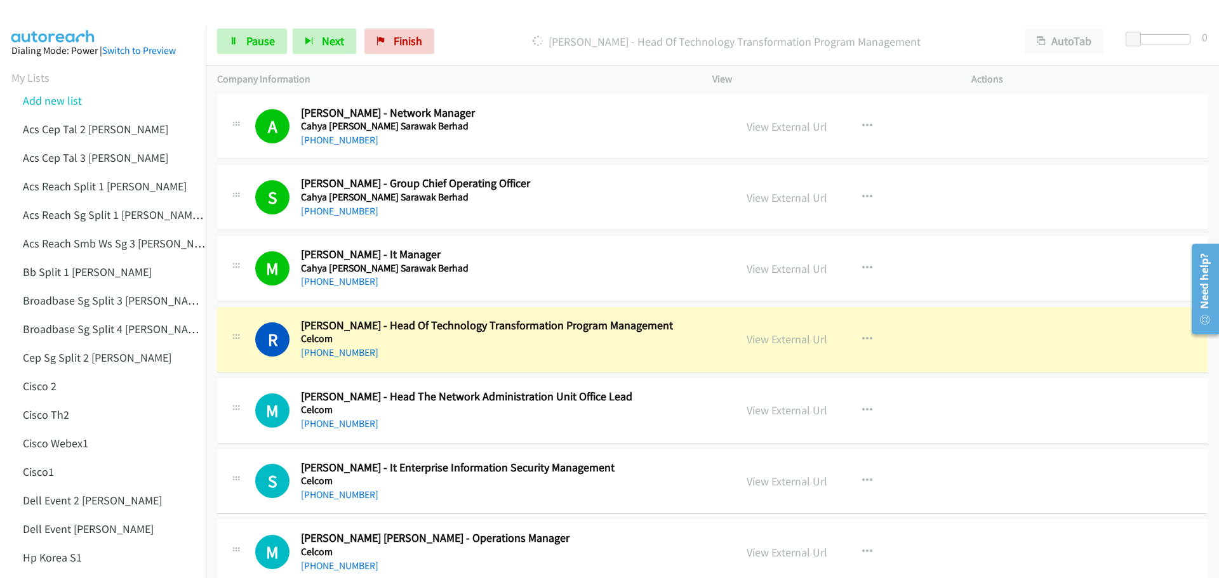
scroll to position [7994, 0]
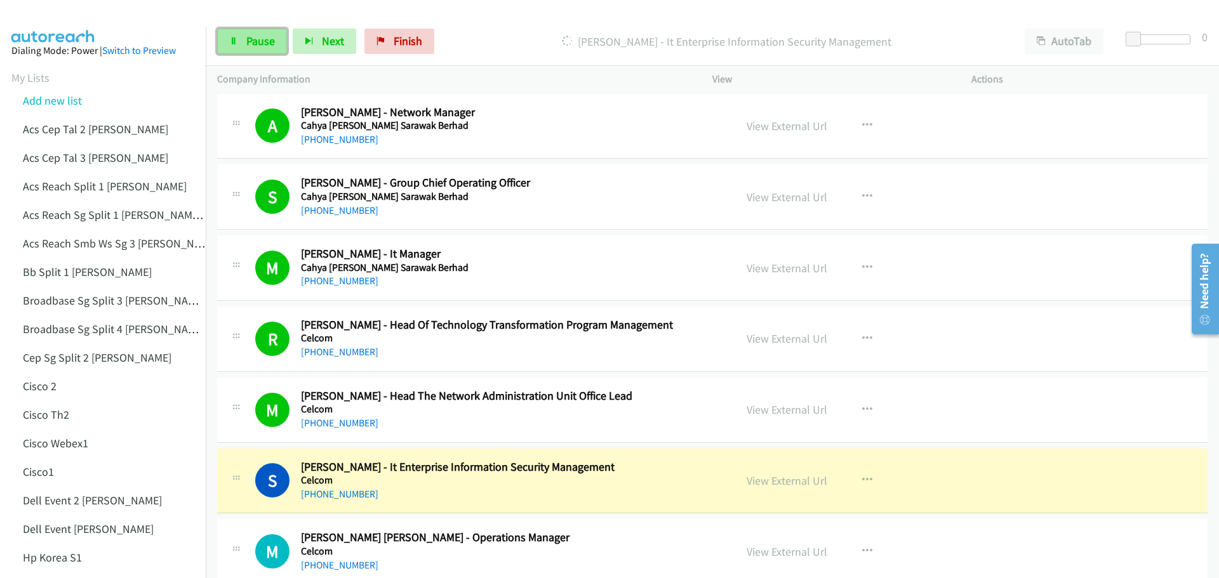
click at [264, 37] on span "Pause" at bounding box center [260, 41] width 29 height 15
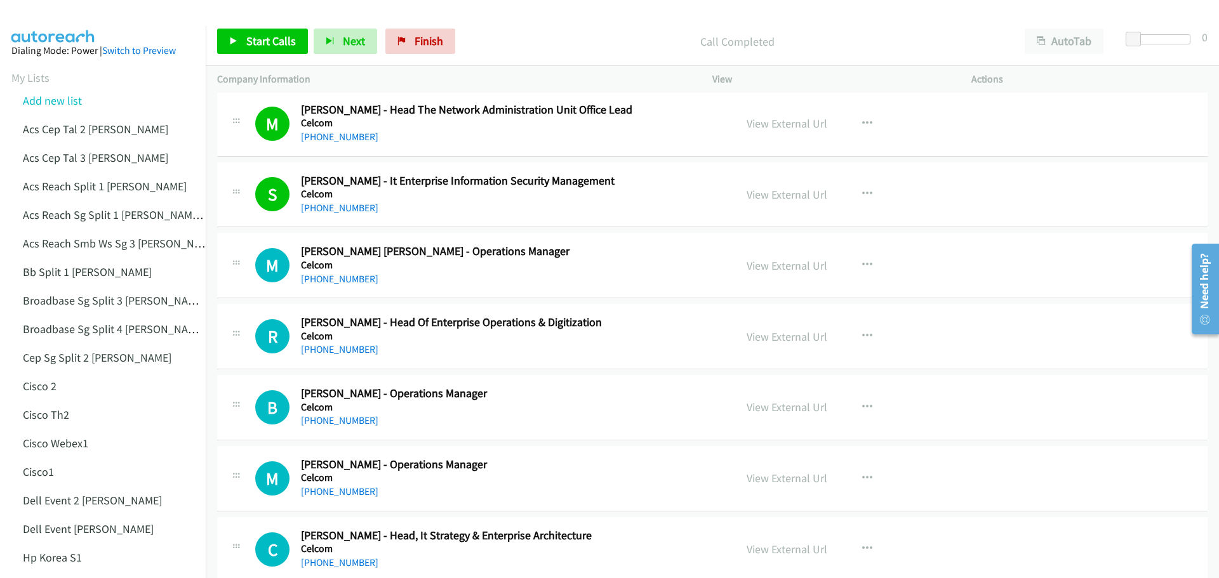
scroll to position [8311, 0]
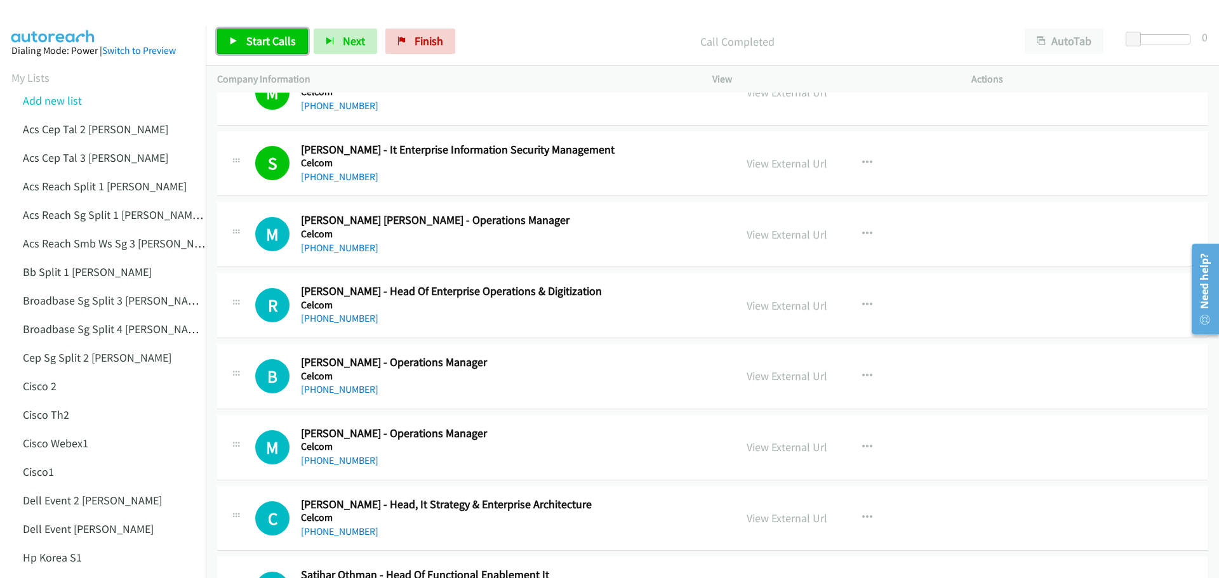
click at [273, 39] on span "Start Calls" at bounding box center [271, 41] width 50 height 15
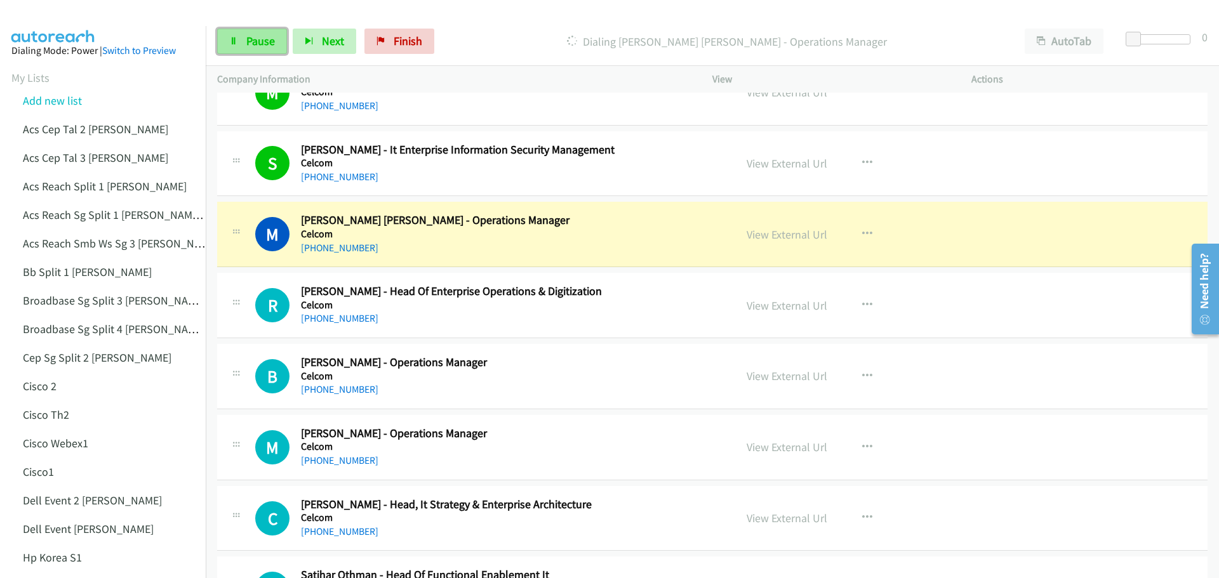
click at [266, 38] on span "Pause" at bounding box center [260, 41] width 29 height 15
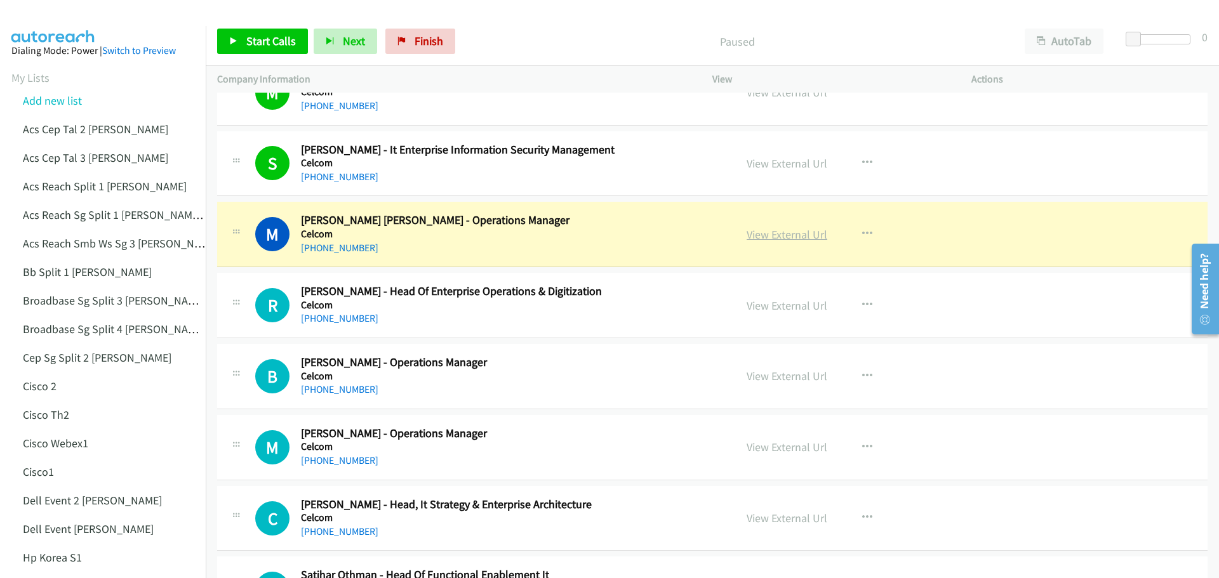
click at [794, 230] on link "View External Url" at bounding box center [787, 234] width 81 height 15
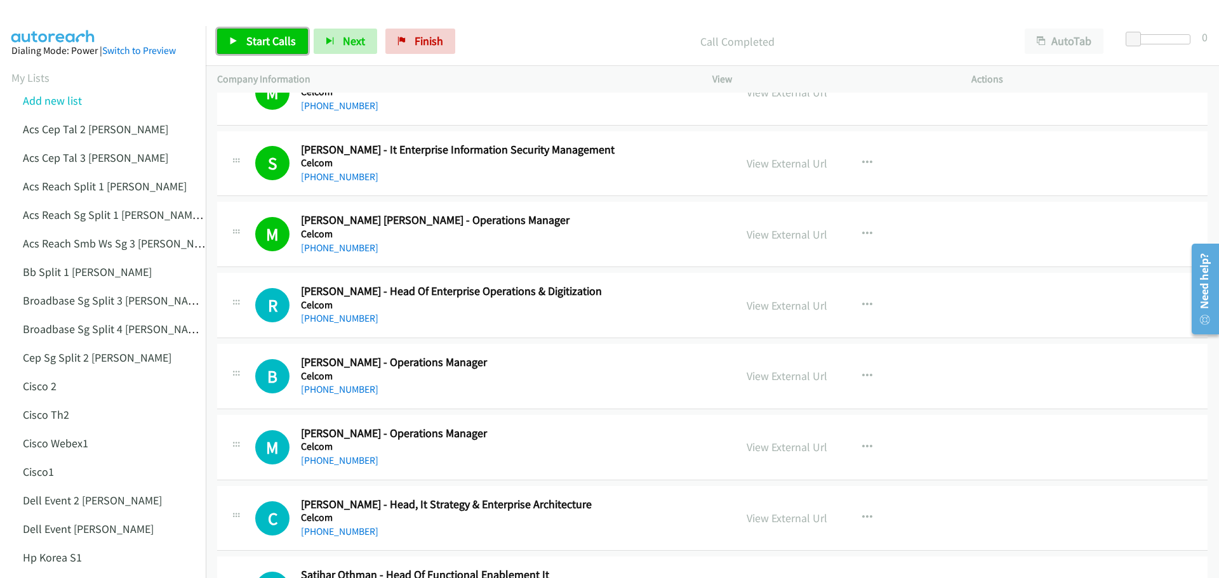
click at [265, 46] on span "Start Calls" at bounding box center [271, 41] width 50 height 15
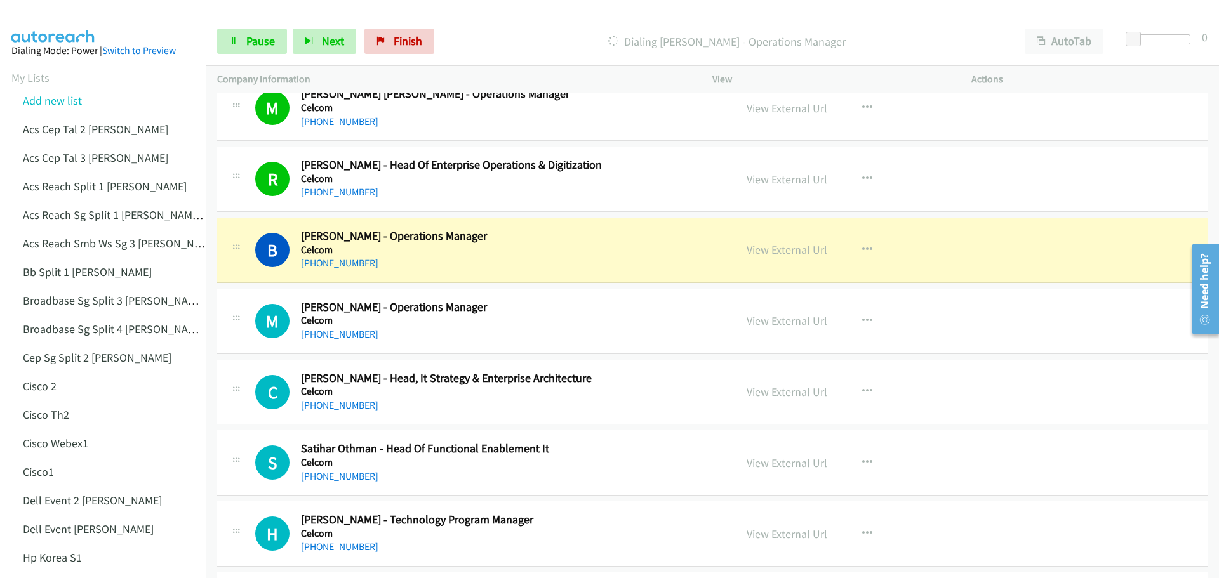
scroll to position [8438, 0]
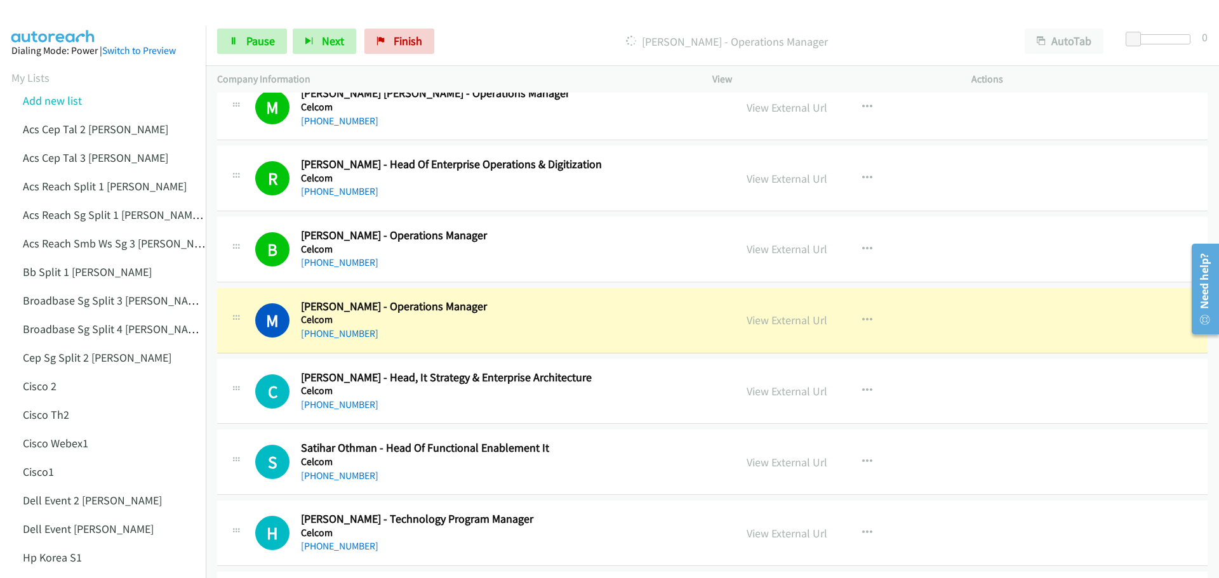
click at [764, 320] on link "View External Url" at bounding box center [787, 320] width 81 height 15
click at [260, 39] on span "Pause" at bounding box center [260, 41] width 29 height 15
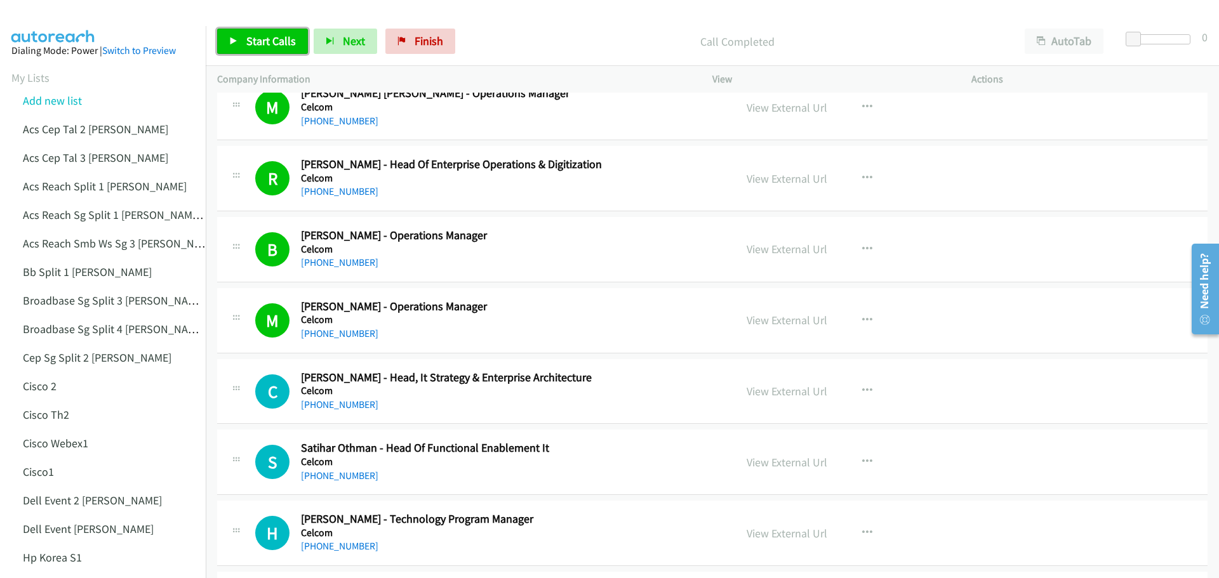
click at [265, 38] on span "Start Calls" at bounding box center [271, 41] width 50 height 15
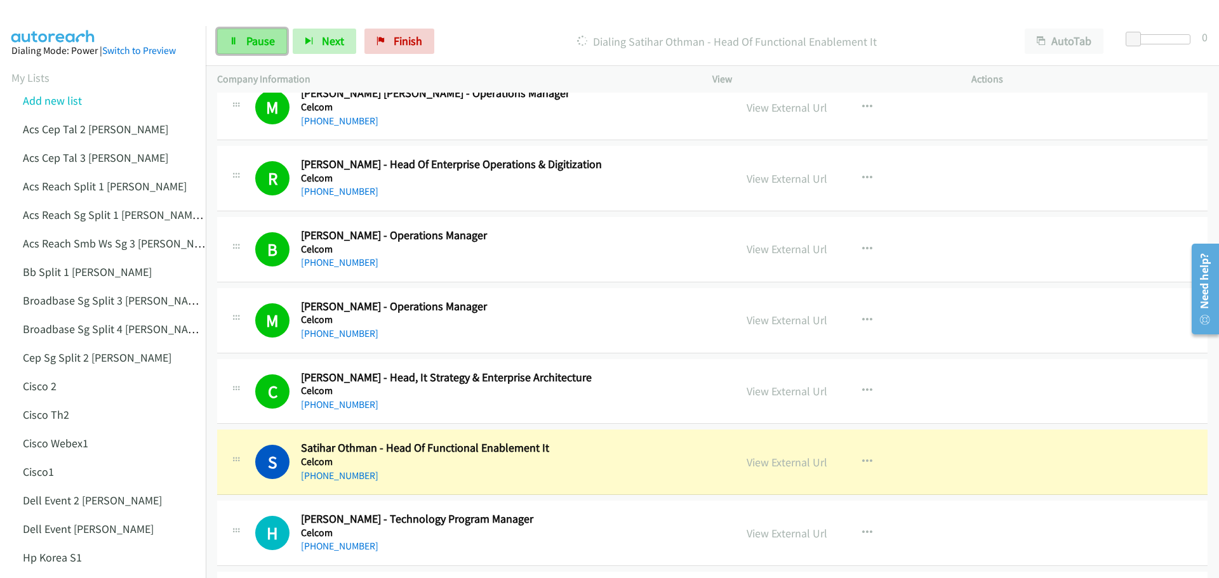
click at [234, 34] on link "Pause" at bounding box center [252, 41] width 70 height 25
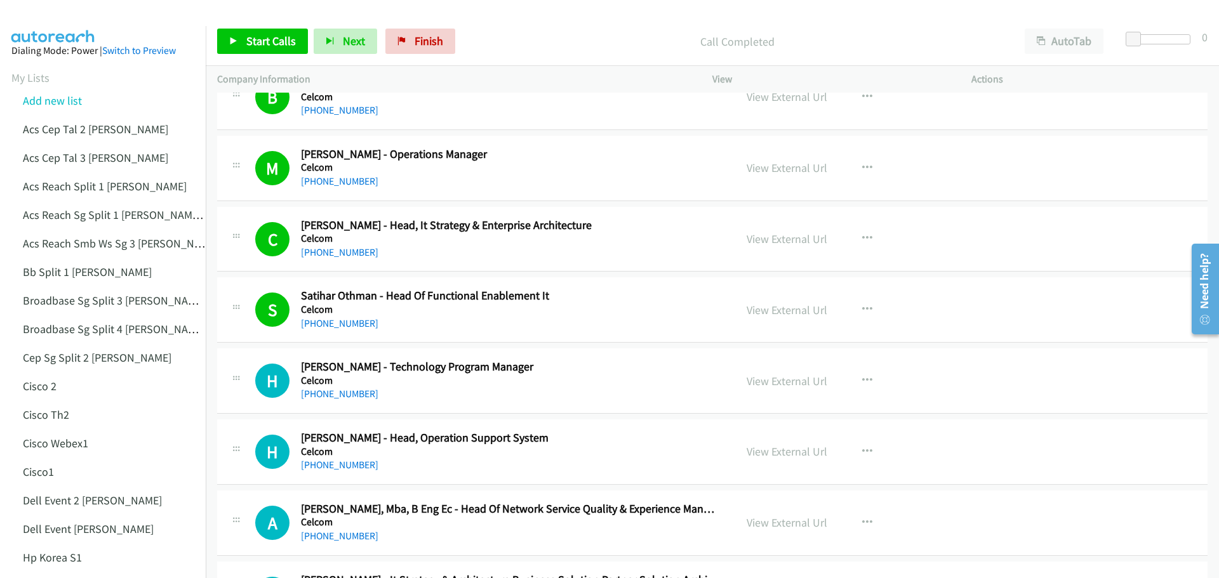
scroll to position [8692, 0]
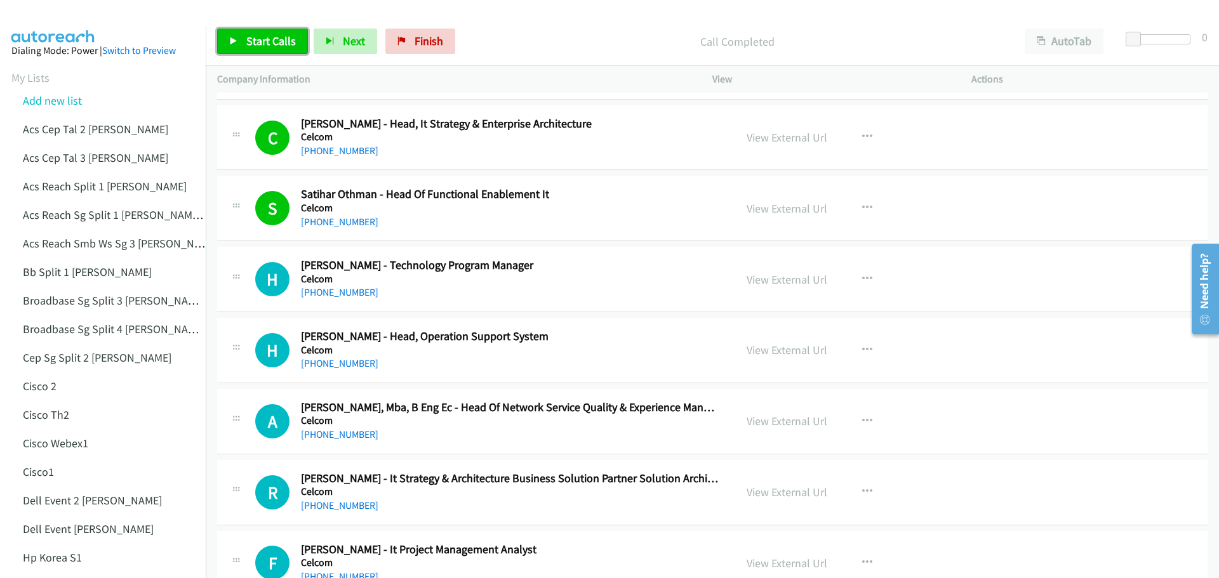
click at [272, 50] on link "Start Calls" at bounding box center [262, 41] width 91 height 25
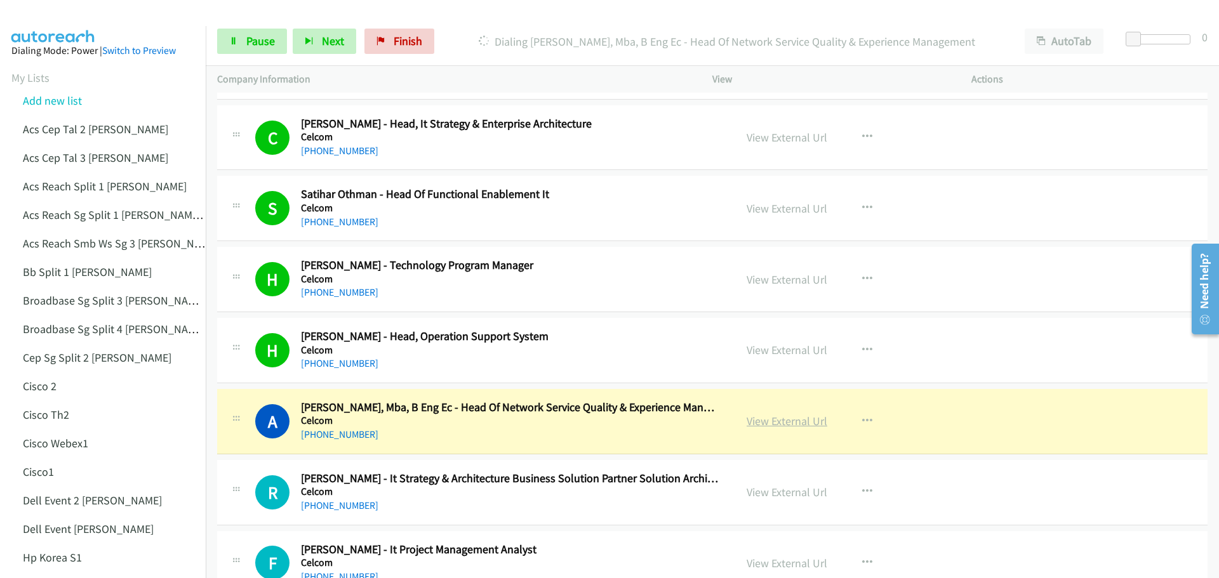
click at [804, 423] on link "View External Url" at bounding box center [787, 421] width 81 height 15
click at [245, 34] on link "Pause" at bounding box center [252, 41] width 70 height 25
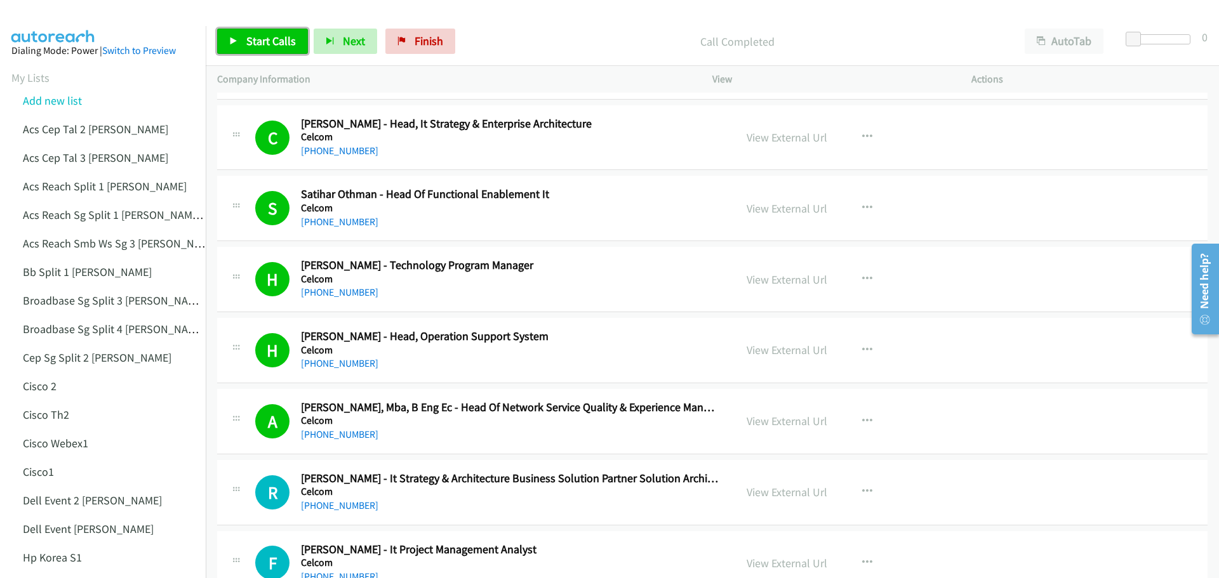
click at [262, 38] on span "Start Calls" at bounding box center [271, 41] width 50 height 15
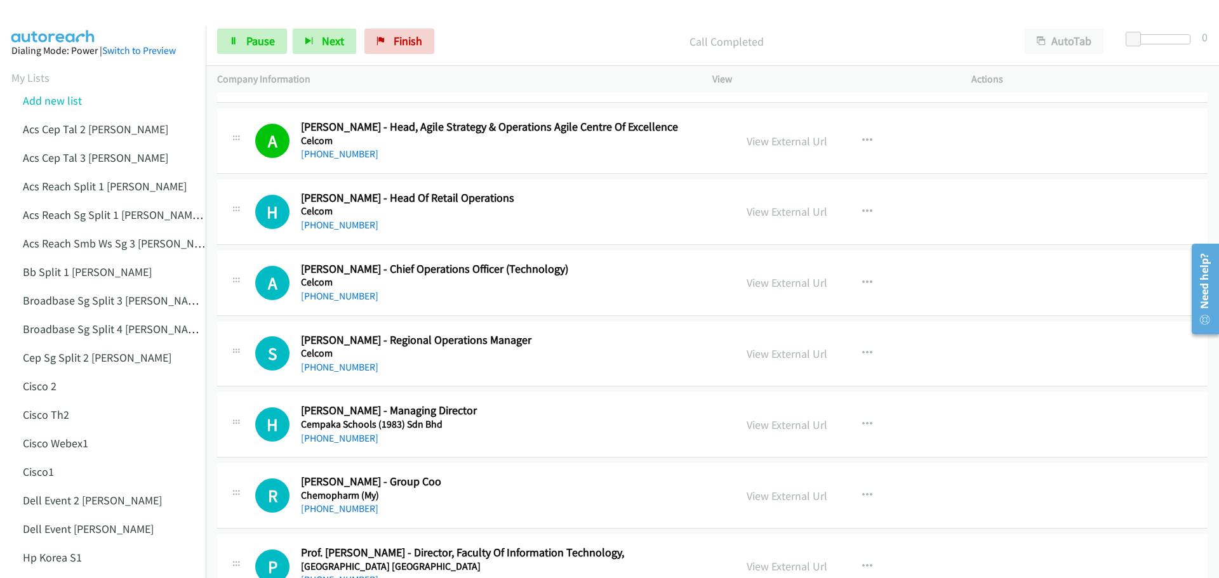
scroll to position [9264, 0]
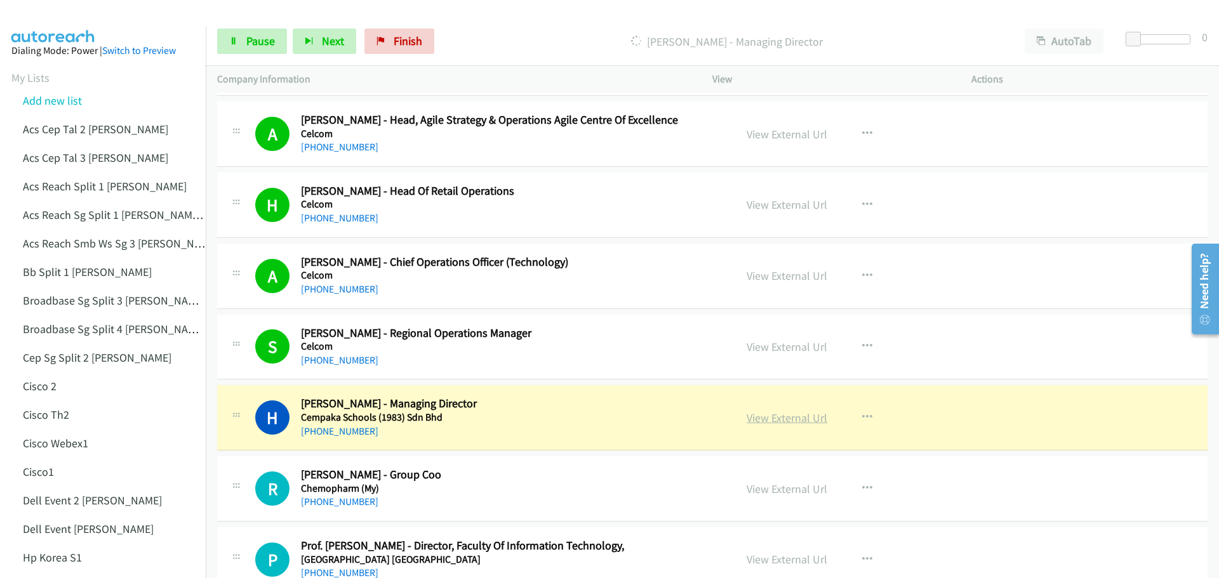
click at [785, 418] on link "View External Url" at bounding box center [787, 418] width 81 height 15
click at [263, 39] on span "Pause" at bounding box center [260, 41] width 29 height 15
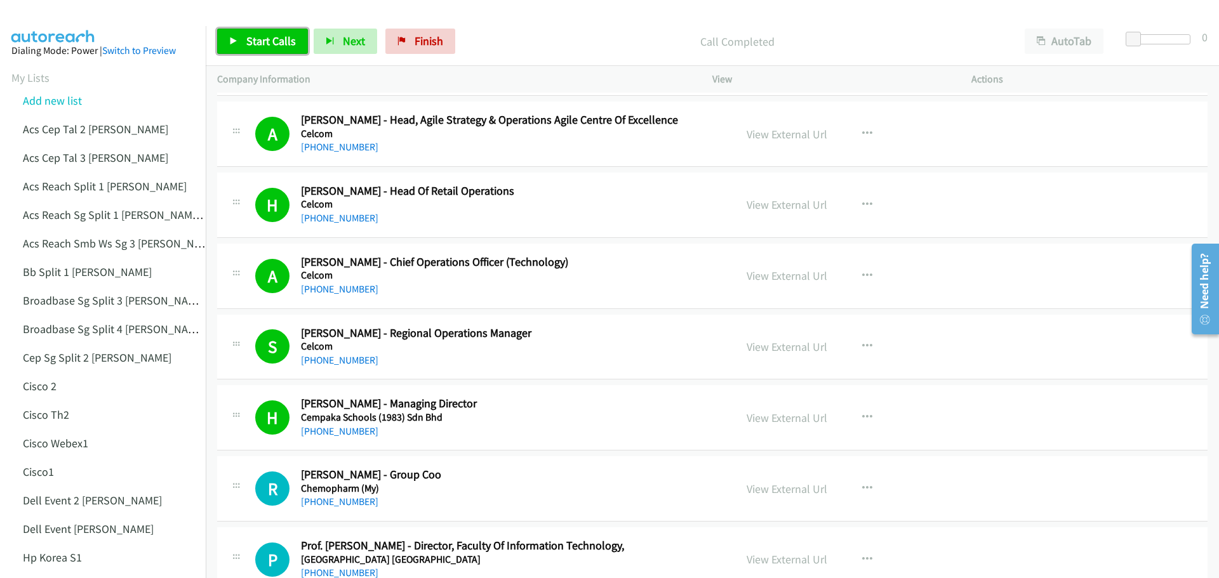
click at [270, 41] on span "Start Calls" at bounding box center [271, 41] width 50 height 15
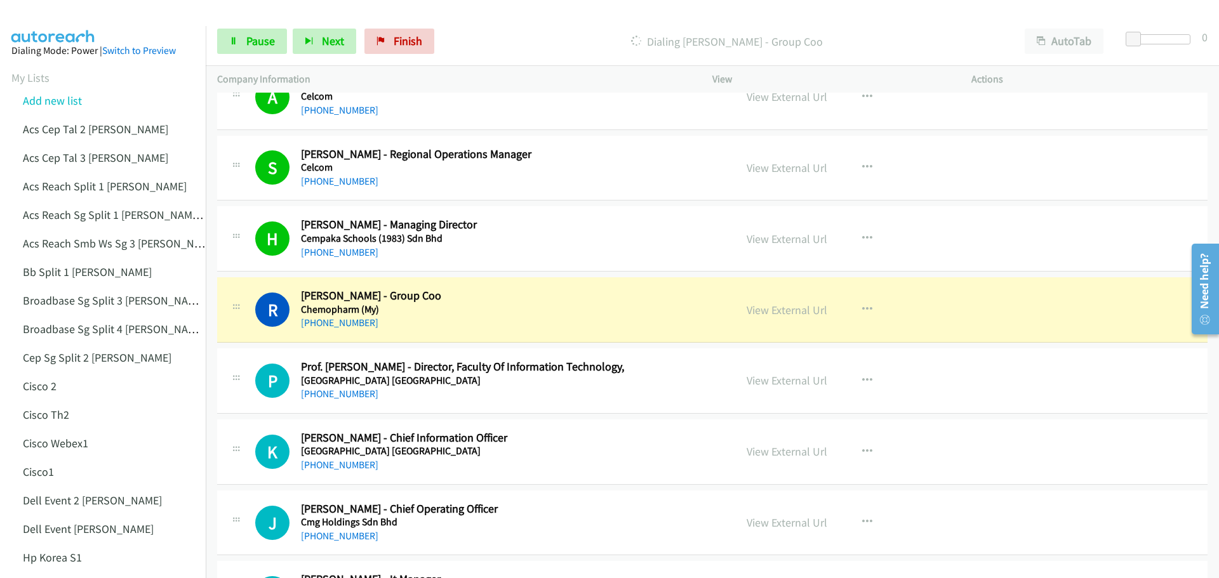
scroll to position [9454, 0]
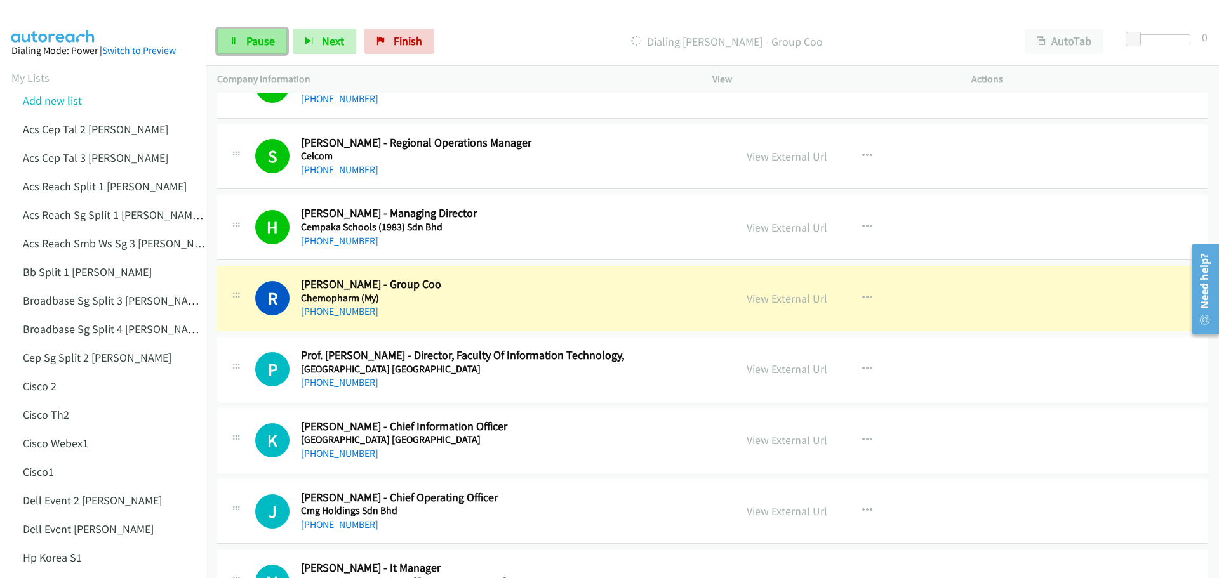
click at [274, 50] on link "Pause" at bounding box center [252, 41] width 70 height 25
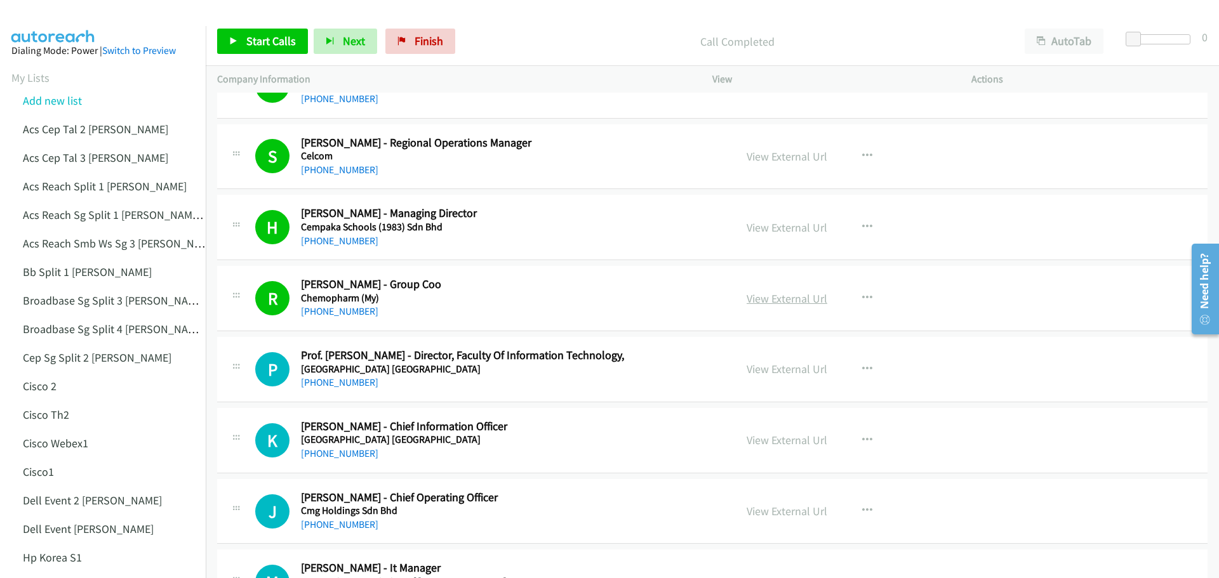
click at [778, 300] on link "View External Url" at bounding box center [787, 298] width 81 height 15
click at [277, 31] on link "Start Calls" at bounding box center [262, 41] width 91 height 25
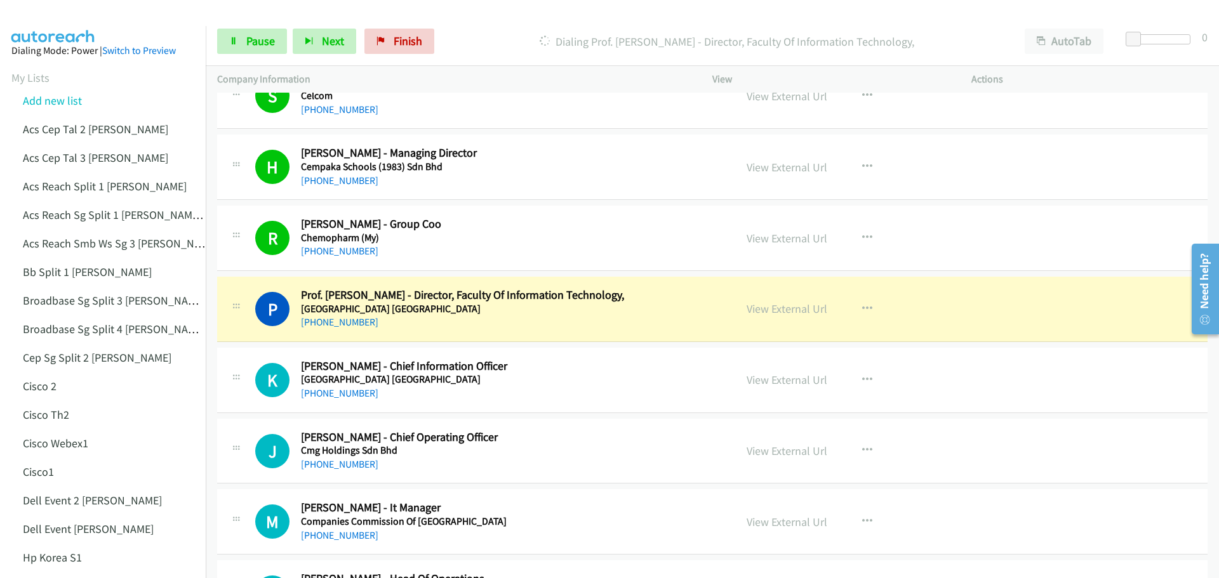
scroll to position [9517, 0]
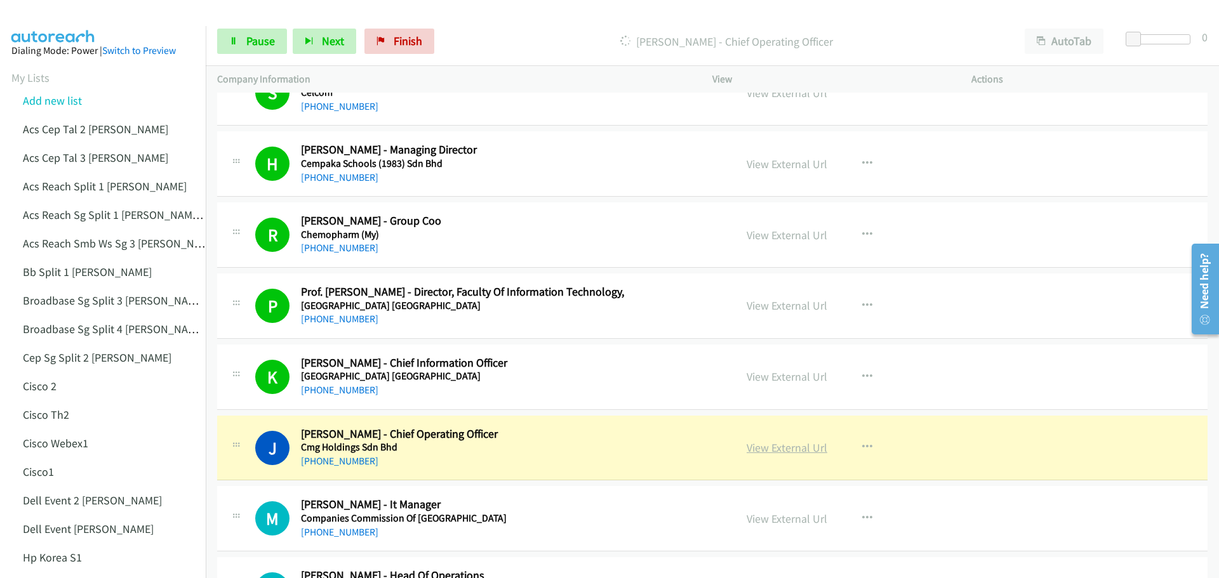
click at [777, 446] on link "View External Url" at bounding box center [787, 448] width 81 height 15
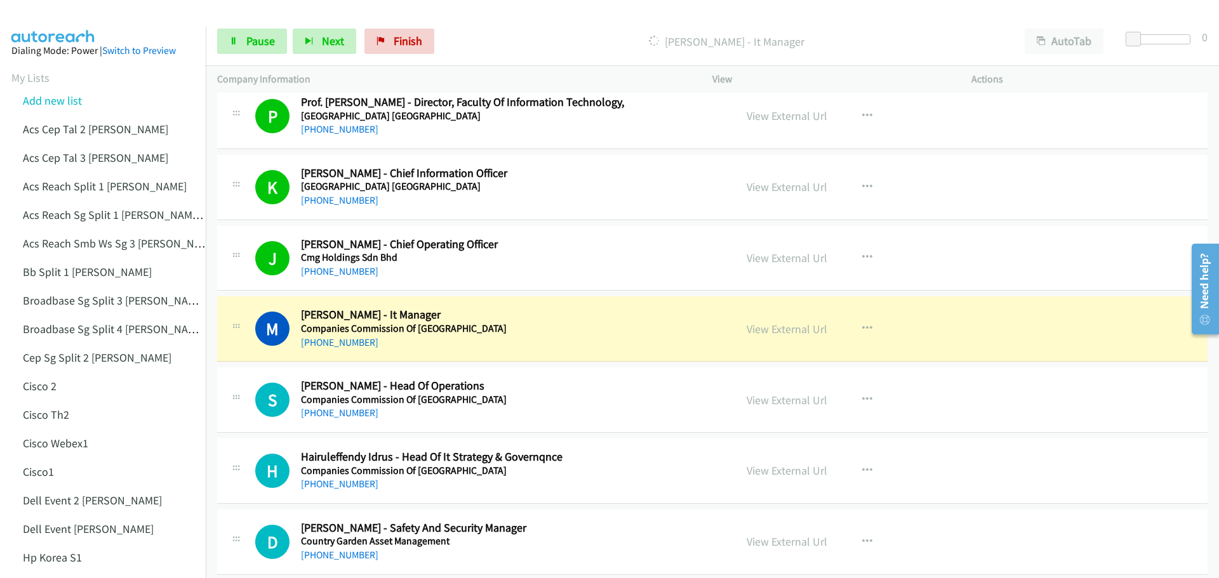
scroll to position [9708, 0]
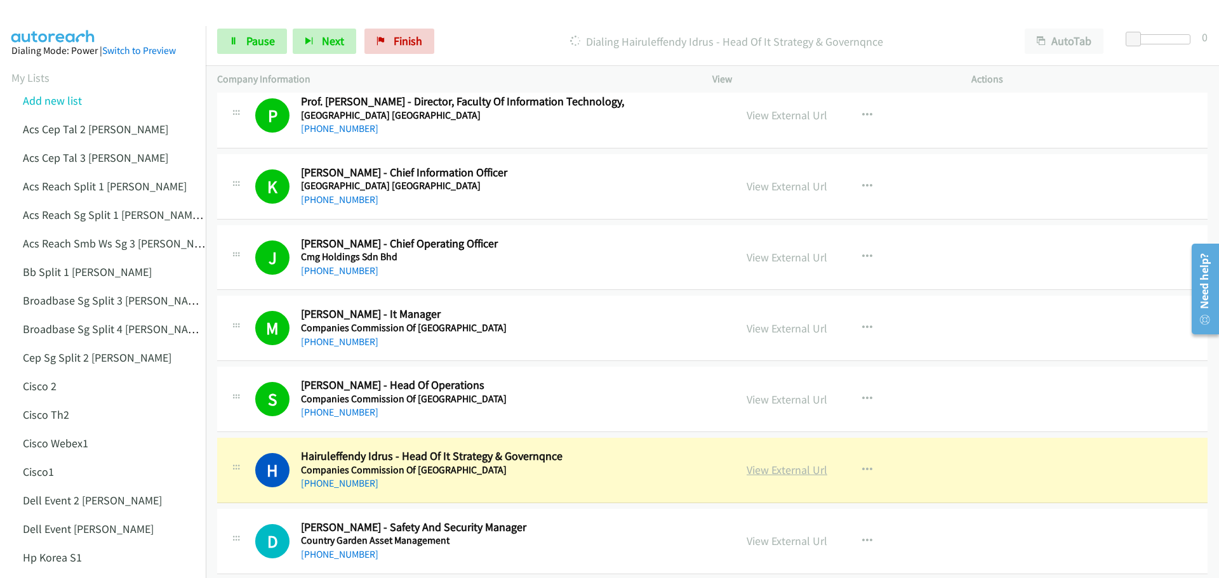
click at [766, 472] on link "View External Url" at bounding box center [787, 470] width 81 height 15
click at [244, 38] on link "Pause" at bounding box center [252, 41] width 70 height 25
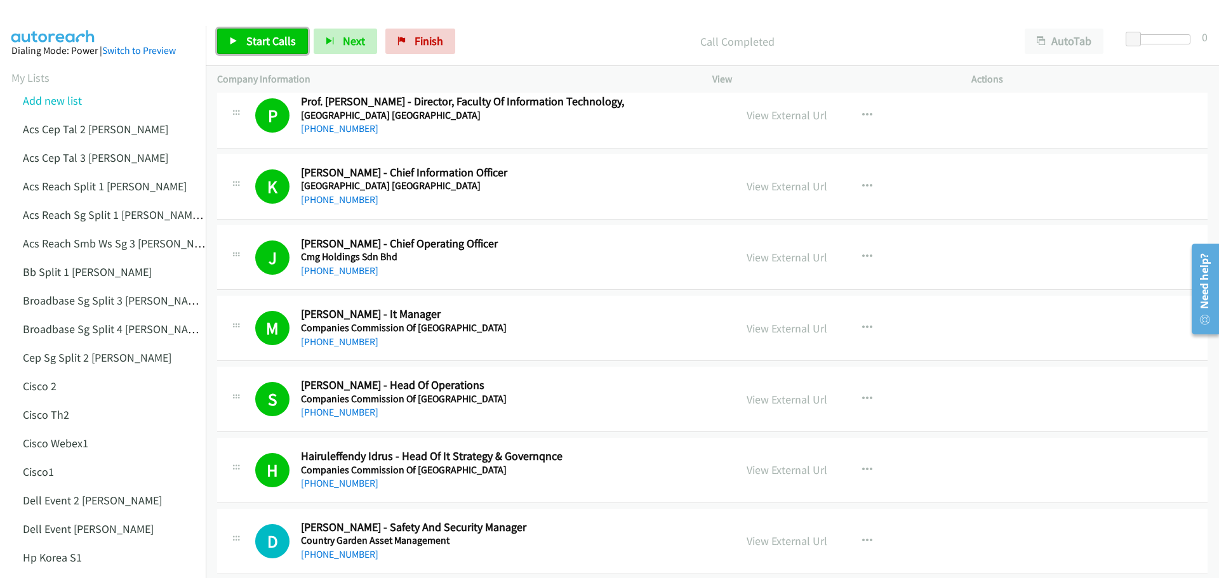
click at [246, 50] on link "Start Calls" at bounding box center [262, 41] width 91 height 25
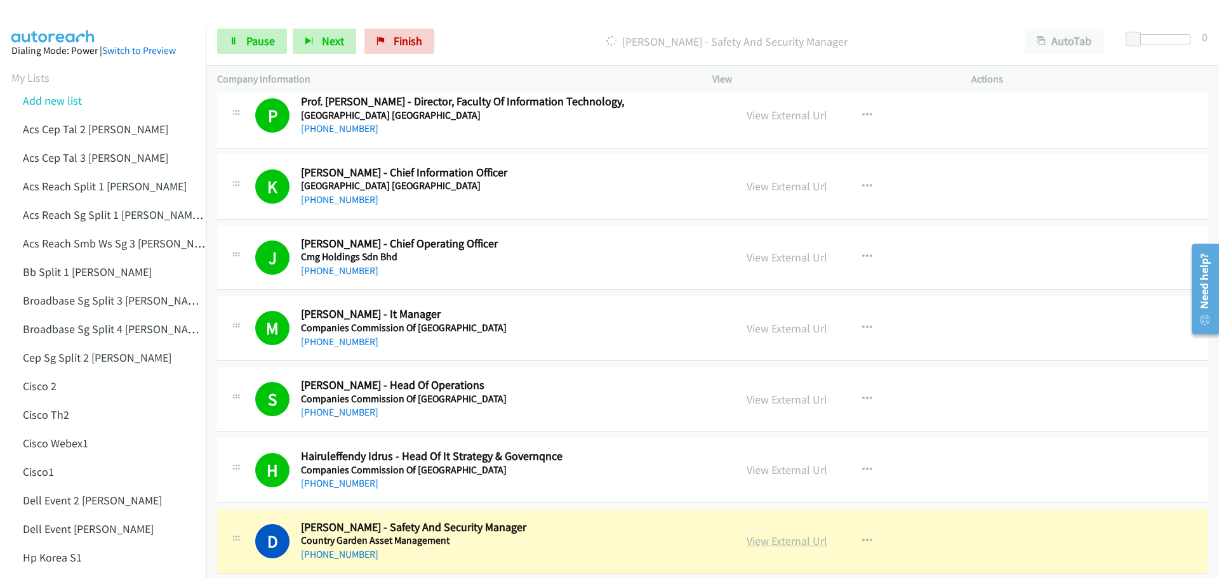
click at [801, 541] on link "View External Url" at bounding box center [787, 541] width 81 height 15
click at [272, 38] on span "Pause" at bounding box center [260, 41] width 29 height 15
